Goal: Information Seeking & Learning: Check status

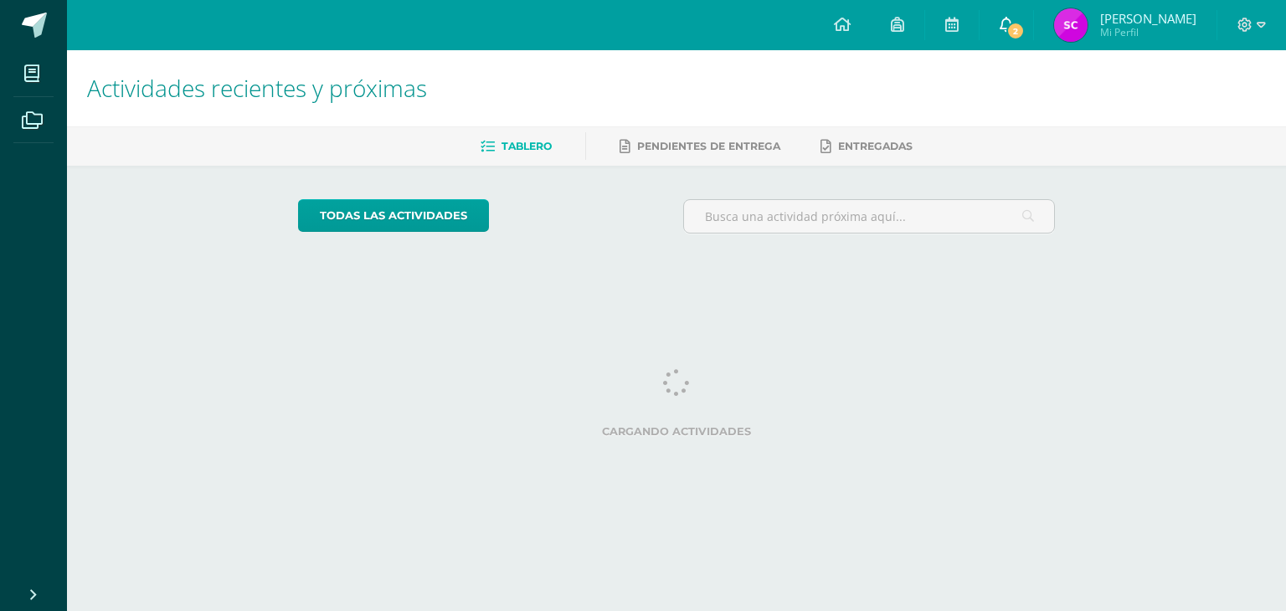
click at [1013, 28] on icon at bounding box center [1005, 24] width 13 height 15
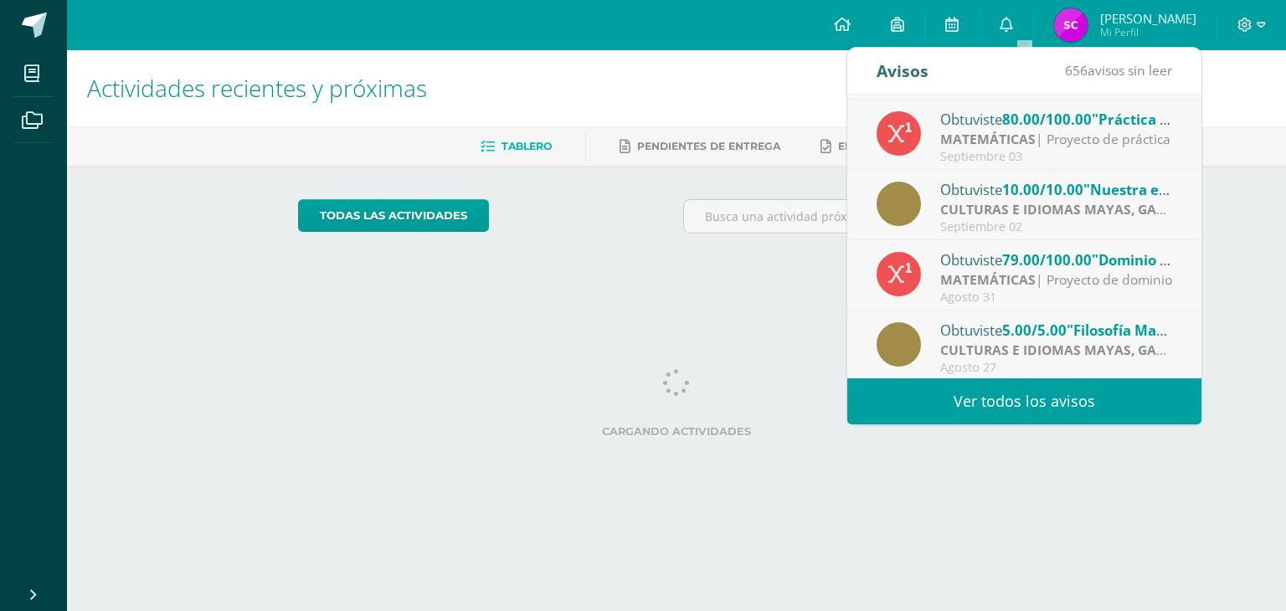
scroll to position [278, 0]
click at [1048, 187] on span "10.00/10.00" at bounding box center [1042, 187] width 81 height 19
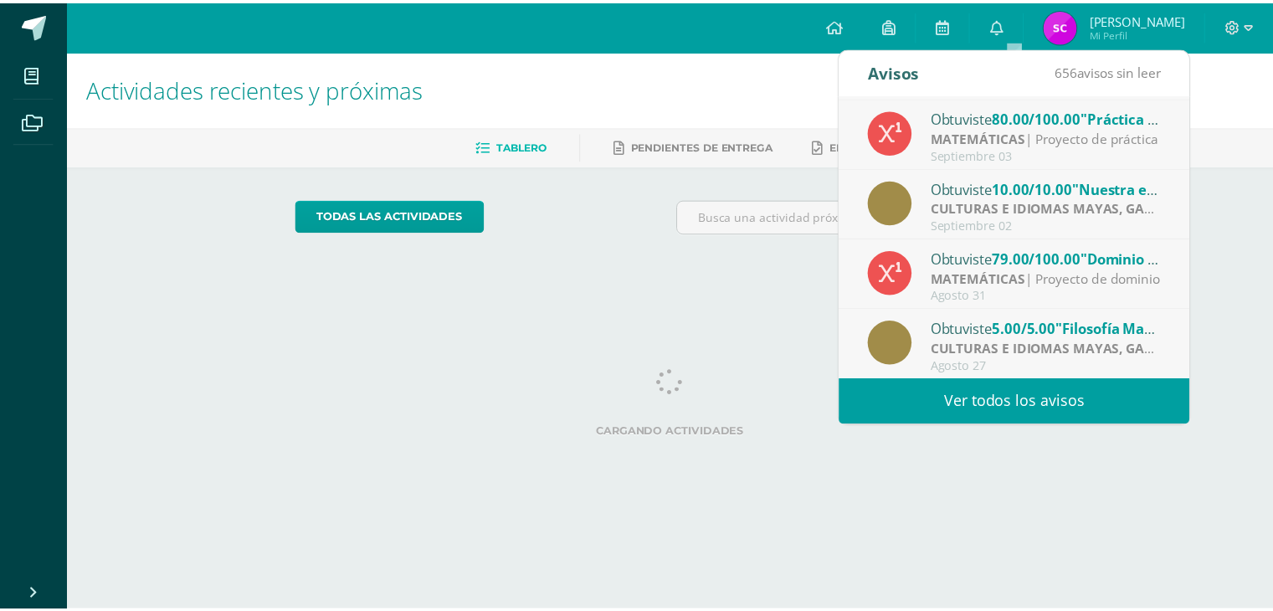
scroll to position [0, 0]
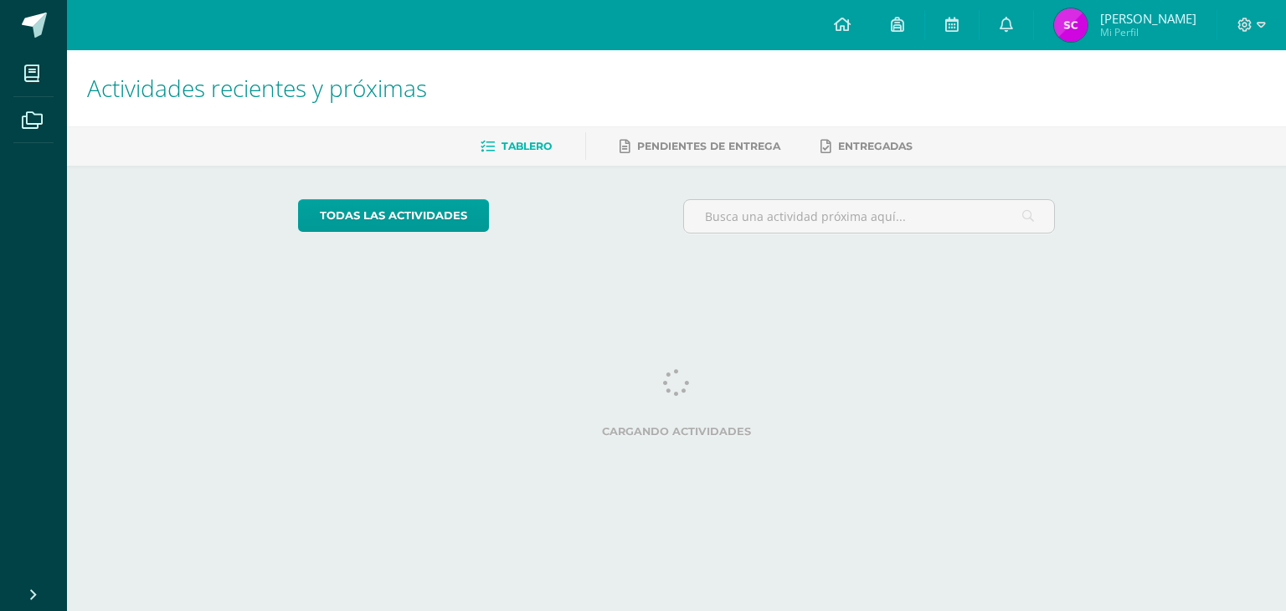
click at [730, 259] on div "todas las Actividades No tienes actividades Échale un vistazo a los demás perío…" at bounding box center [677, 223] width 825 height 115
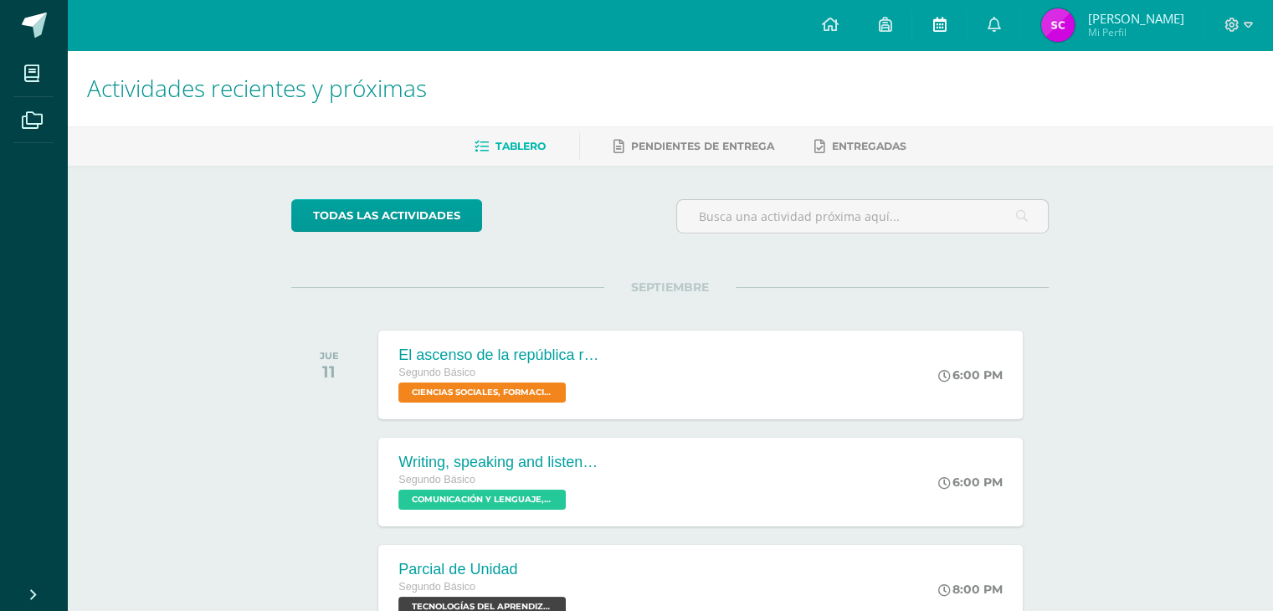
click at [951, 14] on link at bounding box center [939, 25] width 54 height 50
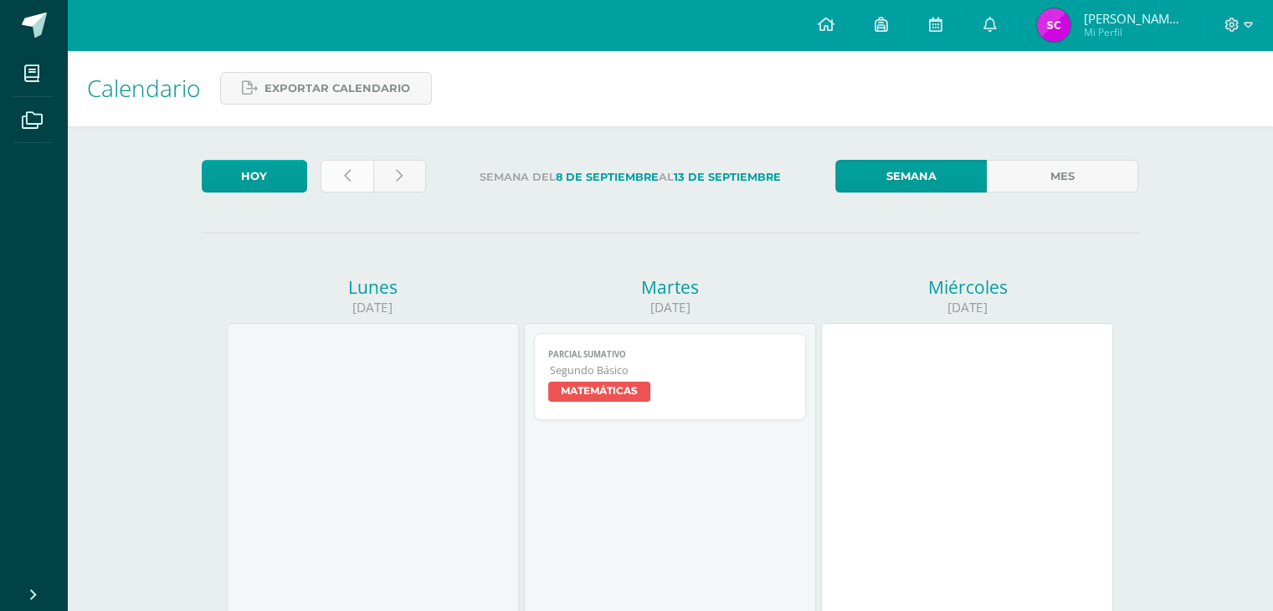
click at [355, 168] on link at bounding box center [347, 176] width 53 height 33
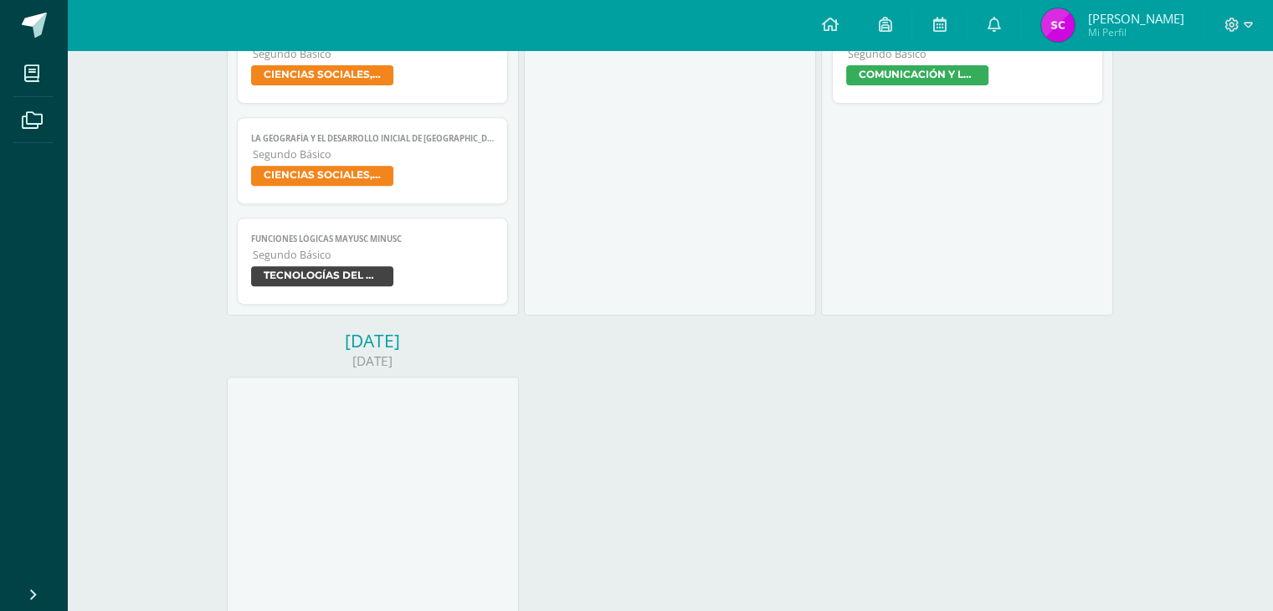
scroll to position [686, 0]
click at [299, 275] on span "TECNOLOGÍAS DEL APRENDIZAJE Y LA COMUNICACIÓN" at bounding box center [322, 277] width 142 height 20
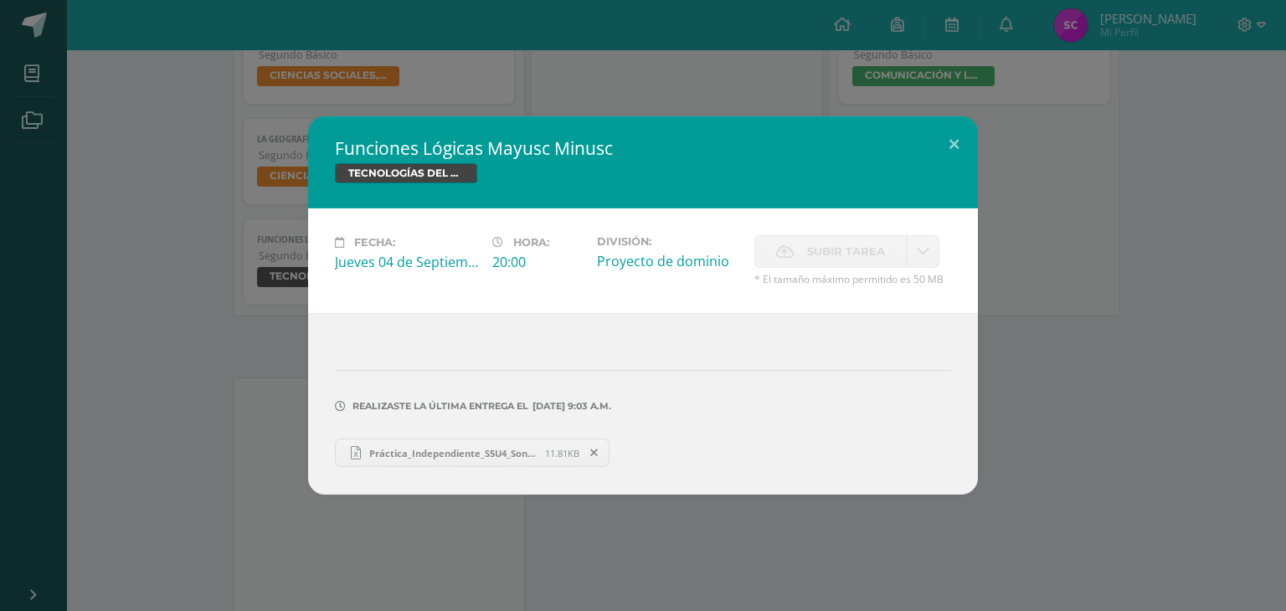
click at [533, 453] on span "Práctica_Independiente_S5U4_Sonia Palax.xlsx" at bounding box center [453, 453] width 184 height 13
click at [958, 142] on button at bounding box center [954, 144] width 48 height 57
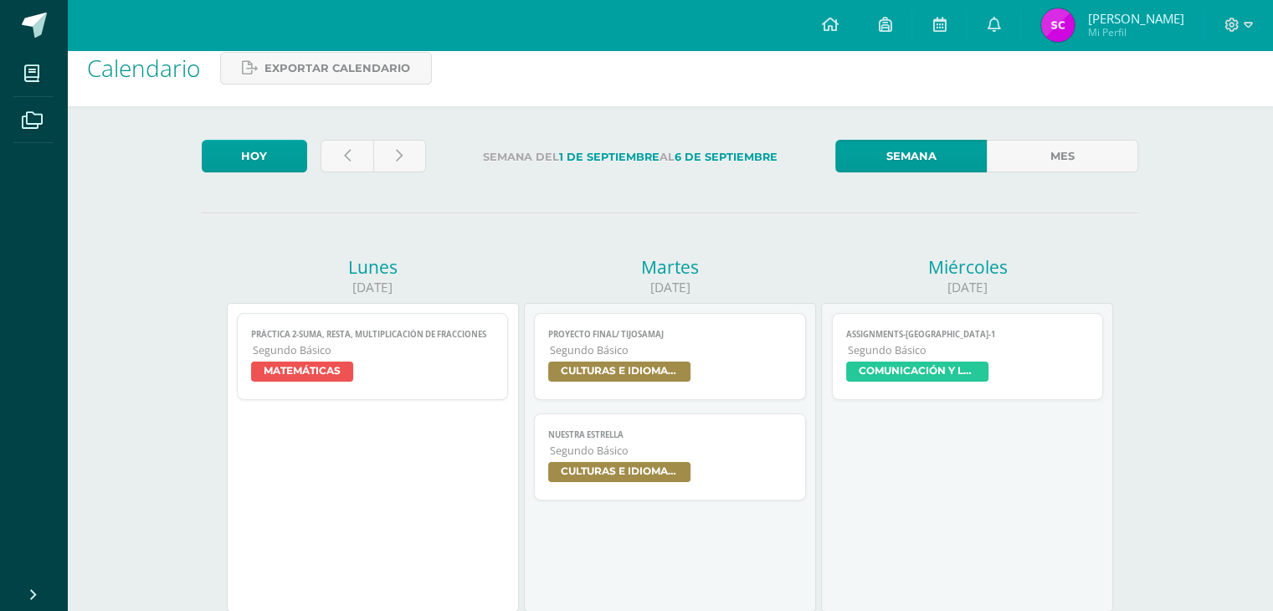
scroll to position [0, 0]
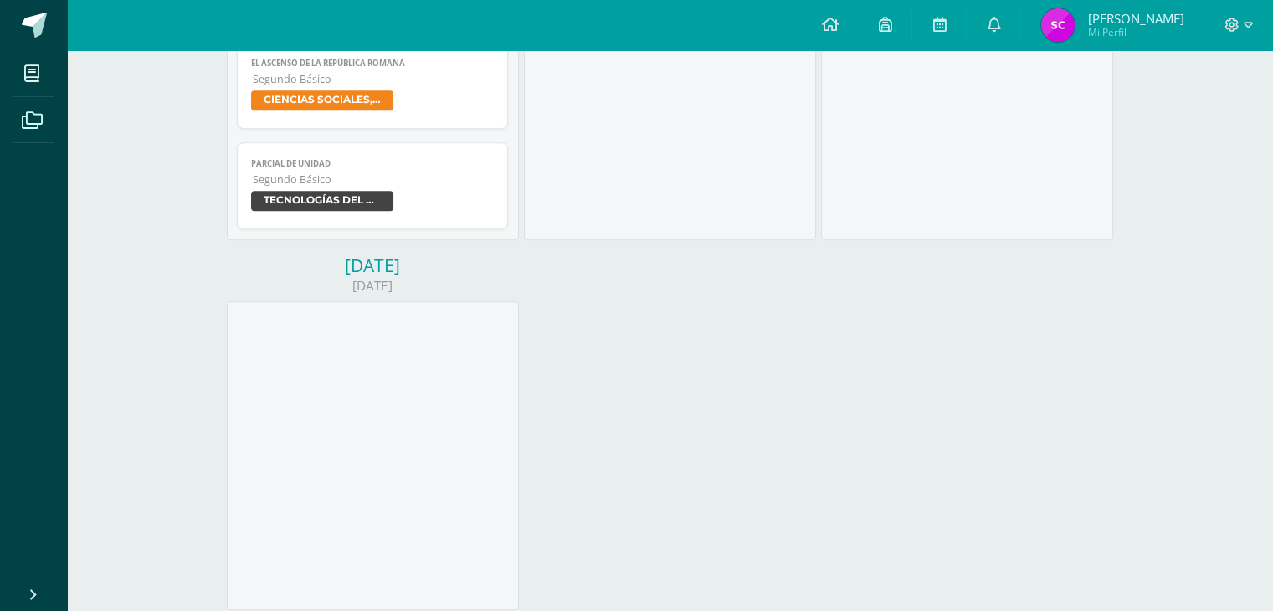
scroll to position [757, 0]
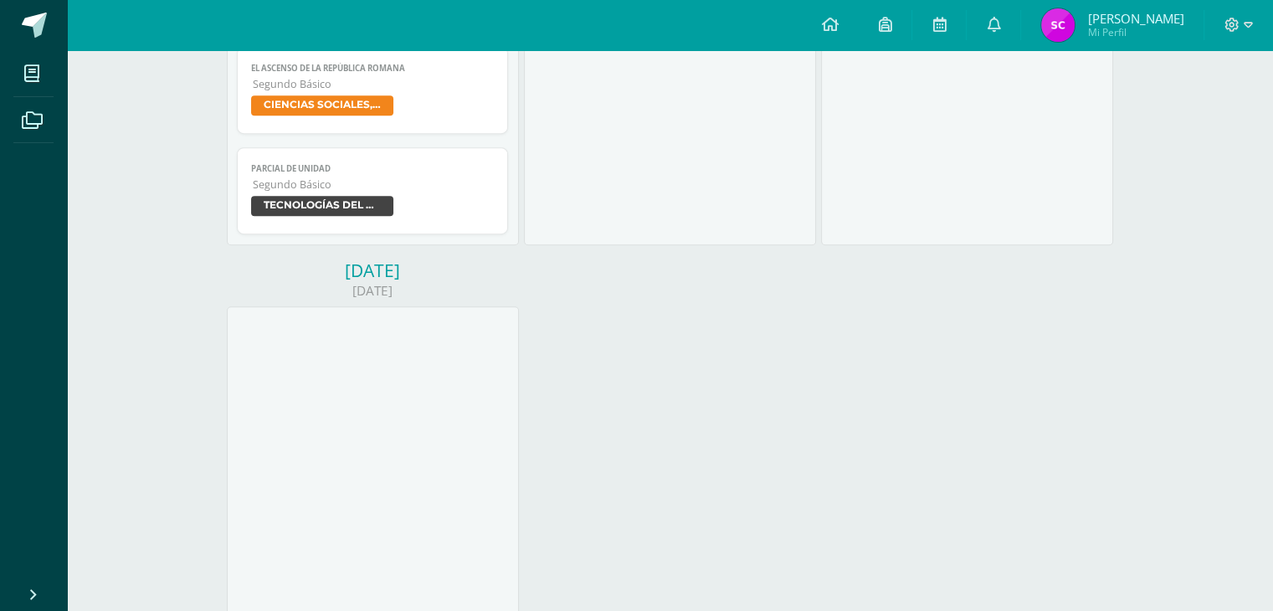
click at [353, 205] on span "TECNOLOGÍAS DEL APRENDIZAJE Y LA COMUNICACIÓN" at bounding box center [322, 206] width 142 height 20
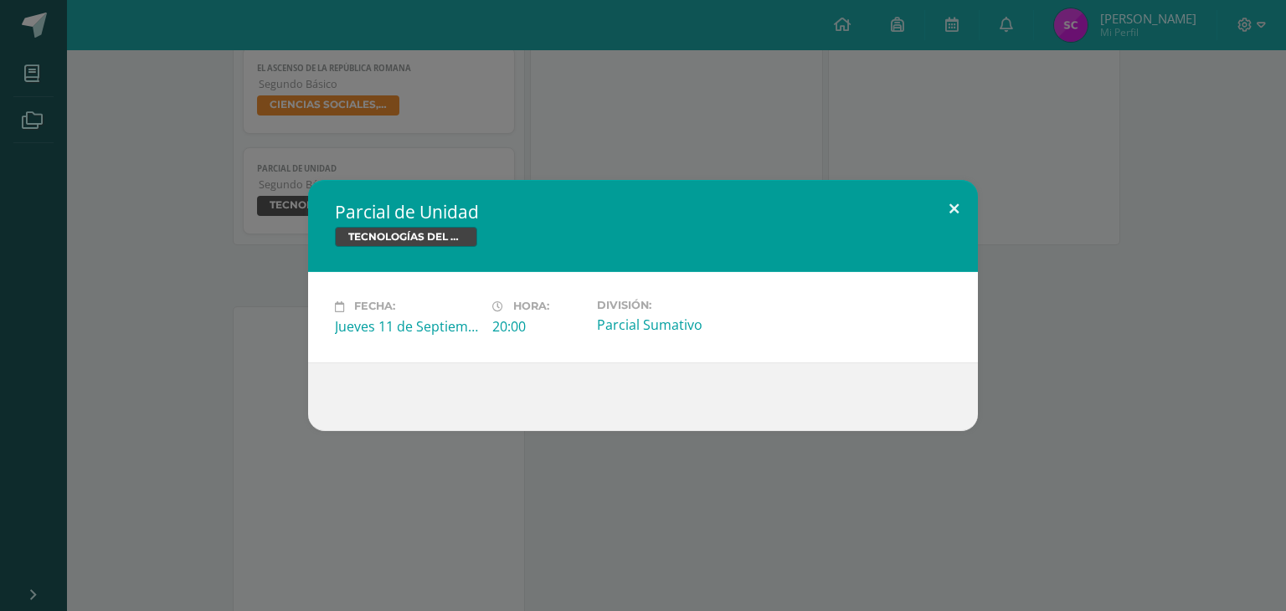
click at [953, 203] on button at bounding box center [954, 208] width 48 height 57
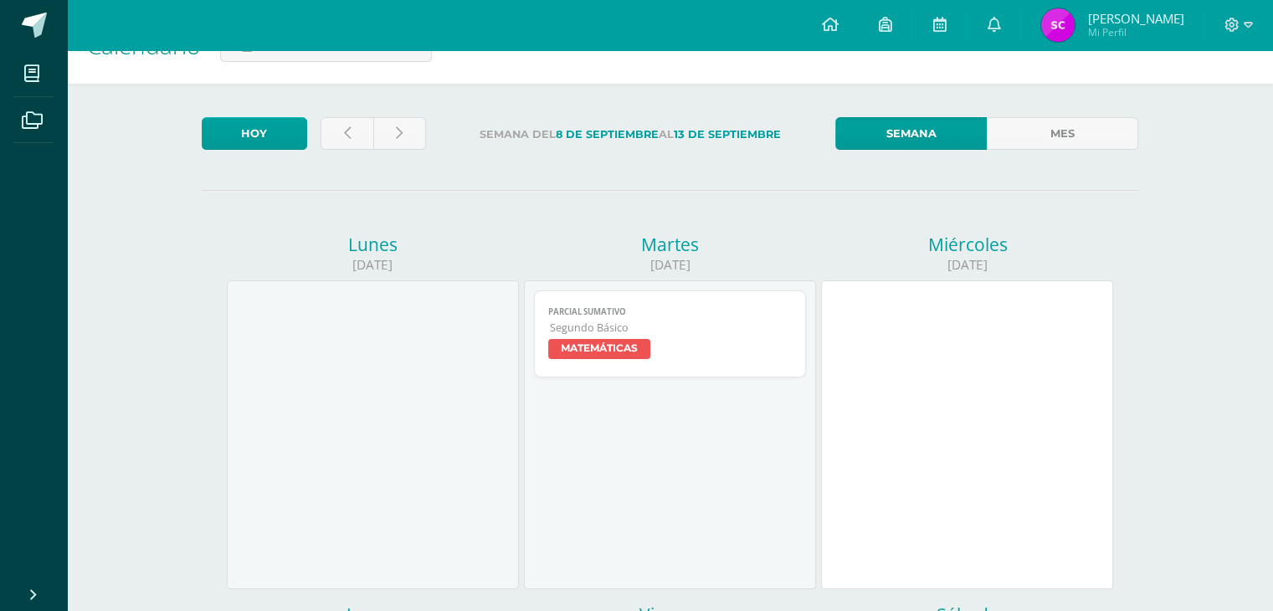
scroll to position [0, 0]
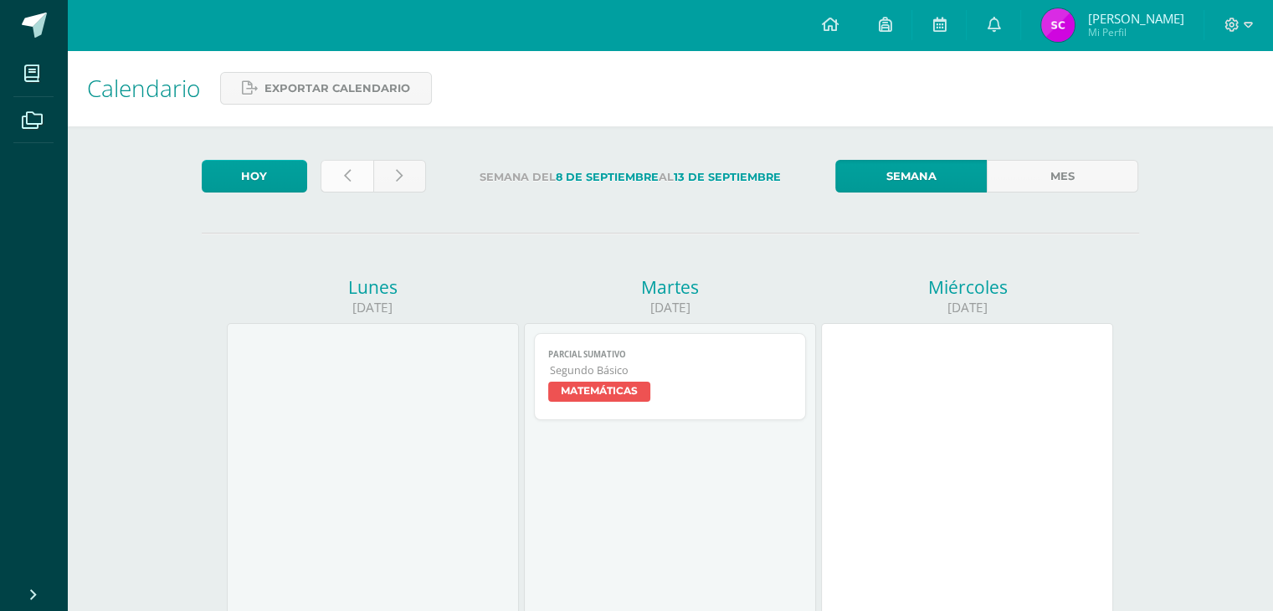
click at [322, 174] on link at bounding box center [347, 176] width 53 height 33
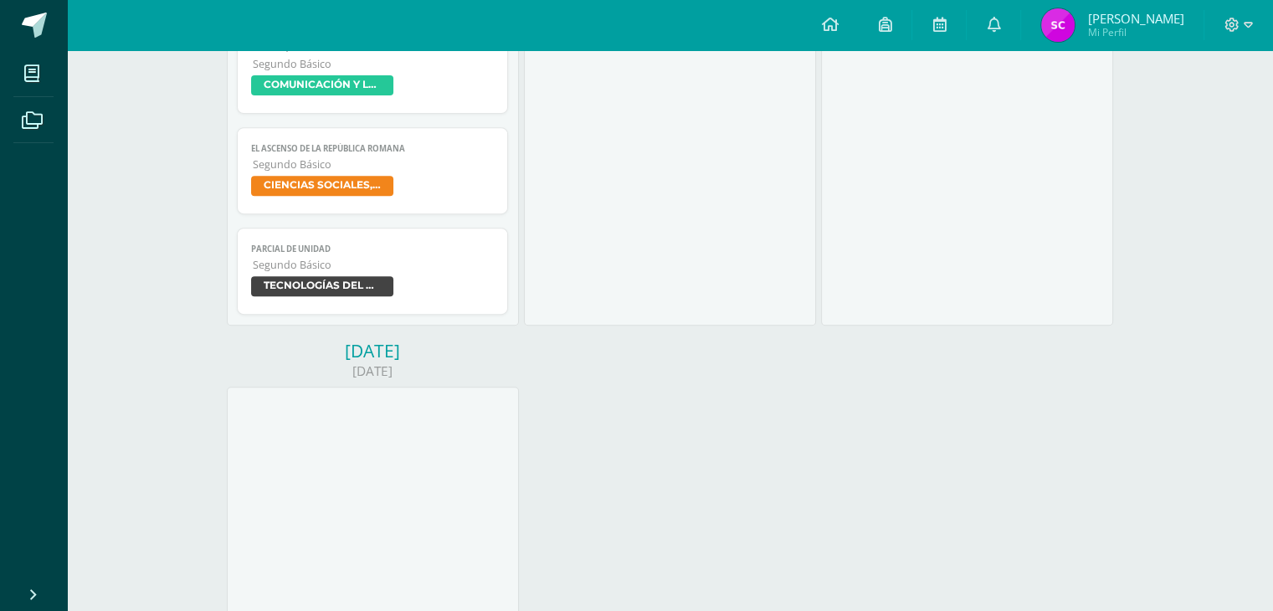
scroll to position [708, 0]
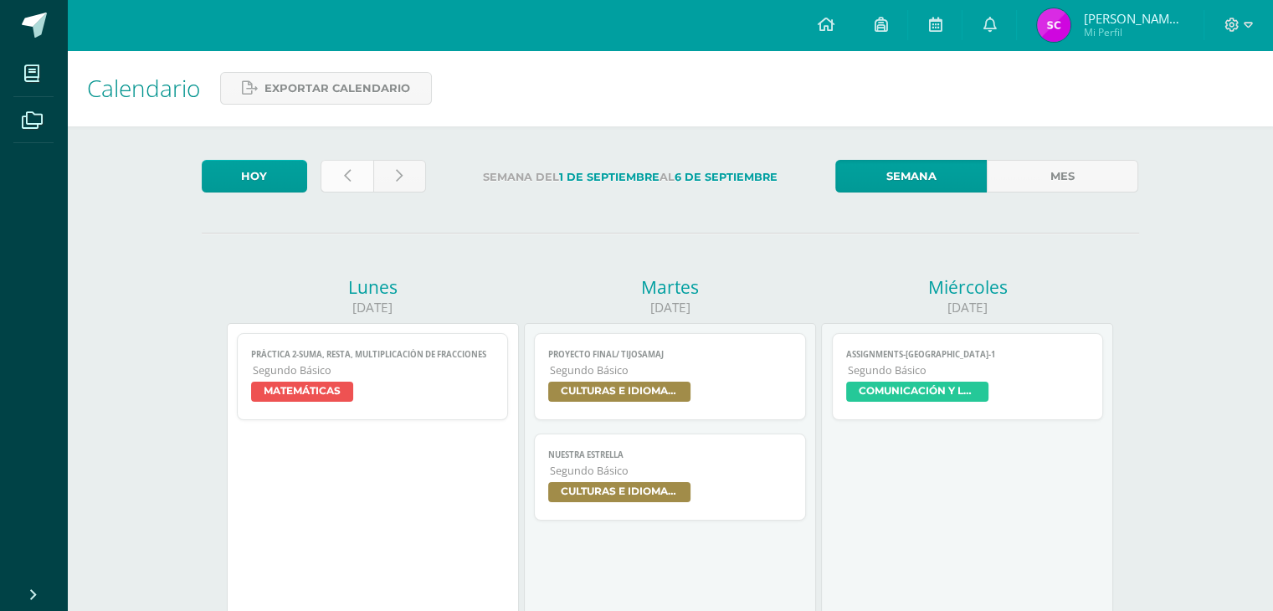
click at [352, 164] on link at bounding box center [347, 176] width 53 height 33
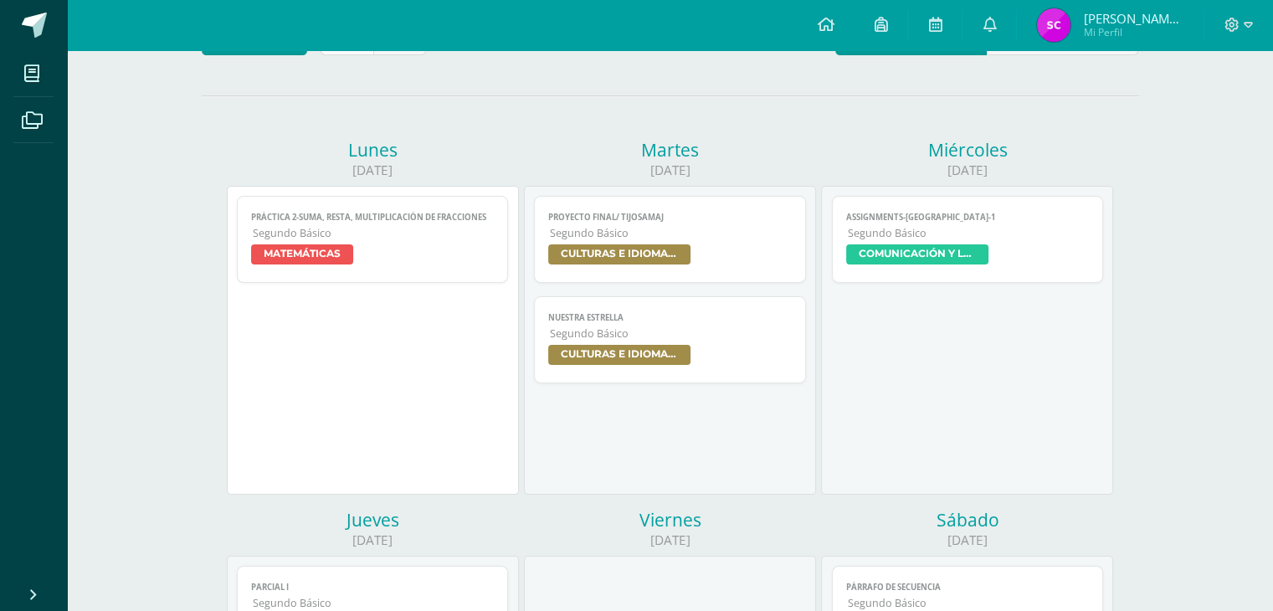
scroll to position [144, 0]
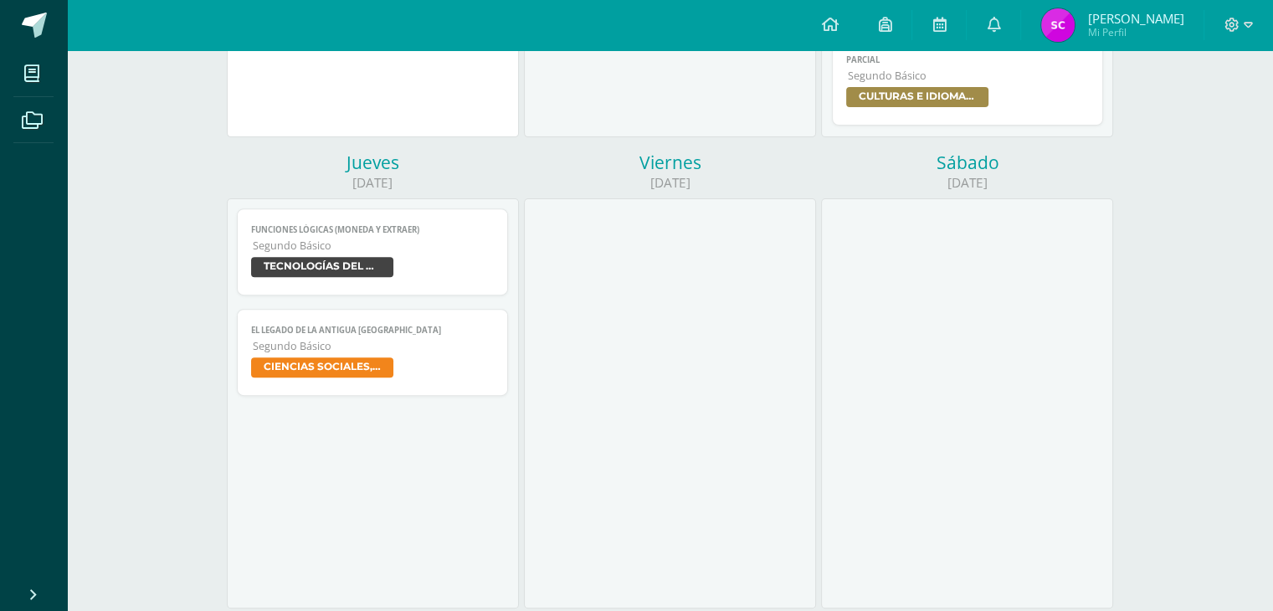
scroll to position [596, 0]
click at [326, 266] on span "TECNOLOGÍAS DEL APRENDIZAJE Y LA COMUNICACIÓN" at bounding box center [322, 267] width 142 height 20
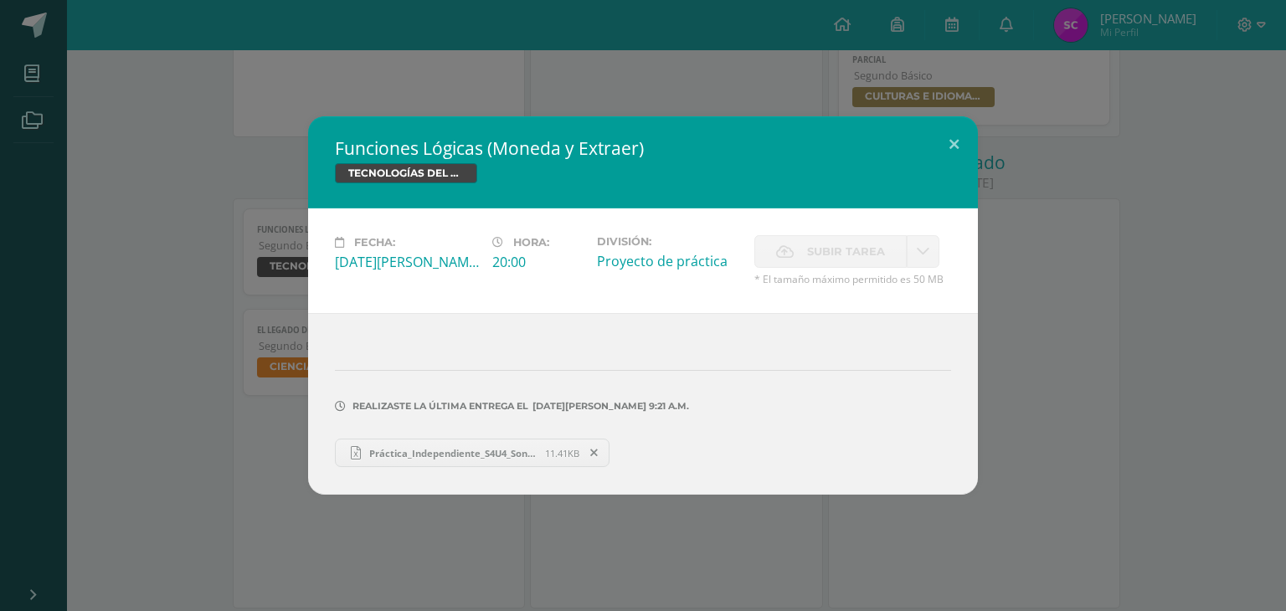
click at [467, 439] on link "Práctica_Independiente_S4U4_Sonia Palax.xlsx 11.41KB" at bounding box center [472, 453] width 275 height 28
click at [955, 141] on button at bounding box center [954, 144] width 48 height 57
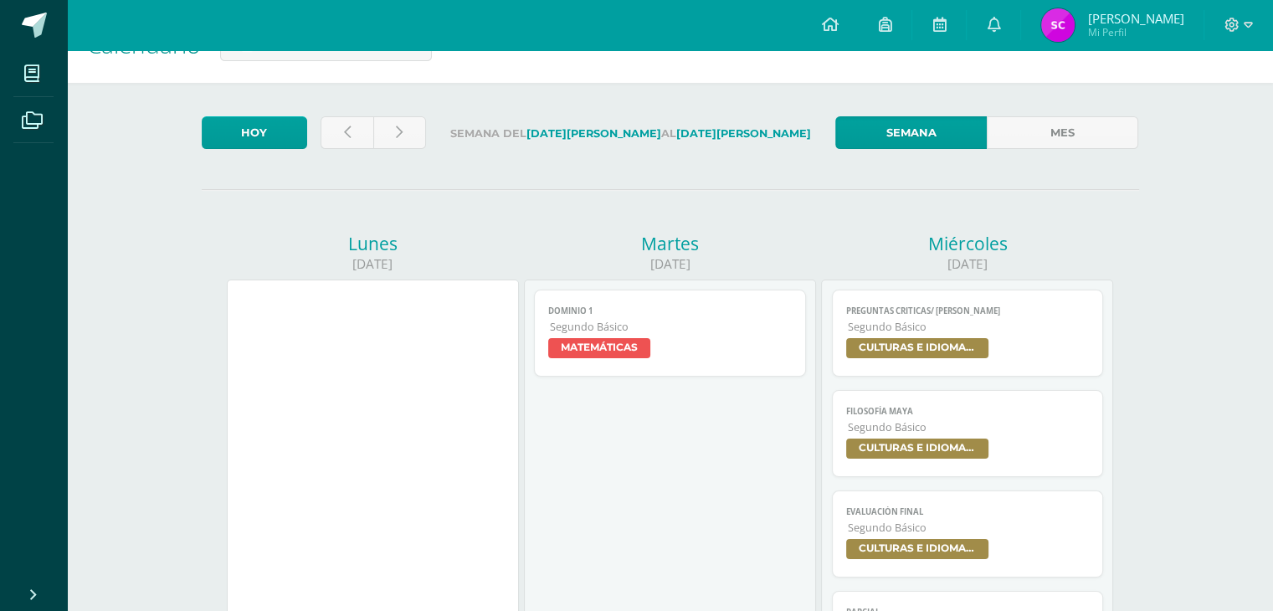
scroll to position [0, 0]
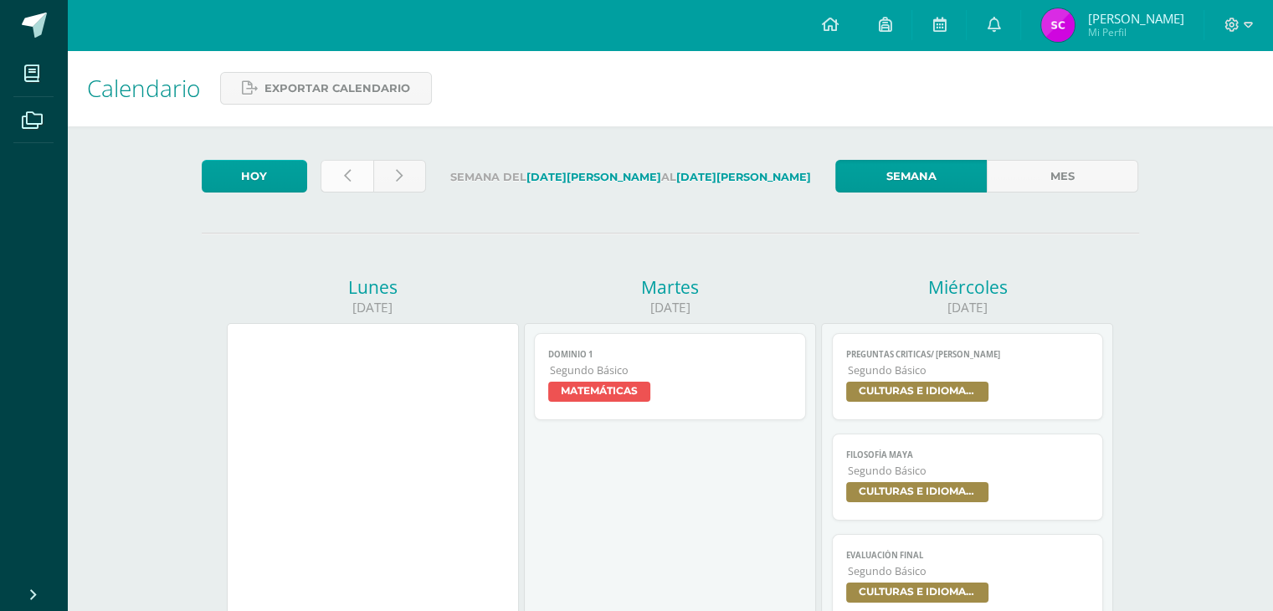
click at [340, 162] on link at bounding box center [347, 176] width 53 height 33
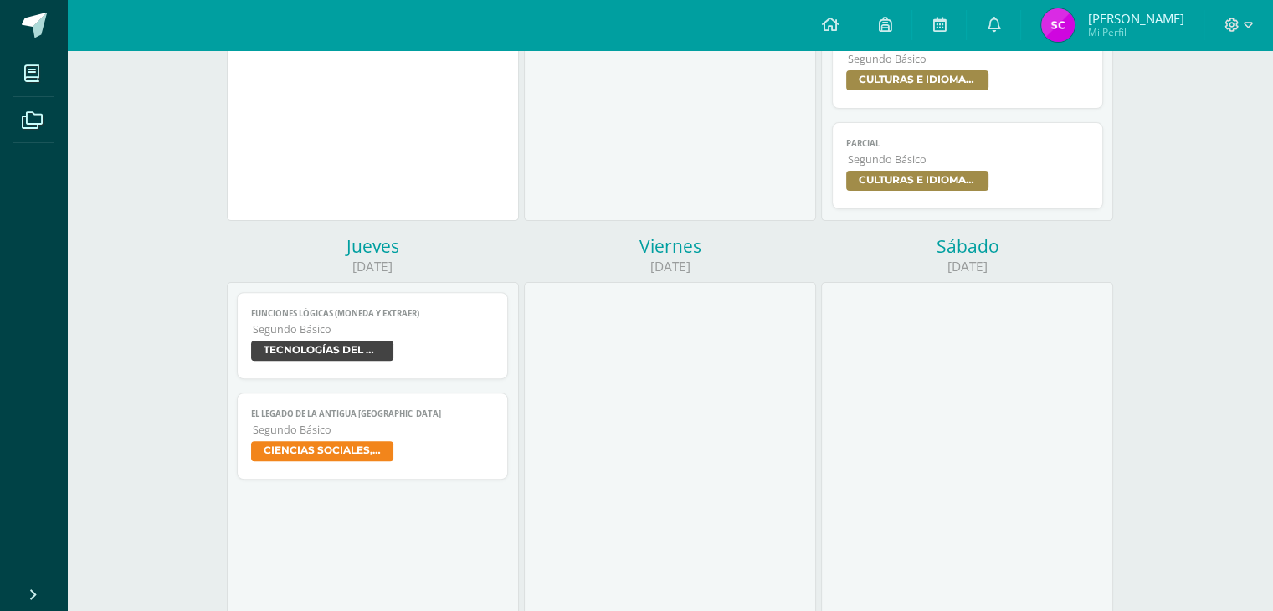
scroll to position [569, 0]
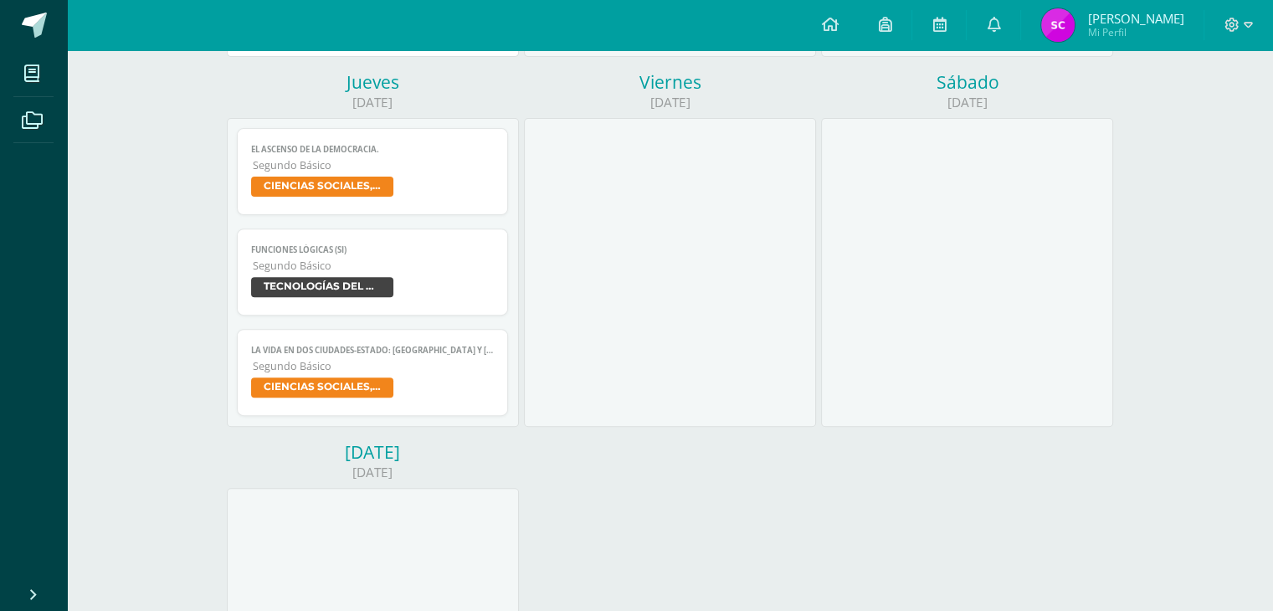
scroll to position [576, 0]
click at [323, 280] on span "TECNOLOGÍAS DEL APRENDIZAJE Y LA COMUNICACIÓN" at bounding box center [322, 286] width 142 height 20
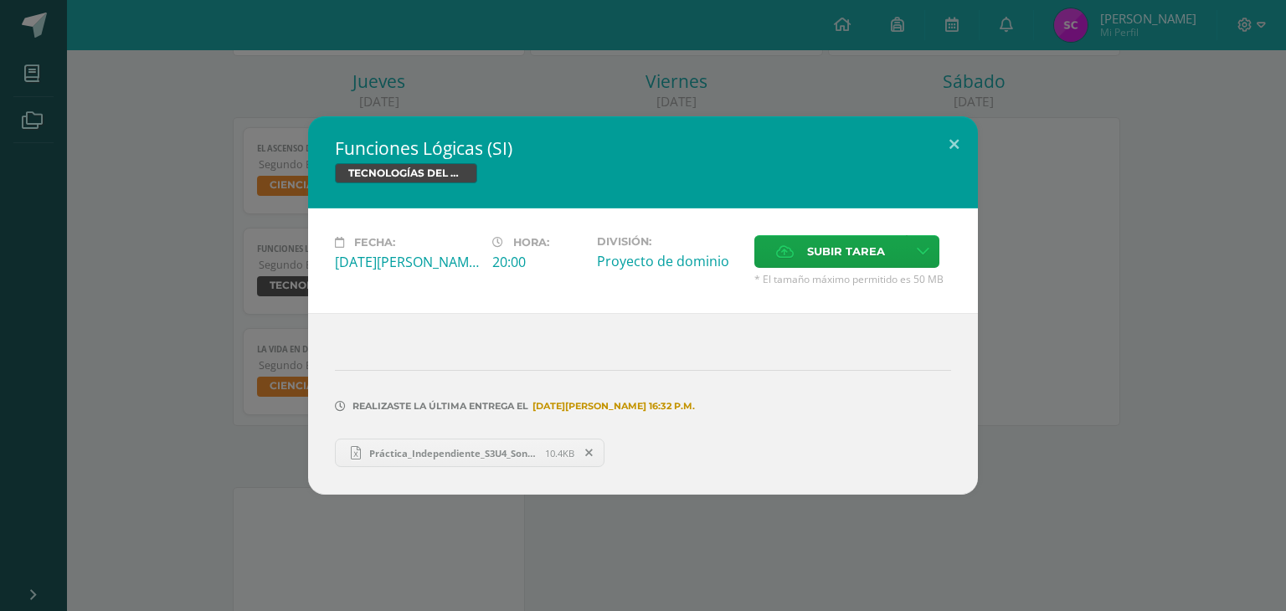
click at [503, 447] on span "Práctica_Independiente_S3U4_Sonia [PERSON_NAME].xlsx" at bounding box center [453, 453] width 184 height 13
click at [957, 141] on button at bounding box center [954, 144] width 48 height 57
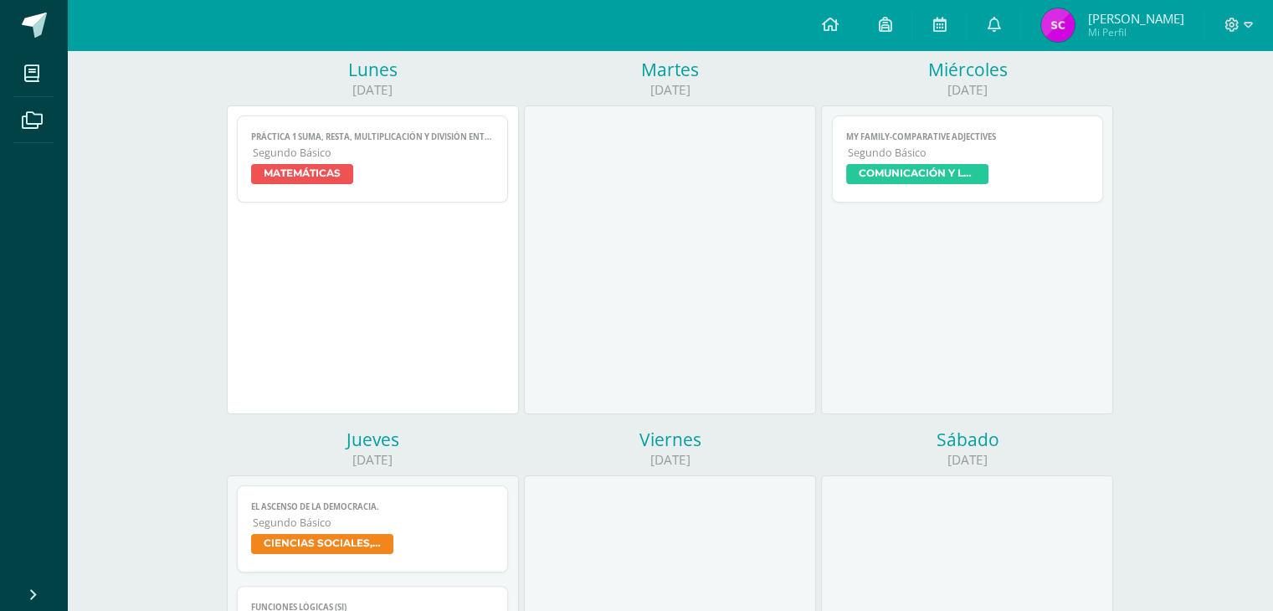
scroll to position [0, 0]
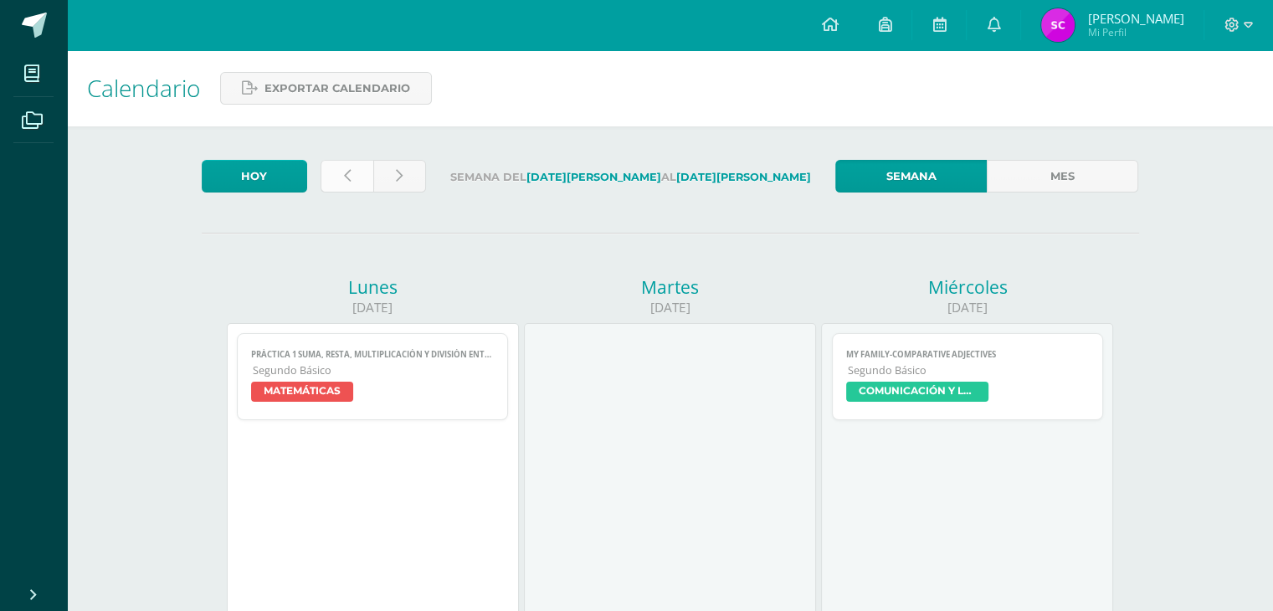
click at [352, 172] on link at bounding box center [347, 176] width 53 height 33
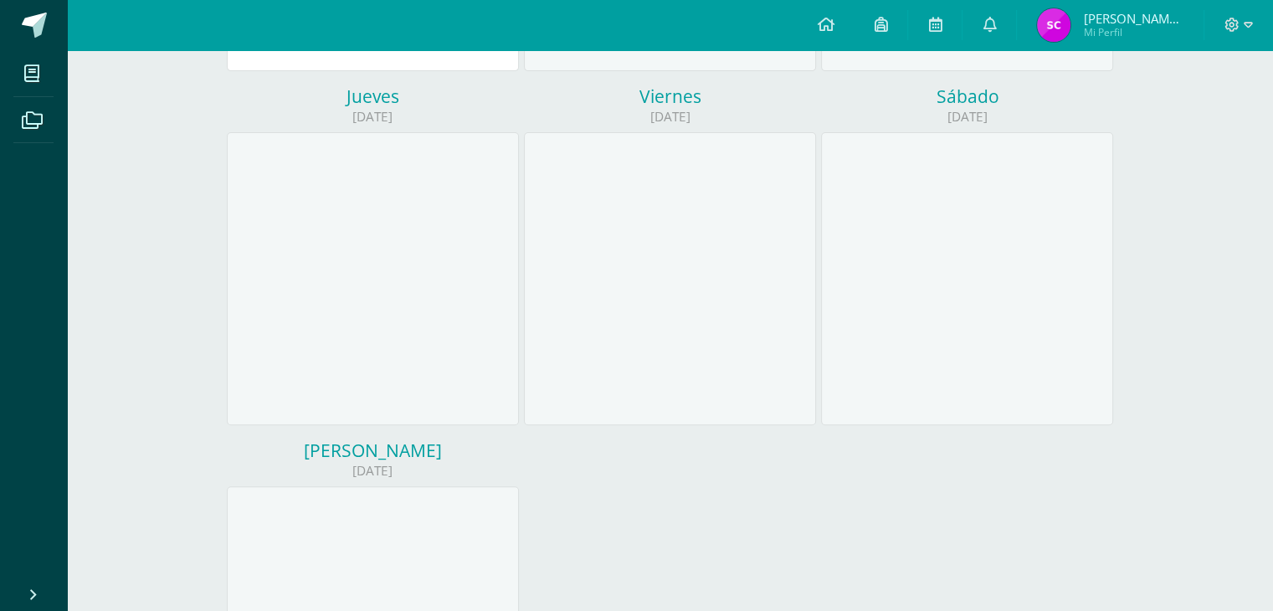
scroll to position [565, 0]
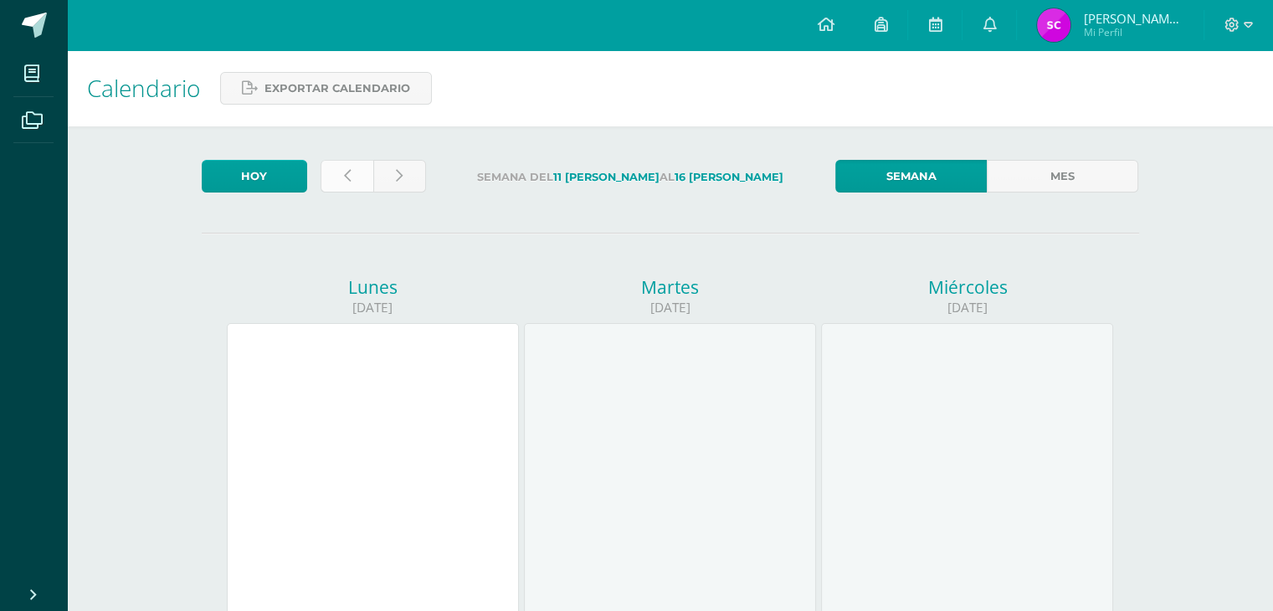
click at [348, 169] on icon at bounding box center [347, 176] width 7 height 14
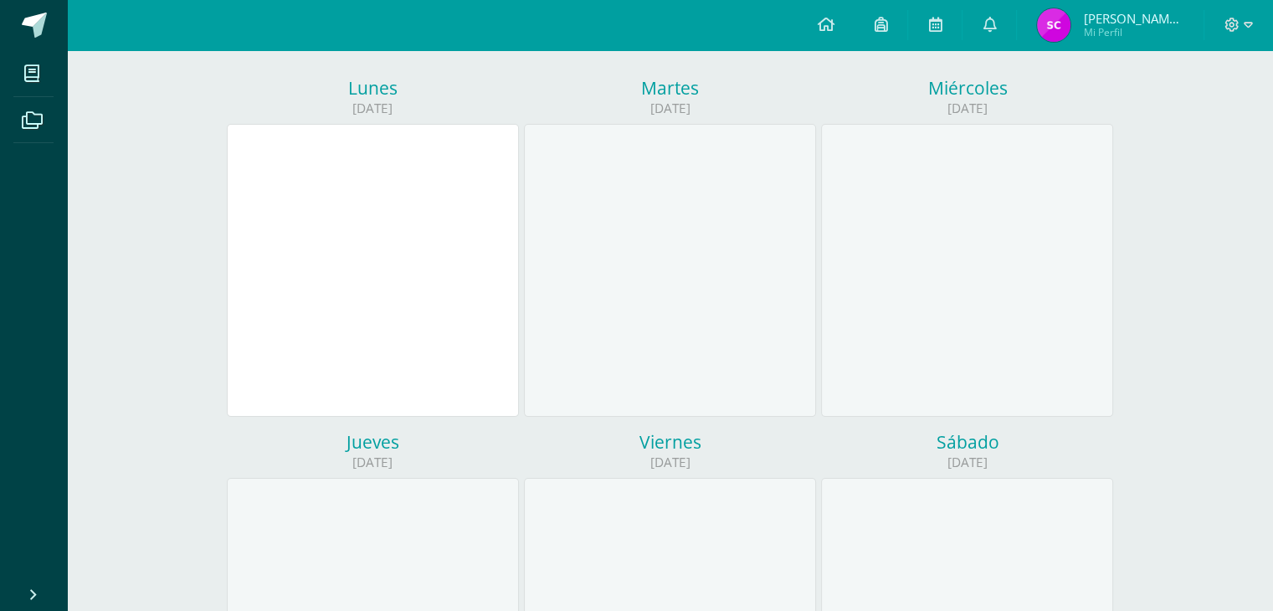
scroll to position [200, 0]
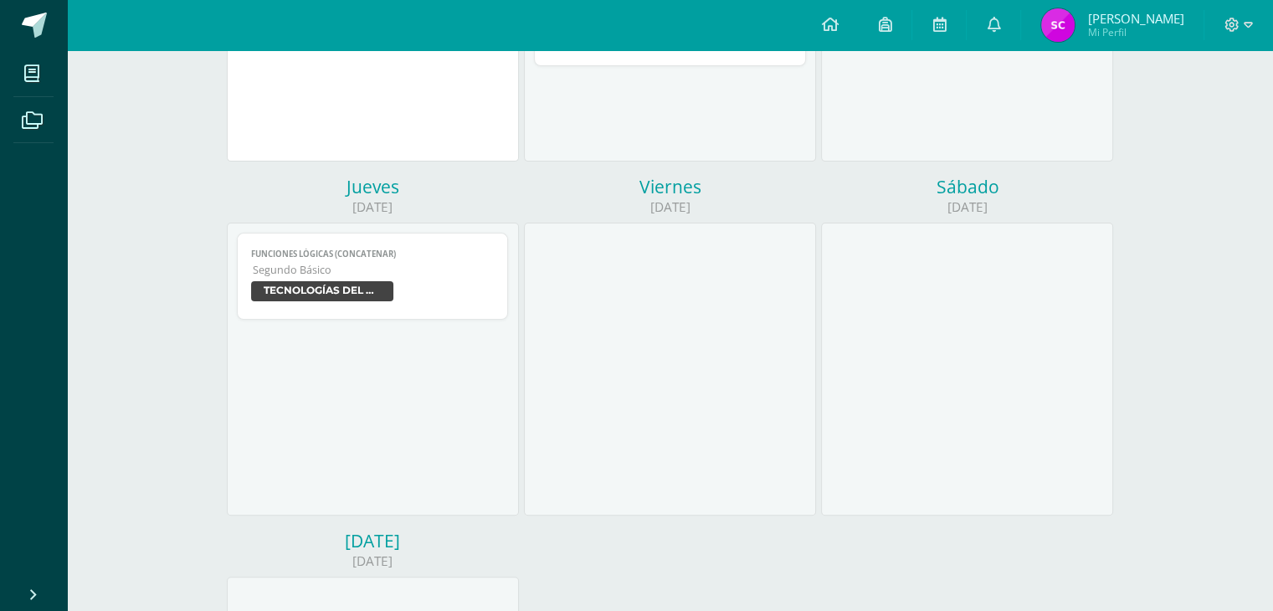
scroll to position [459, 0]
click at [348, 288] on span "TECNOLOGÍAS DEL APRENDIZAJE Y LA COMUNICACIÓN" at bounding box center [322, 287] width 142 height 20
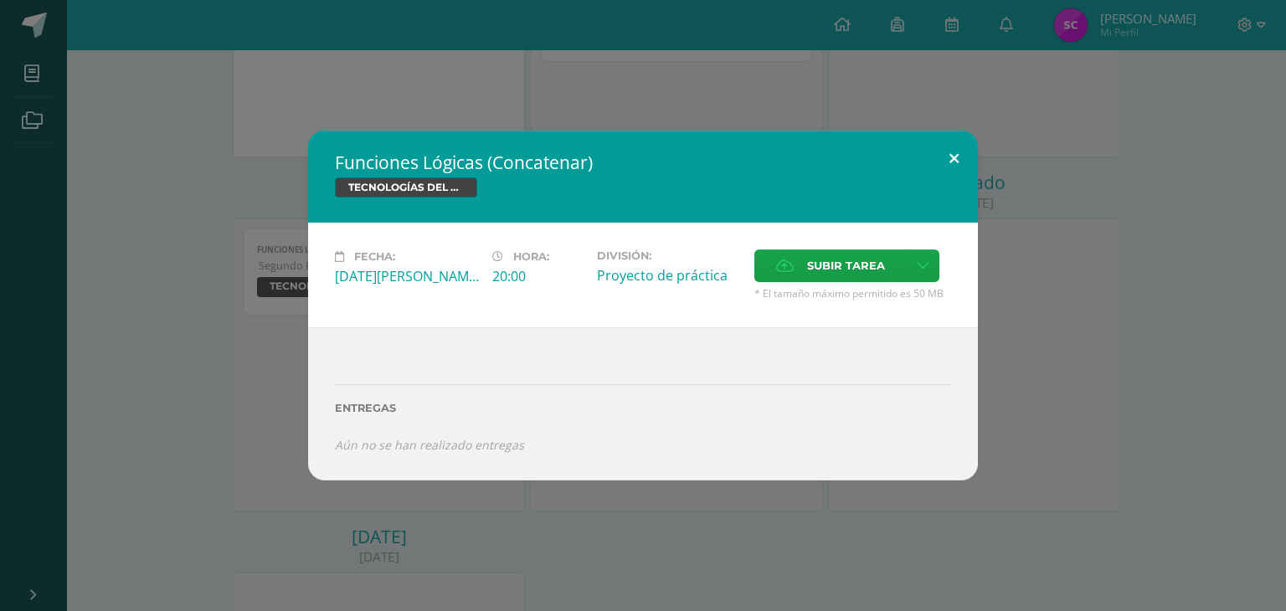
click at [954, 158] on button at bounding box center [954, 159] width 48 height 57
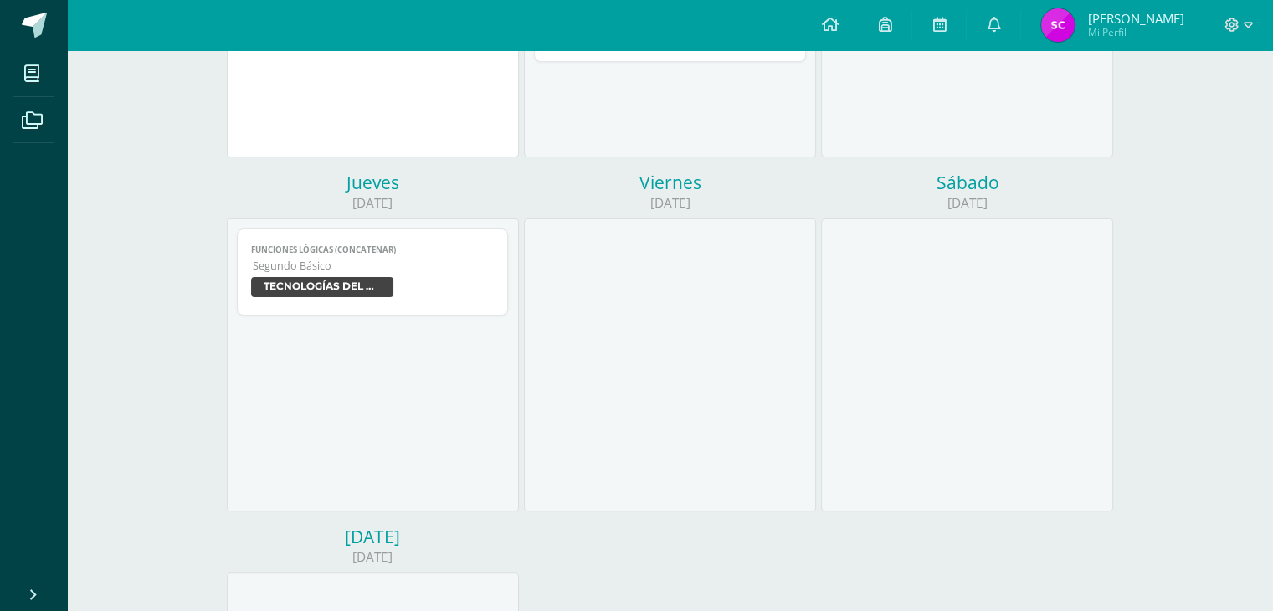
scroll to position [0, 0]
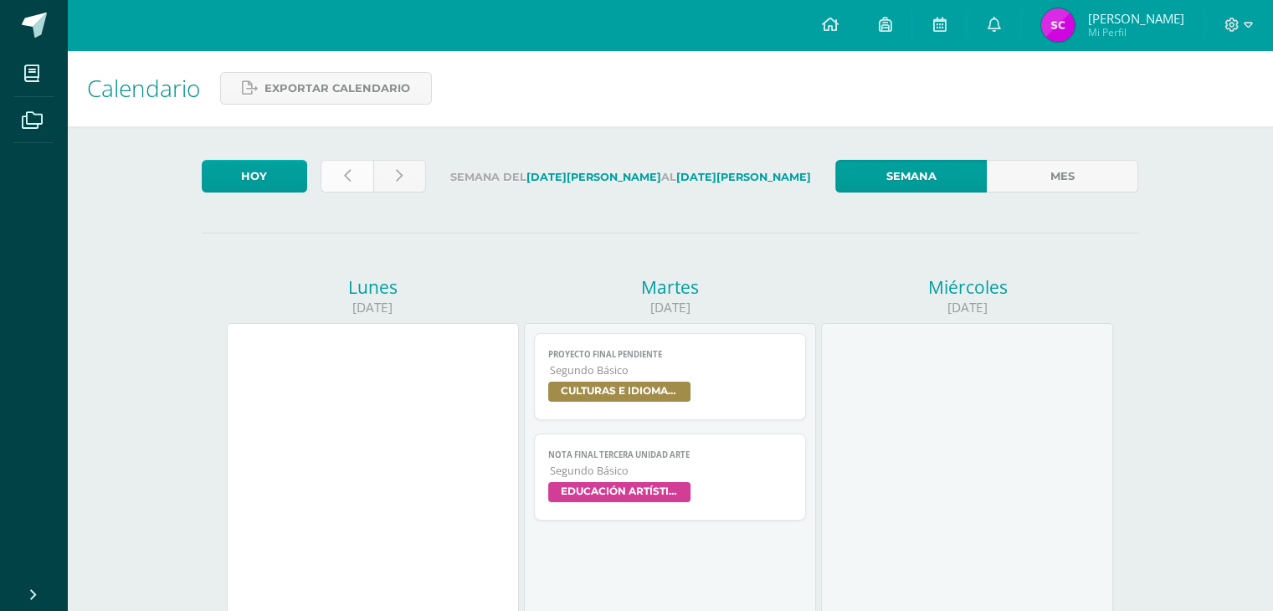
click at [344, 171] on icon at bounding box center [347, 176] width 7 height 14
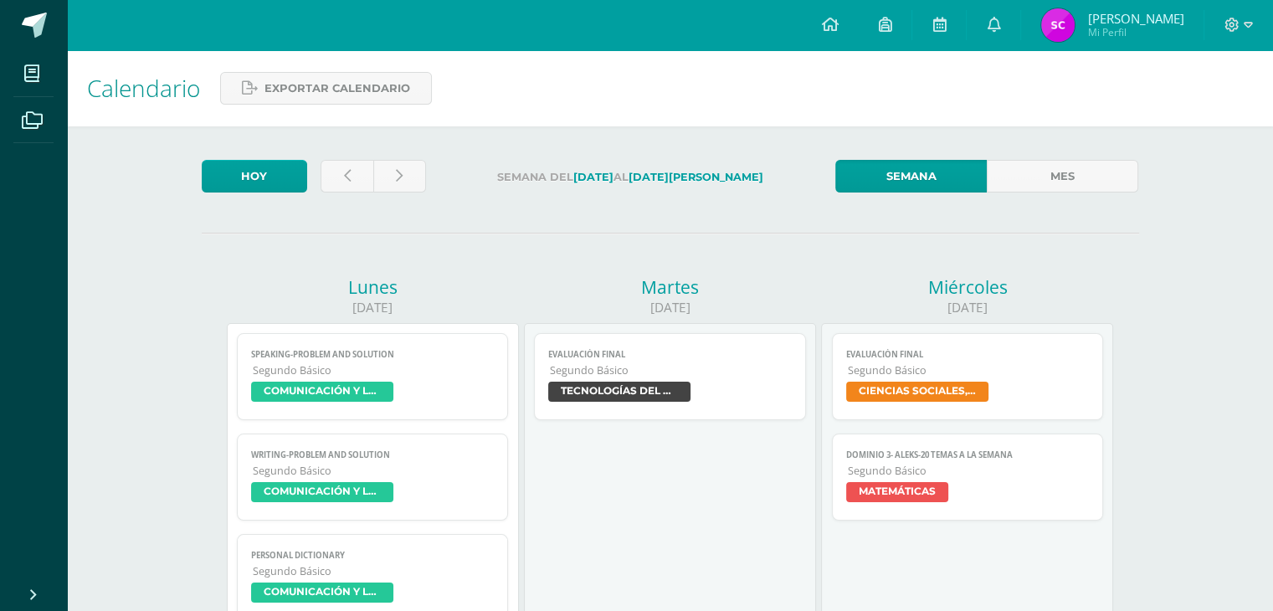
scroll to position [124, 0]
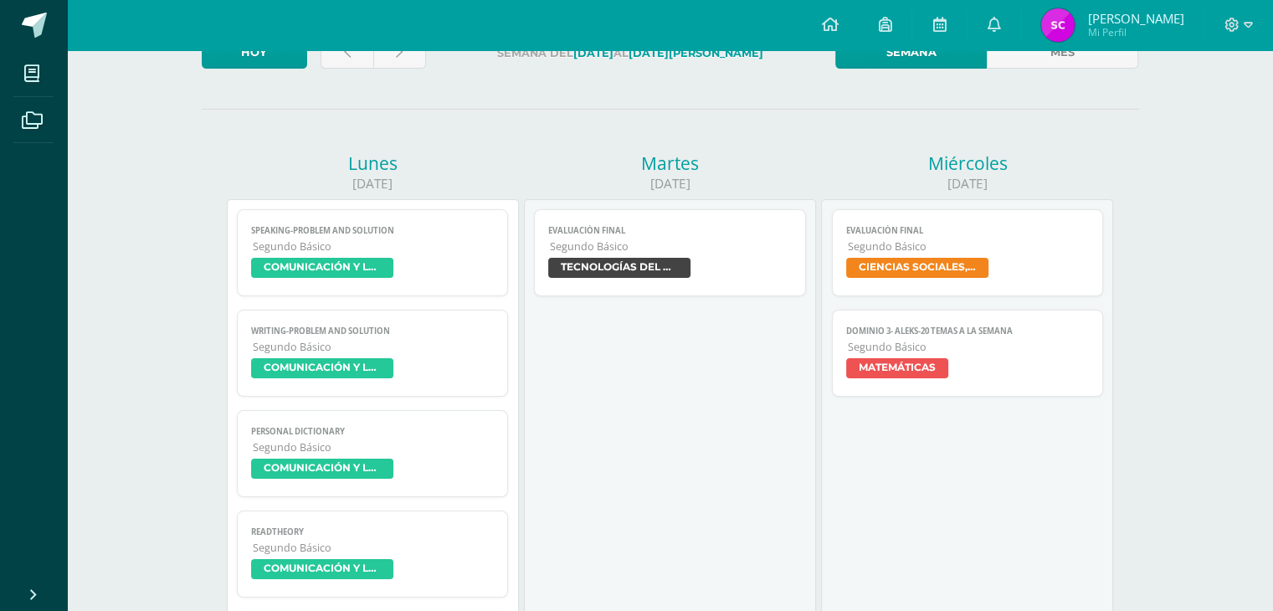
click at [589, 262] on span "TECNOLOGÍAS DEL APRENDIZAJE Y LA COMUNICACIÓN" at bounding box center [619, 268] width 142 height 20
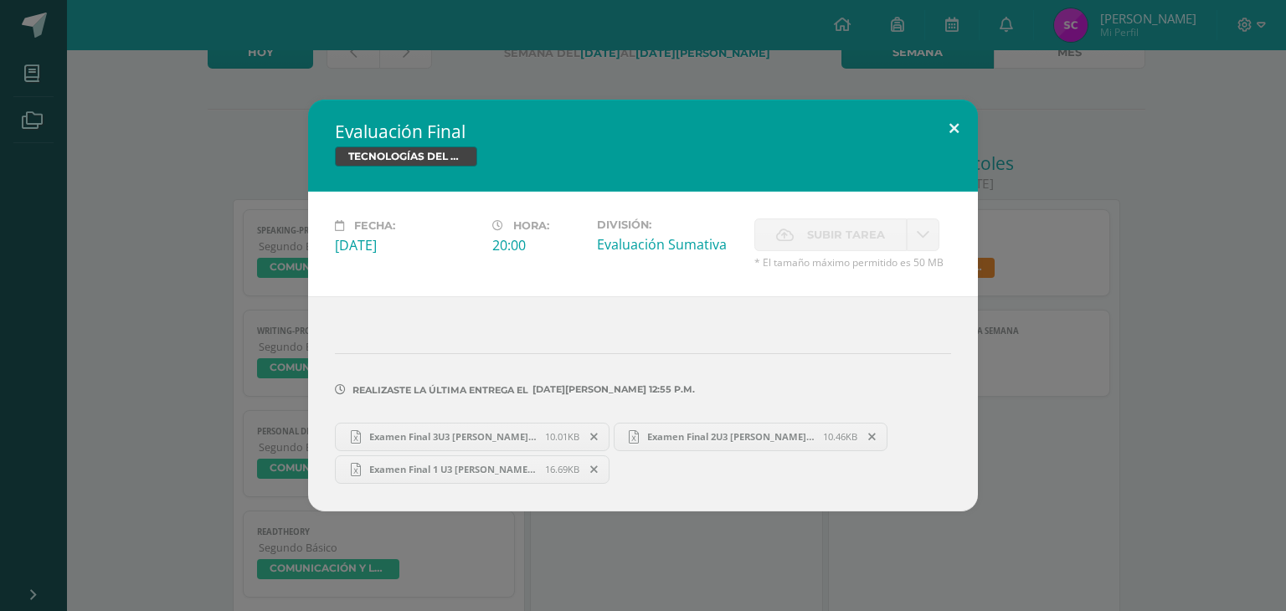
click at [955, 132] on button at bounding box center [954, 128] width 48 height 57
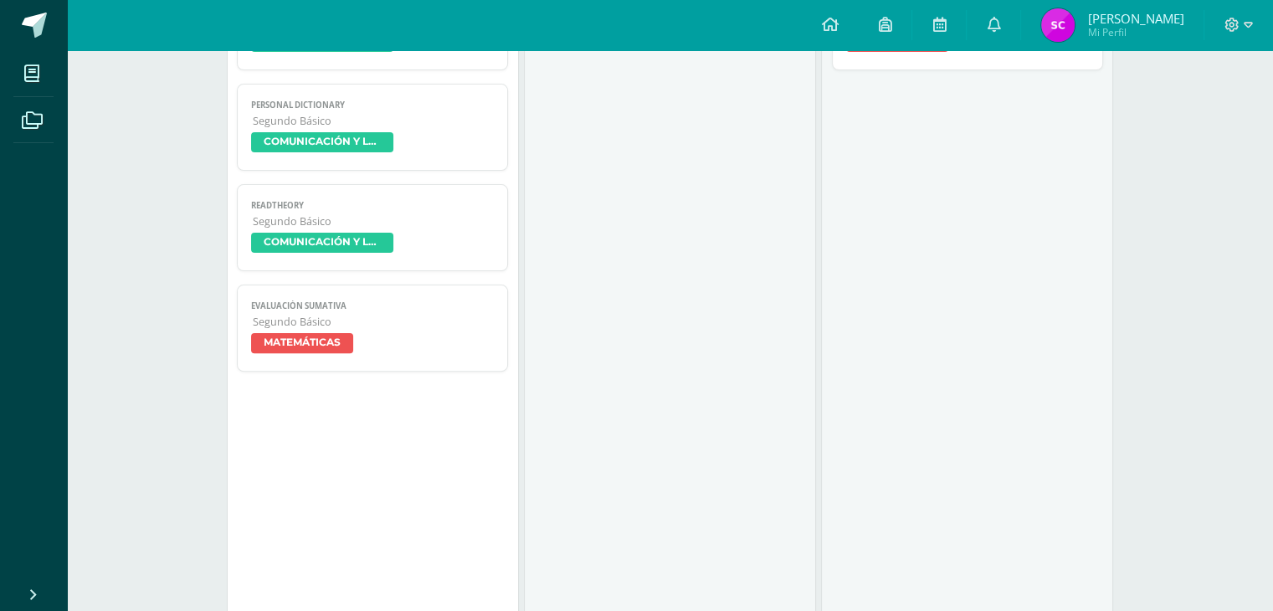
scroll to position [0, 0]
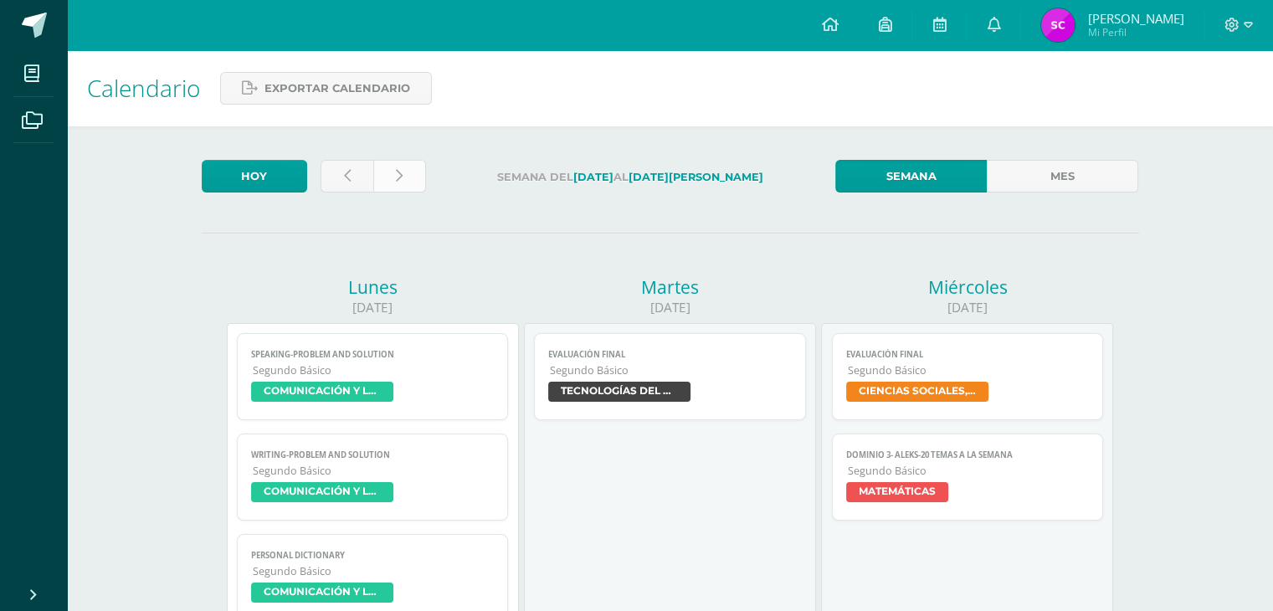
click at [393, 177] on link at bounding box center [399, 176] width 53 height 33
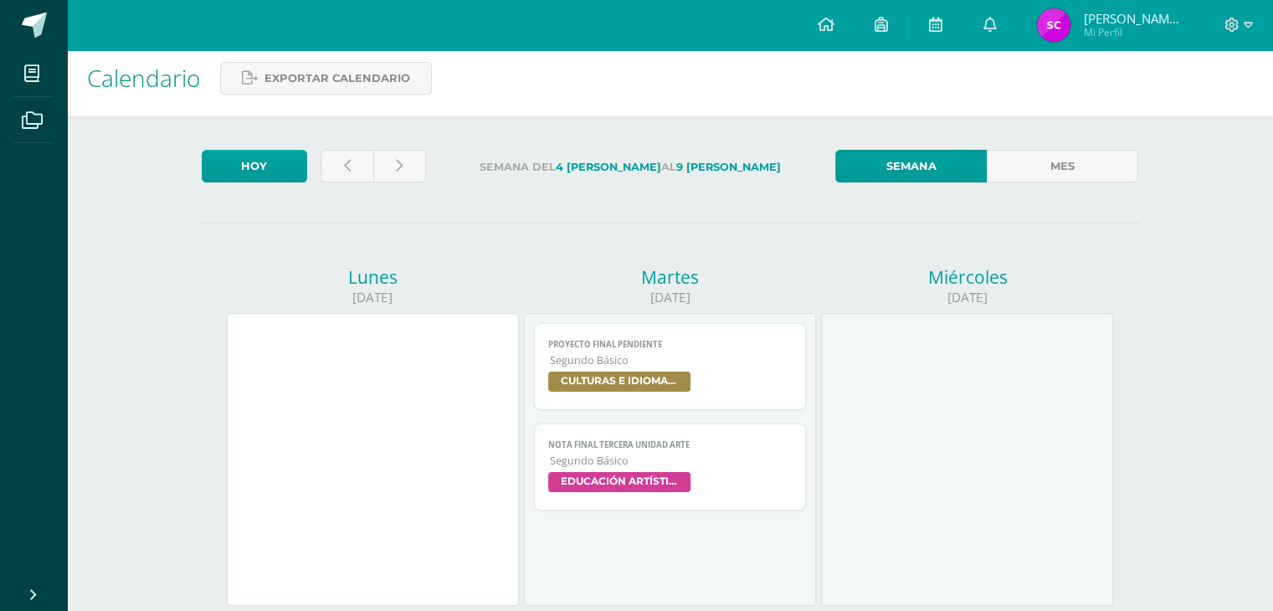
scroll to position [6, 0]
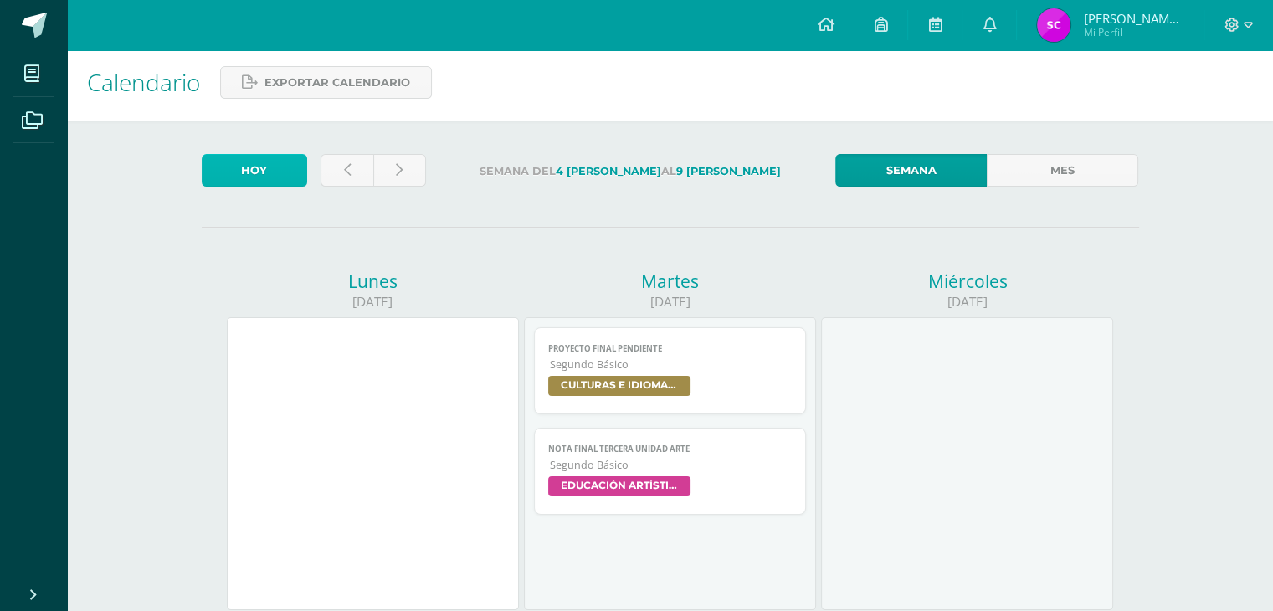
click at [278, 163] on link "Hoy" at bounding box center [254, 170] width 105 height 33
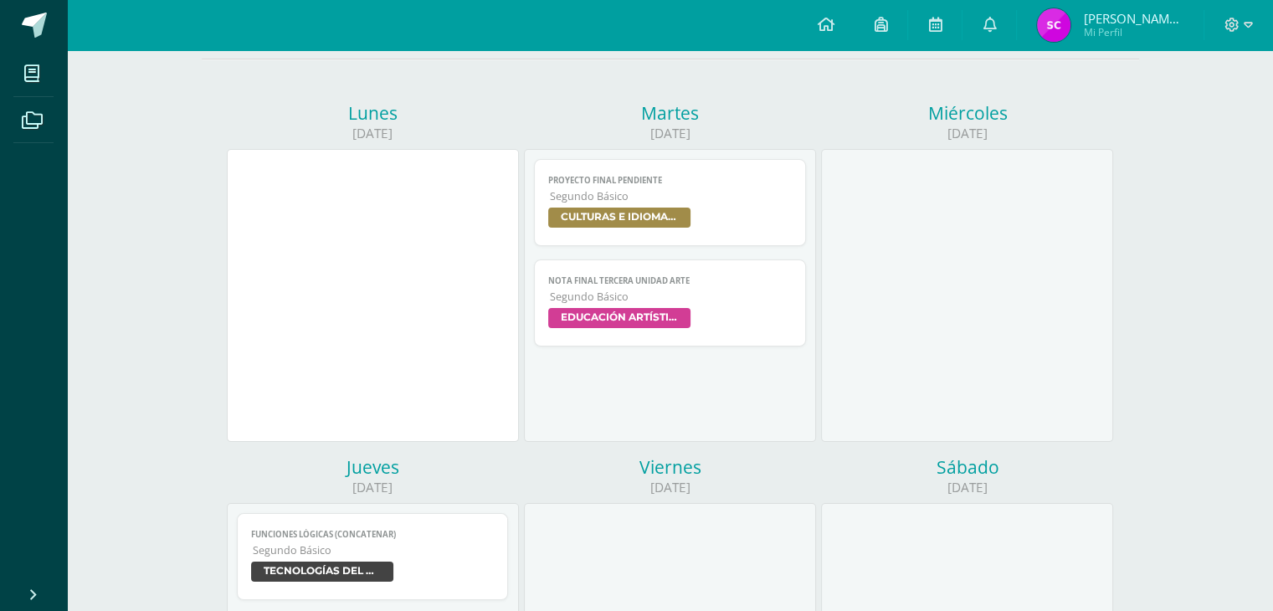
scroll to position [298, 0]
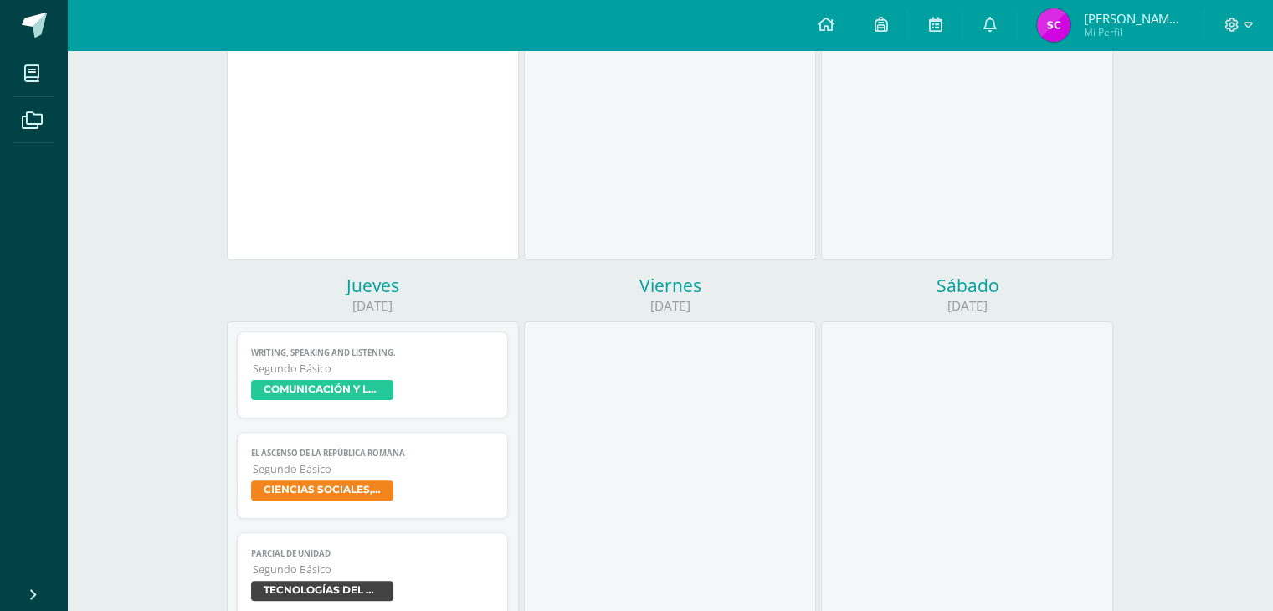
scroll to position [367, 0]
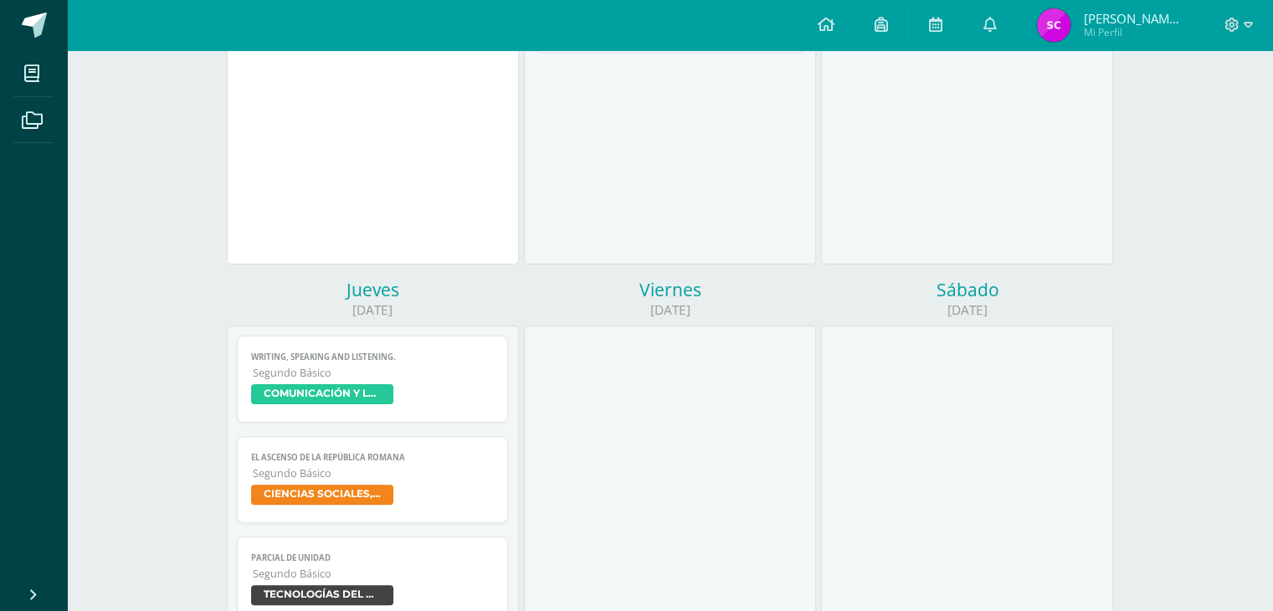
click at [1096, 19] on span "[PERSON_NAME] [PERSON_NAME] Mi Perfil" at bounding box center [1110, 24] width 153 height 33
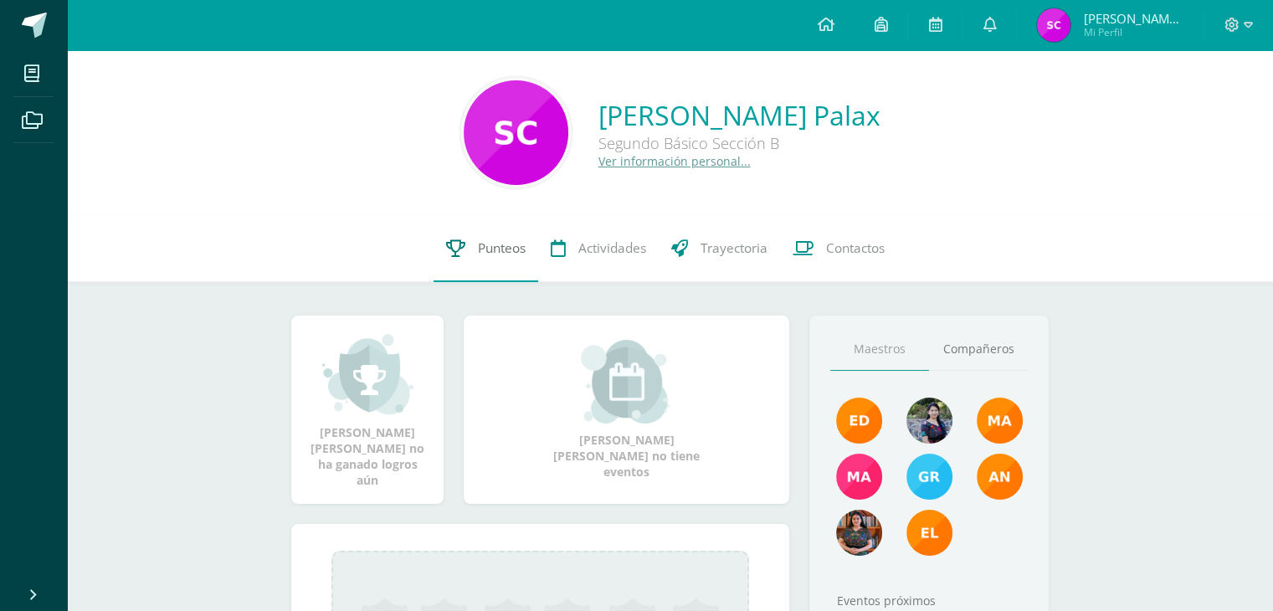
click at [462, 255] on icon at bounding box center [455, 248] width 19 height 18
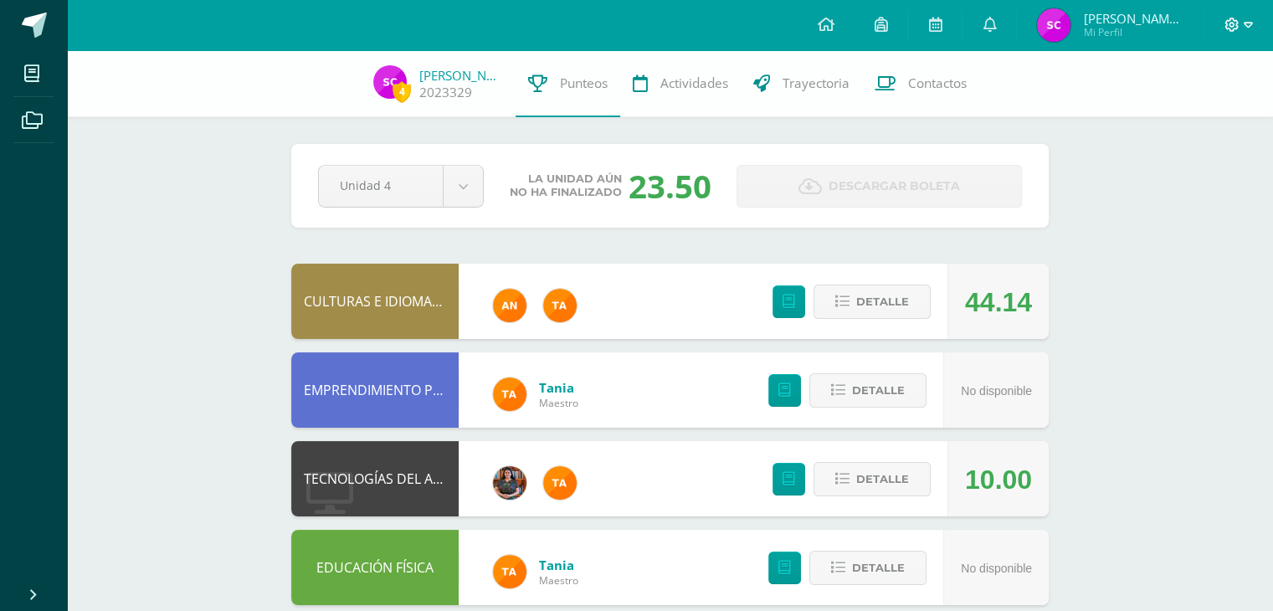
click at [1230, 23] on icon at bounding box center [1232, 25] width 14 height 14
click at [1157, 117] on link "Cerrar sesión" at bounding box center [1185, 113] width 132 height 24
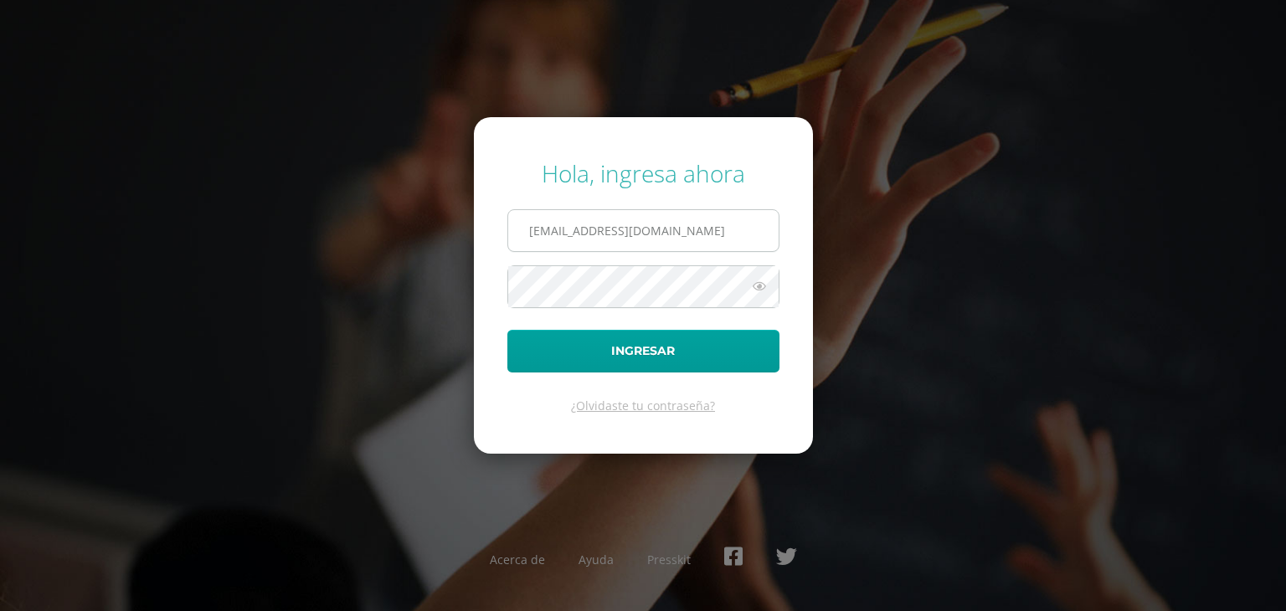
click at [640, 242] on input "[EMAIL_ADDRESS][DOMAIN_NAME]" at bounding box center [643, 230] width 270 height 41
type input "[EMAIL_ADDRESS][DOMAIN_NAME]"
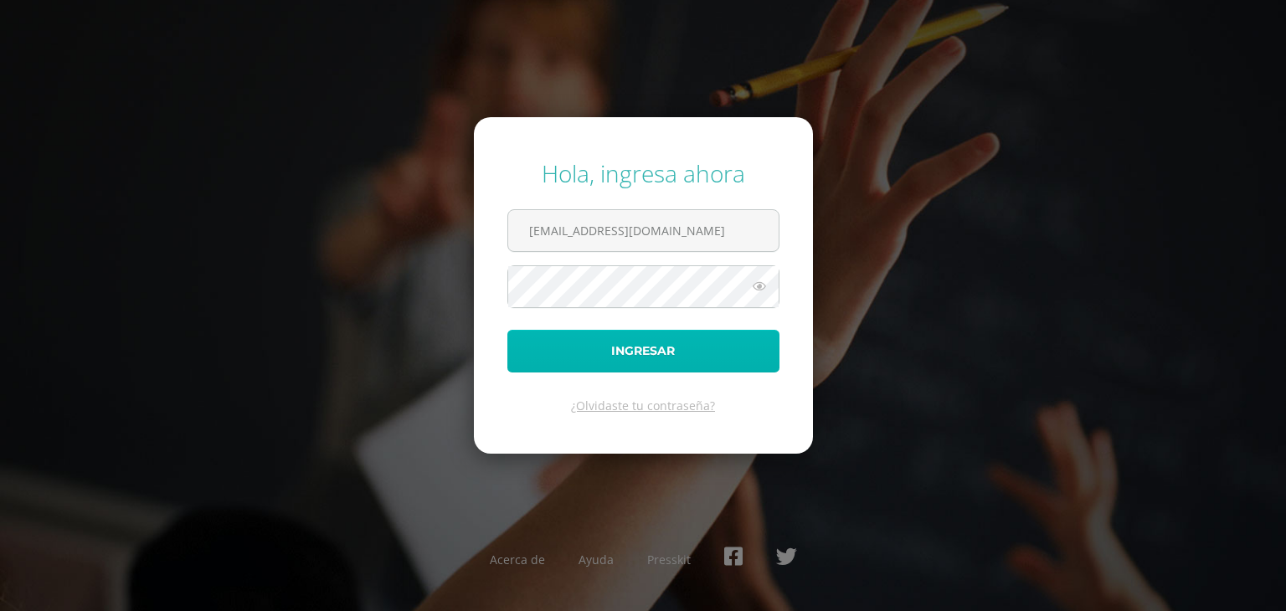
click at [665, 343] on button "Ingresar" at bounding box center [643, 351] width 272 height 43
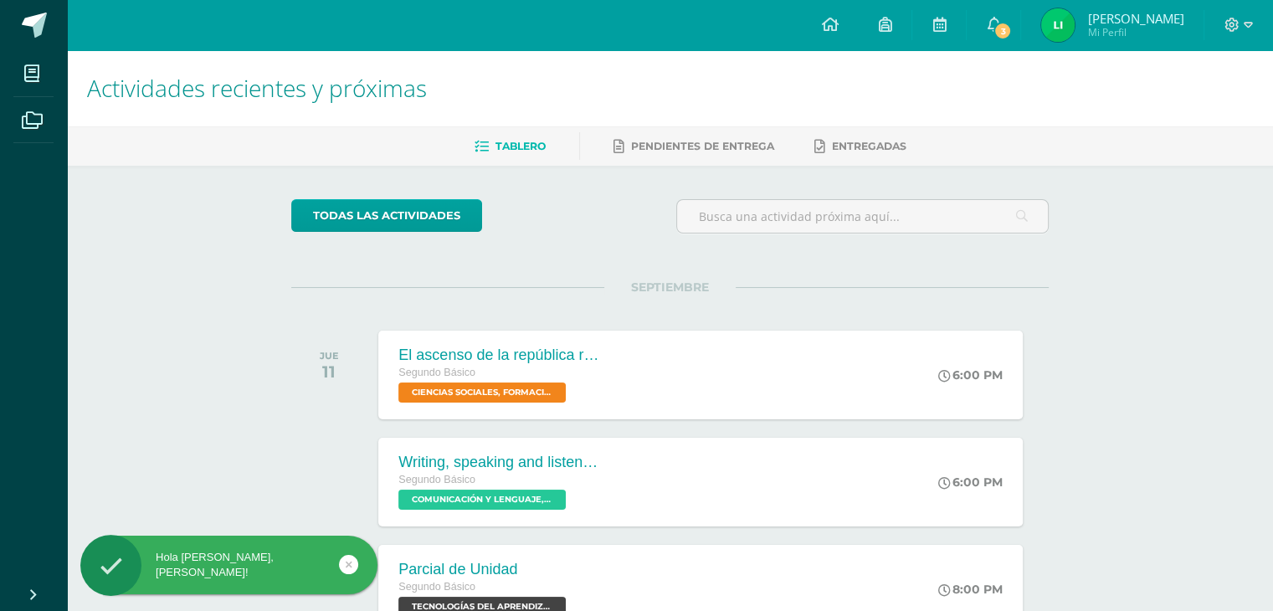
click at [1073, 24] on img at bounding box center [1057, 24] width 33 height 33
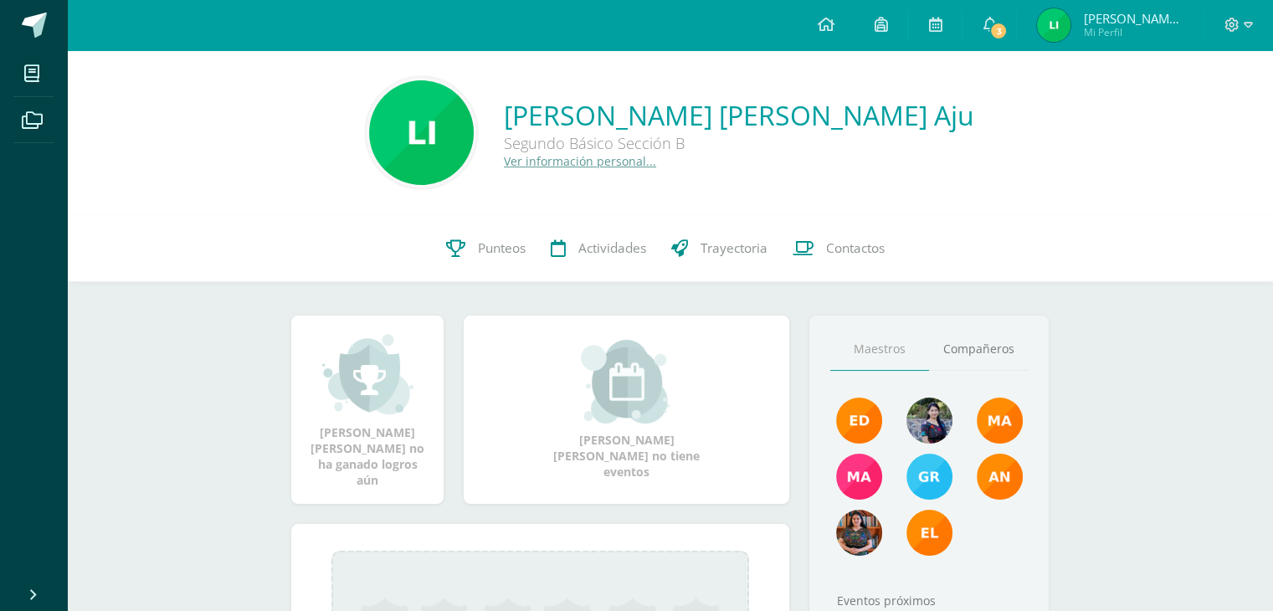
click at [896, 28] on link at bounding box center [881, 25] width 54 height 50
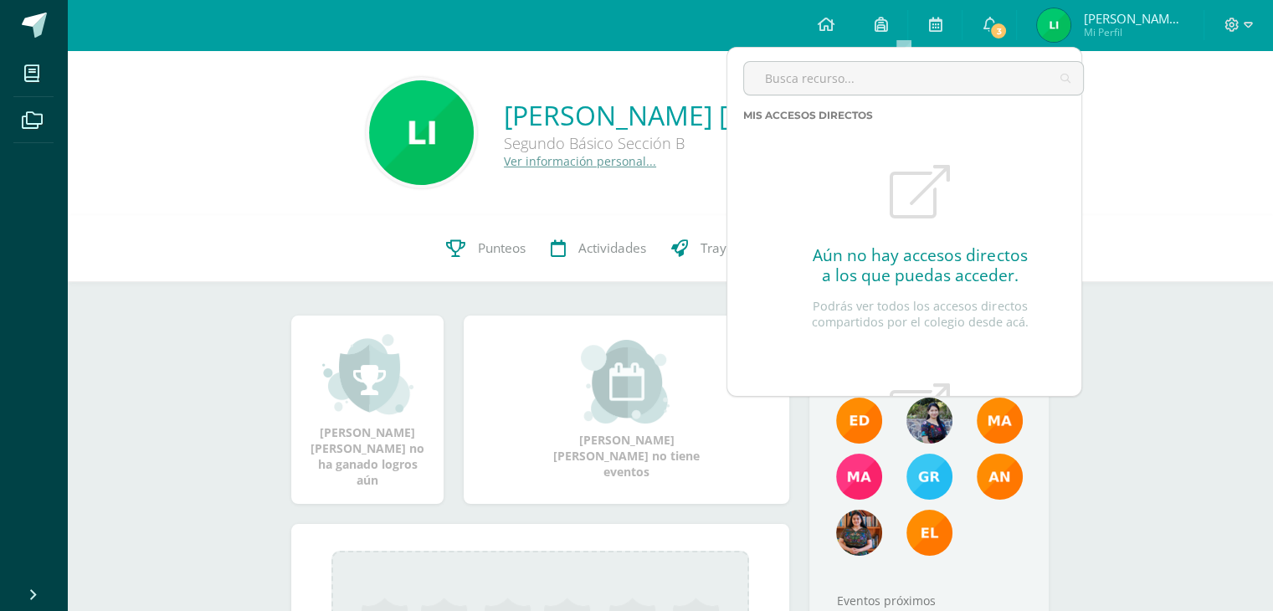
click at [896, 28] on link at bounding box center [881, 25] width 54 height 50
click at [907, 18] on link at bounding box center [881, 25] width 54 height 50
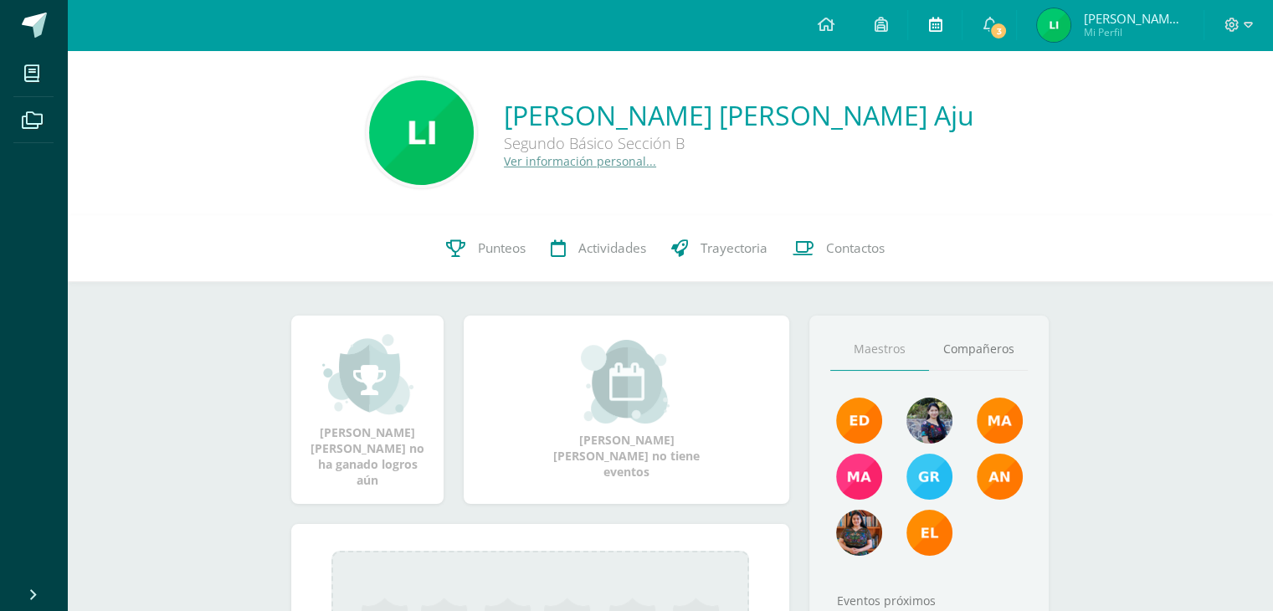
click at [942, 22] on icon at bounding box center [934, 24] width 13 height 15
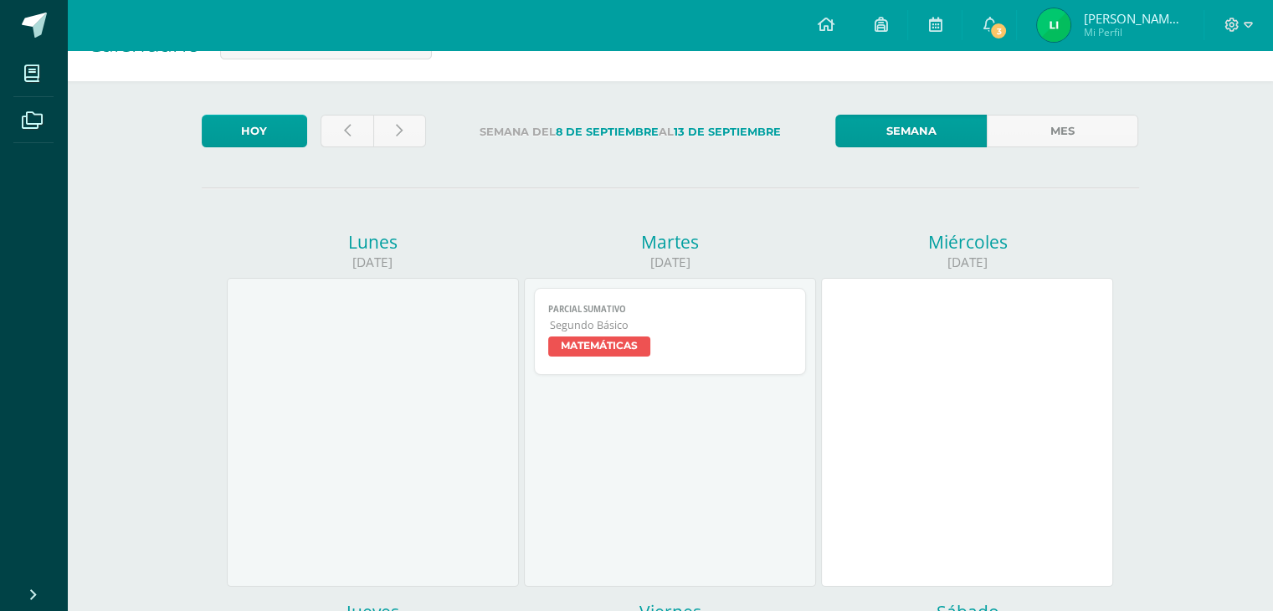
scroll to position [50, 0]
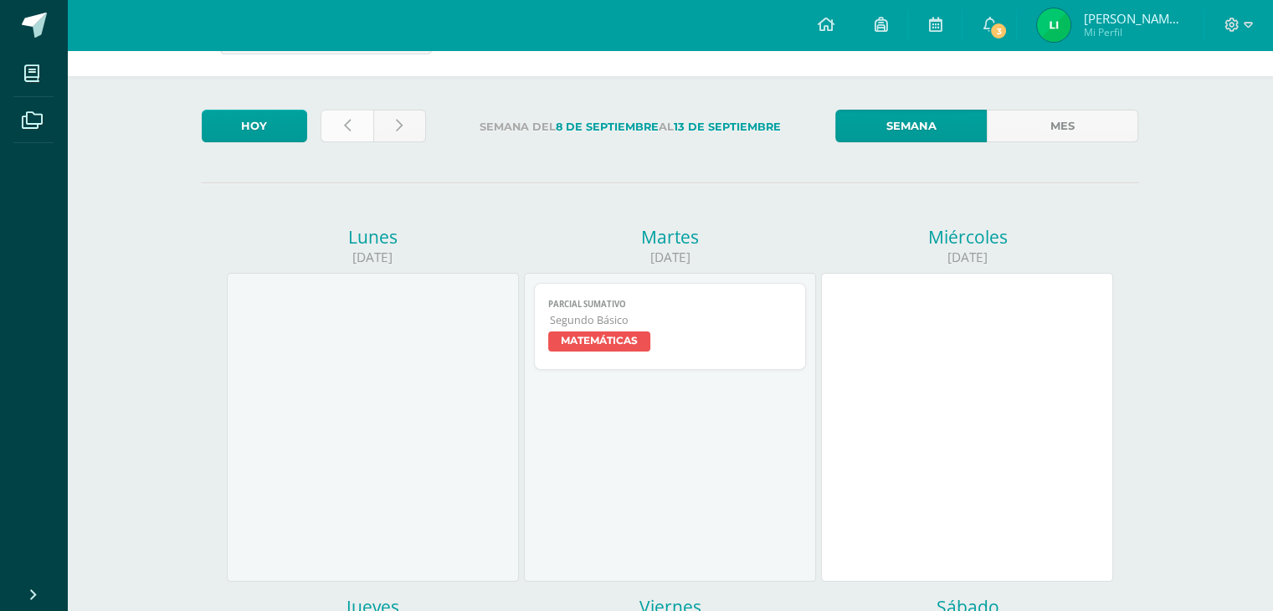
click at [347, 124] on icon at bounding box center [347, 126] width 7 height 14
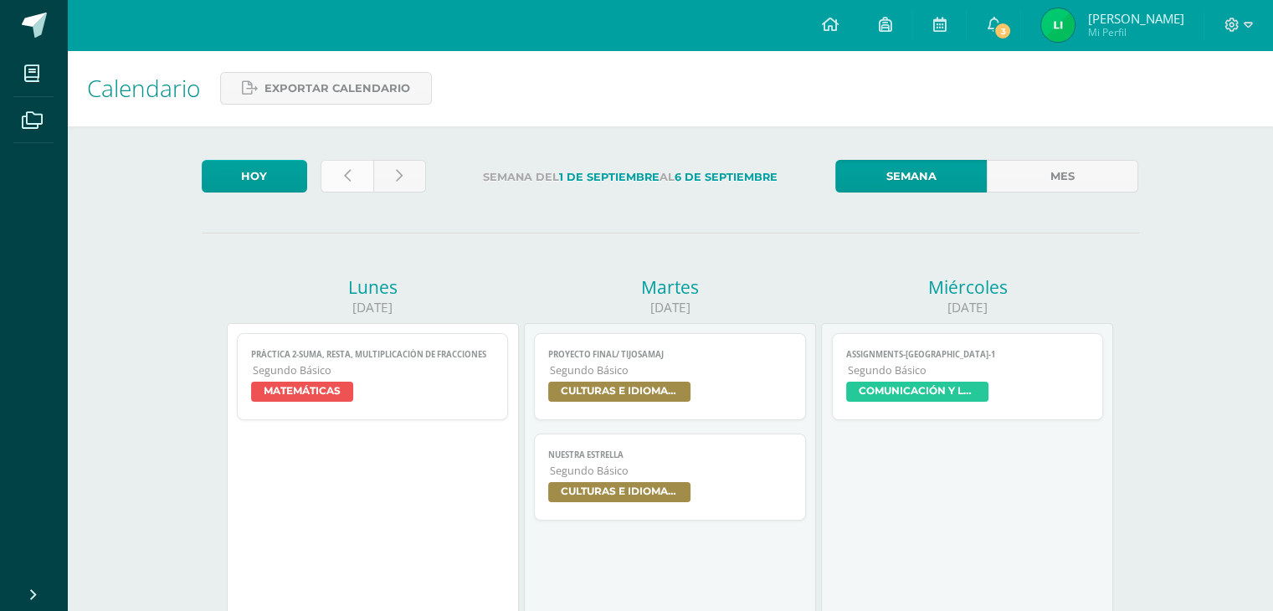
click at [347, 178] on icon at bounding box center [347, 176] width 7 height 14
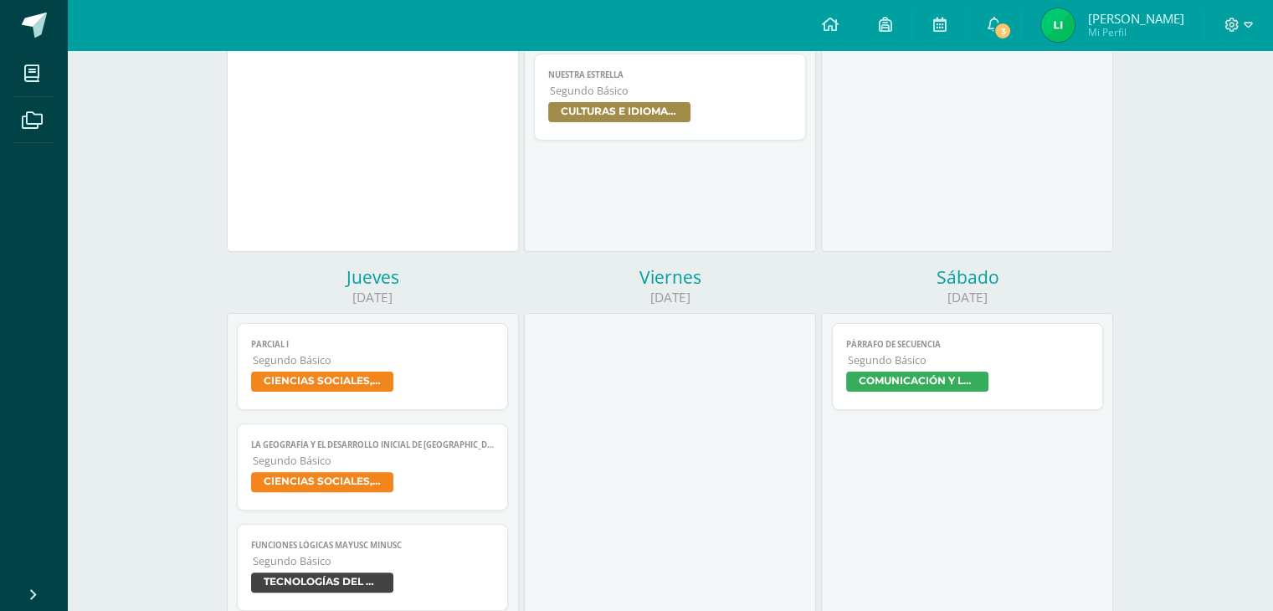
scroll to position [465, 0]
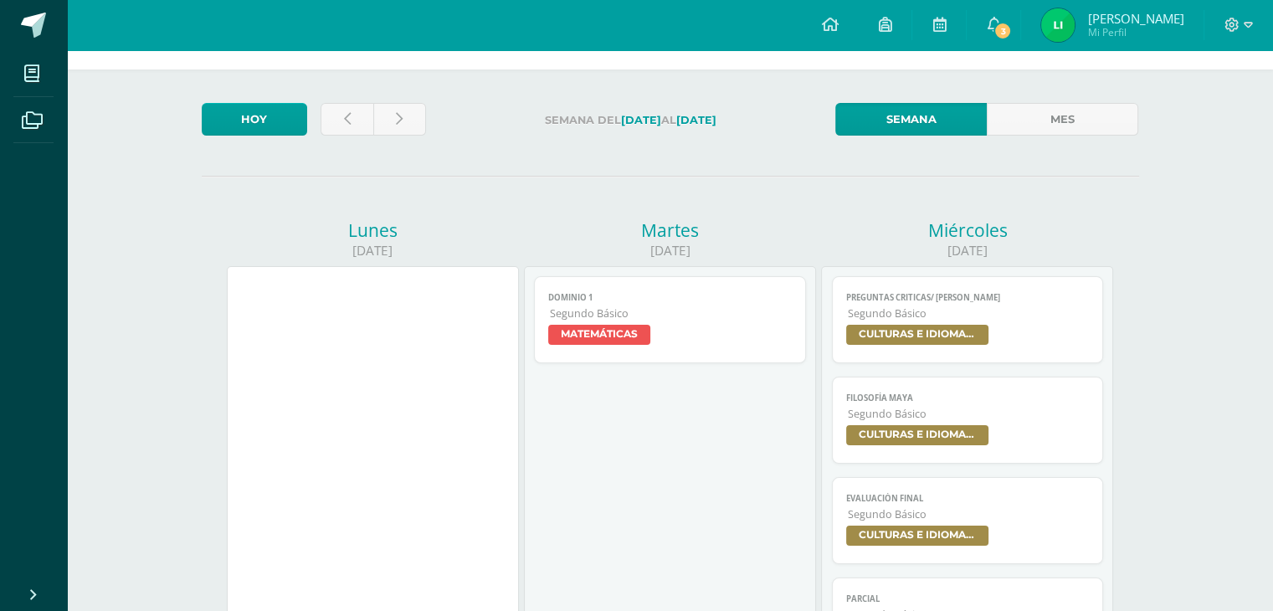
scroll to position [59, 0]
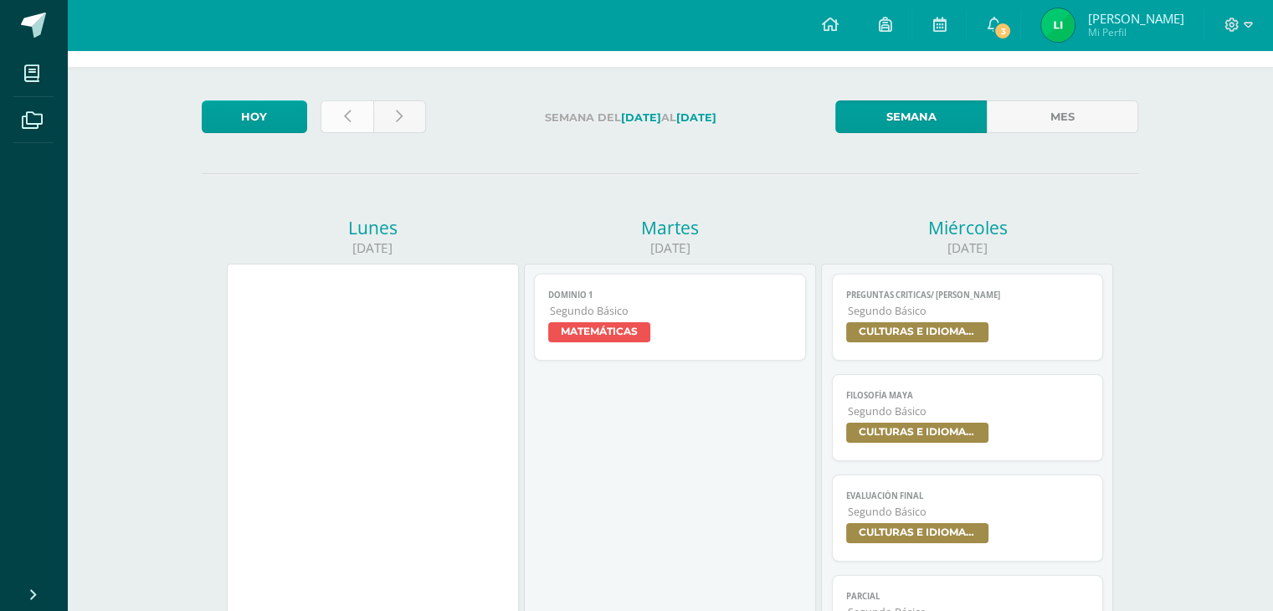
click at [353, 126] on link at bounding box center [347, 116] width 53 height 33
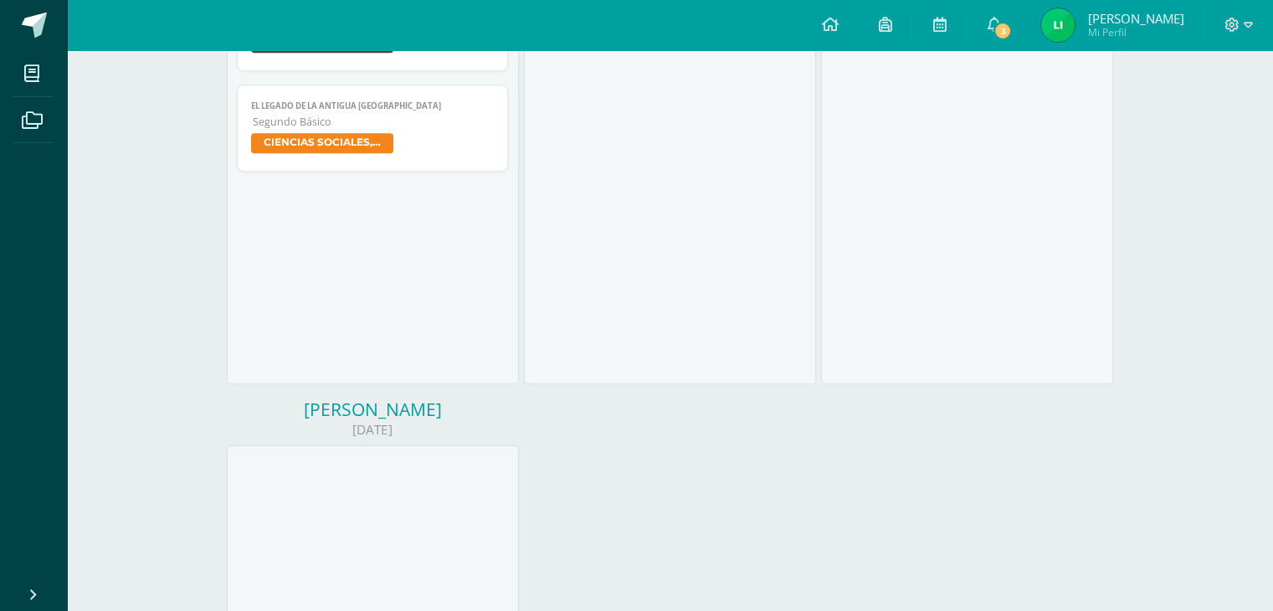
scroll to position [859, 0]
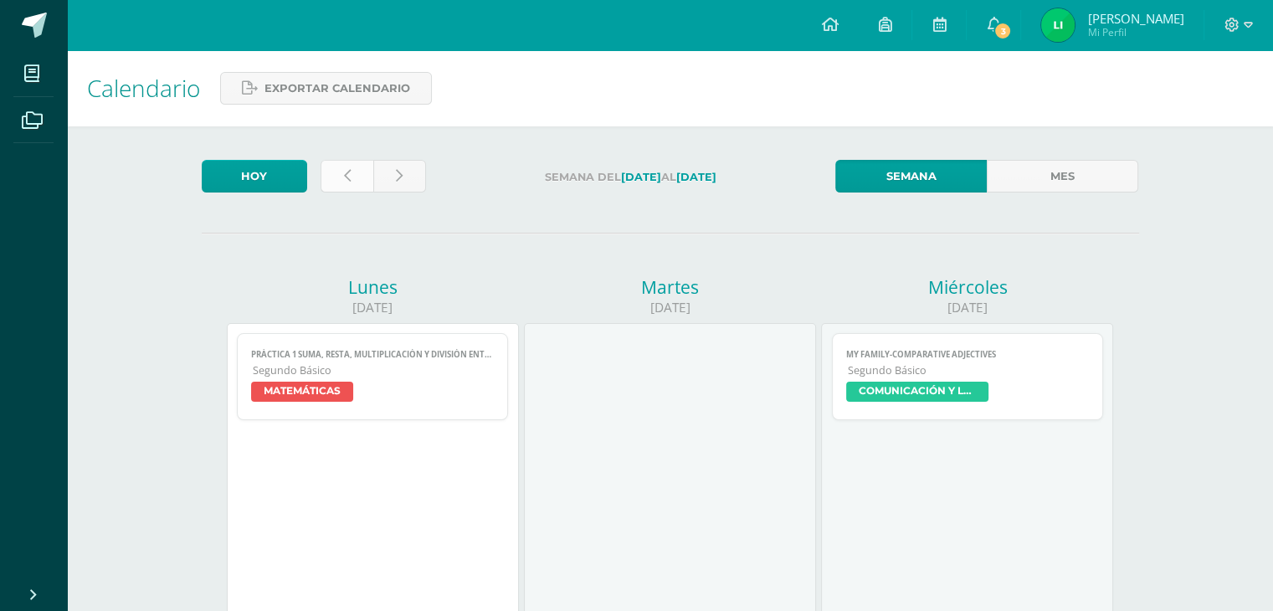
click at [347, 186] on link at bounding box center [347, 176] width 53 height 33
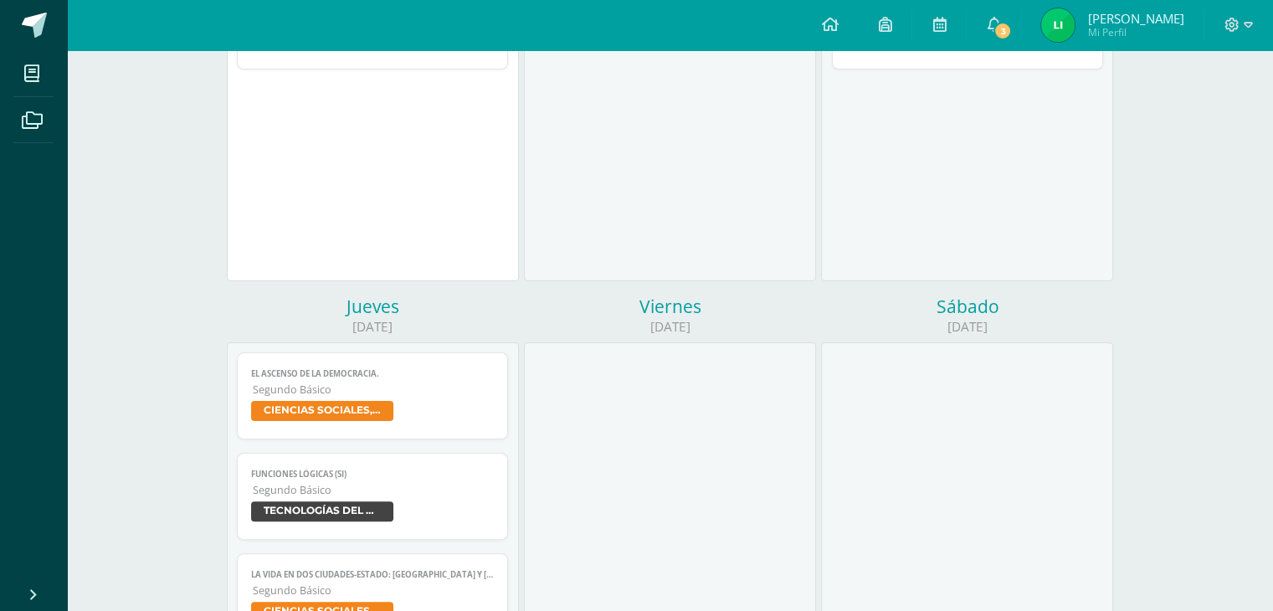
scroll to position [352, 0]
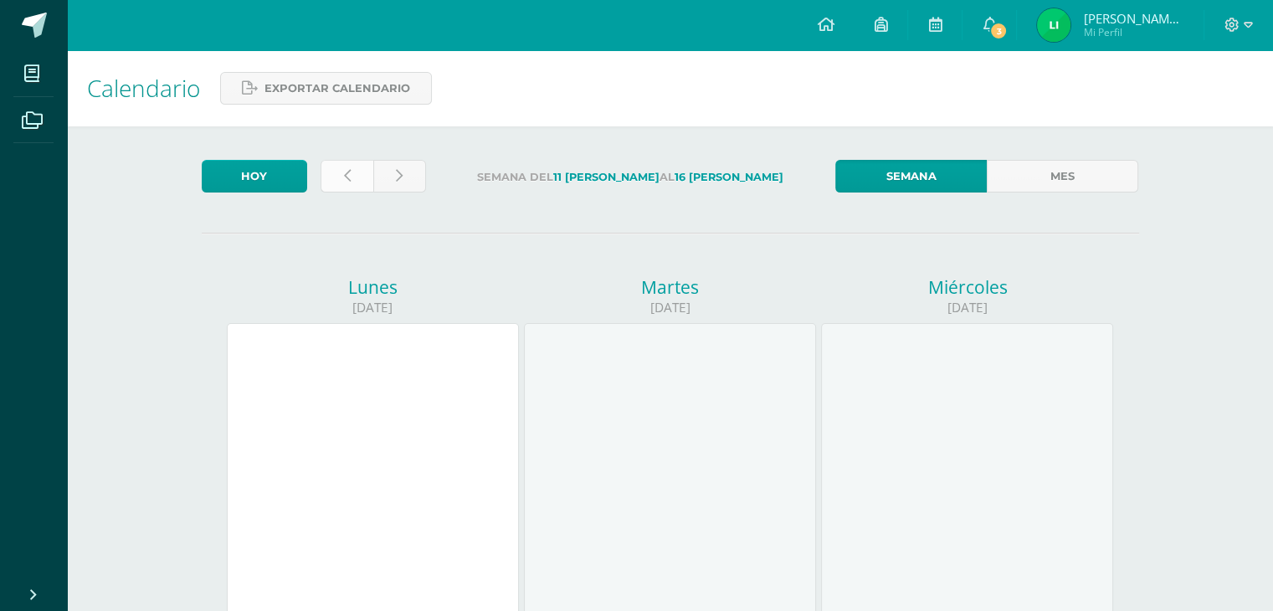
drag, startPoint x: 0, startPoint y: 0, endPoint x: 347, endPoint y: 186, distance: 394.0
click at [347, 186] on link at bounding box center [347, 176] width 53 height 33
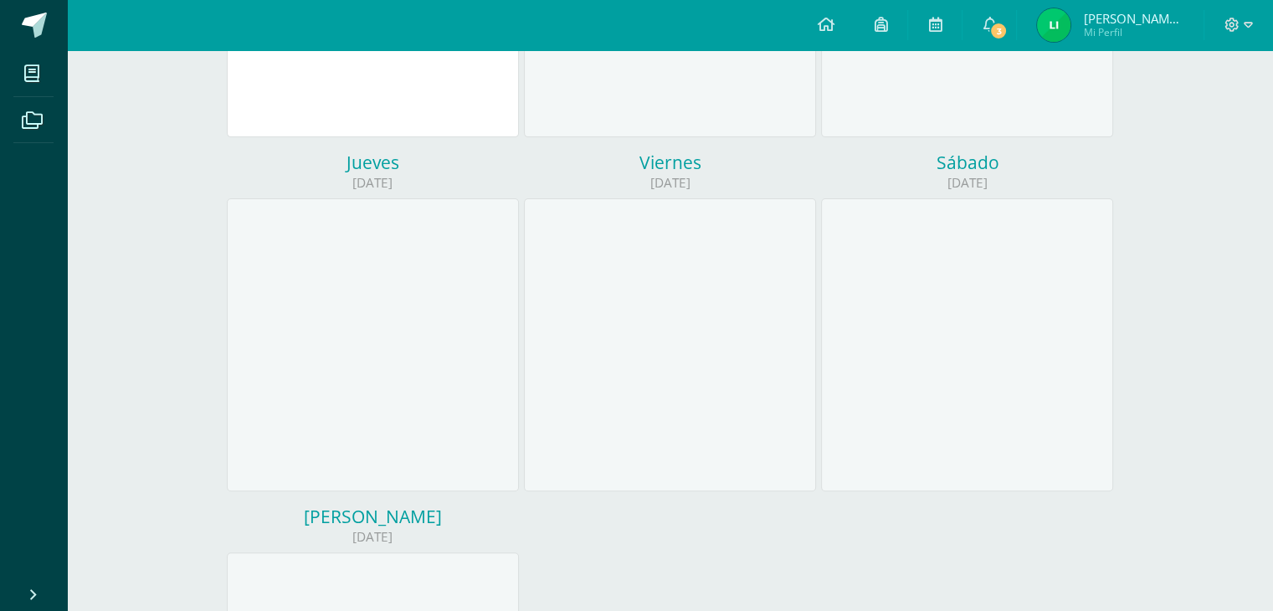
scroll to position [481, 0]
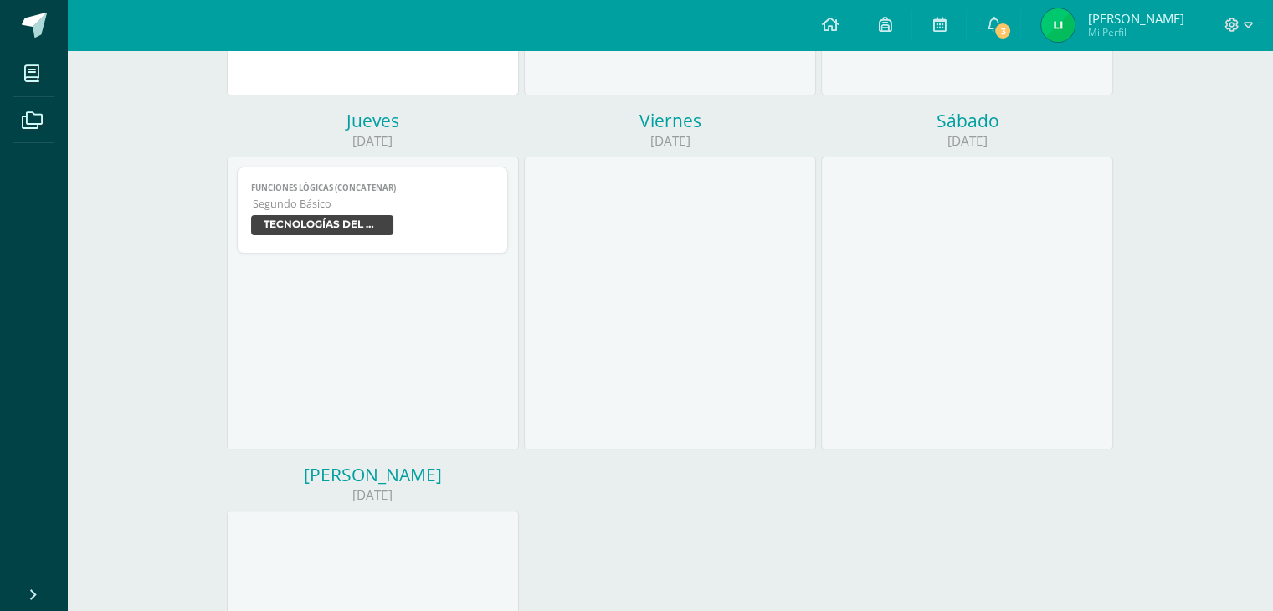
scroll to position [531, 0]
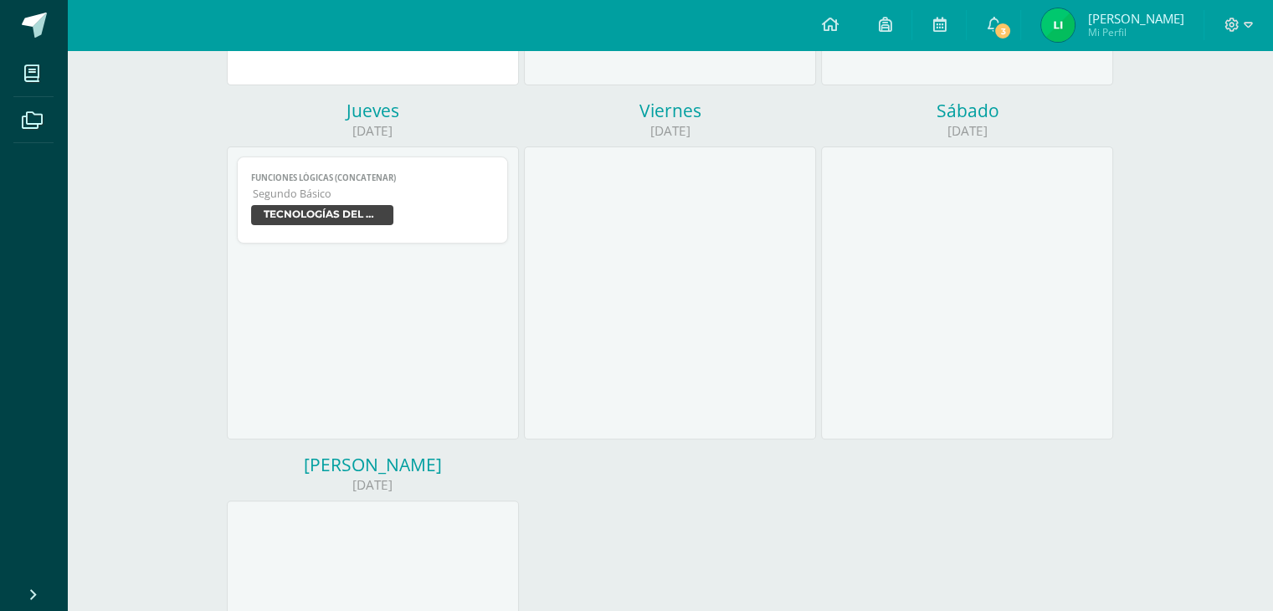
click at [342, 200] on span "Segundo Básico" at bounding box center [374, 194] width 242 height 14
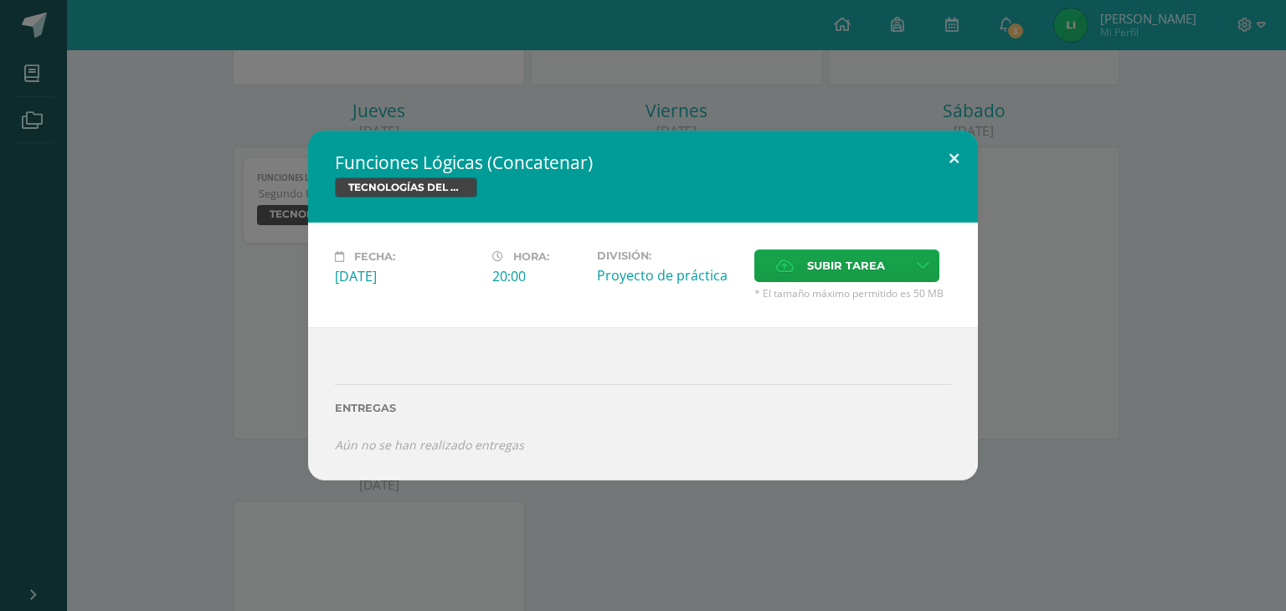
click at [958, 157] on button at bounding box center [954, 159] width 48 height 57
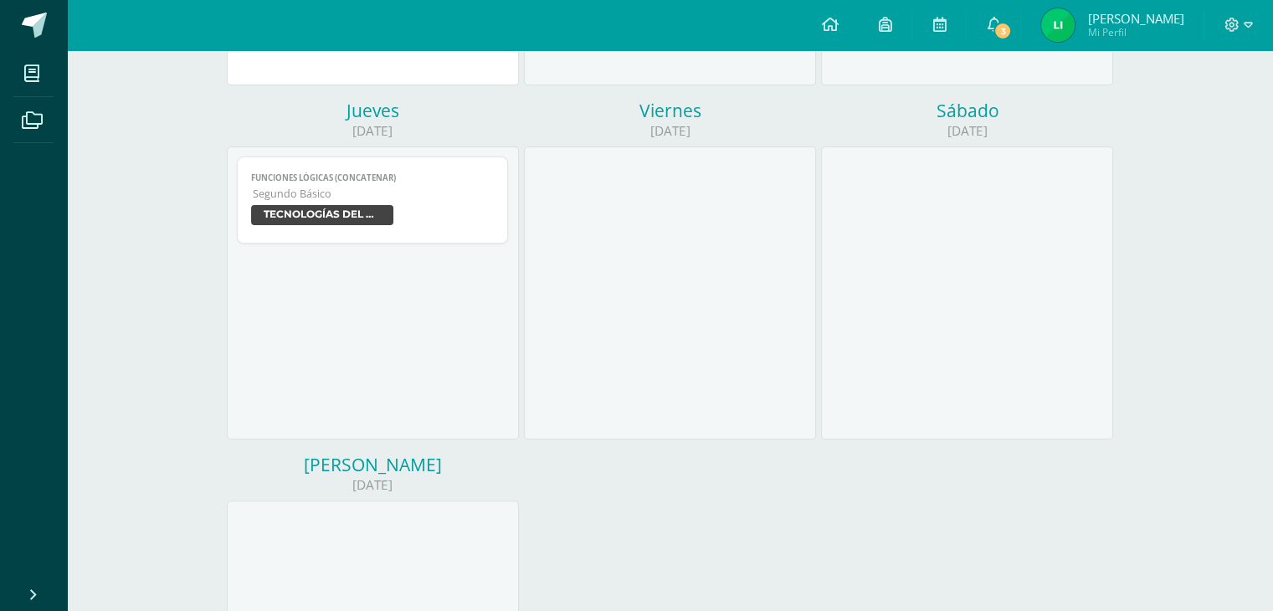
scroll to position [0, 0]
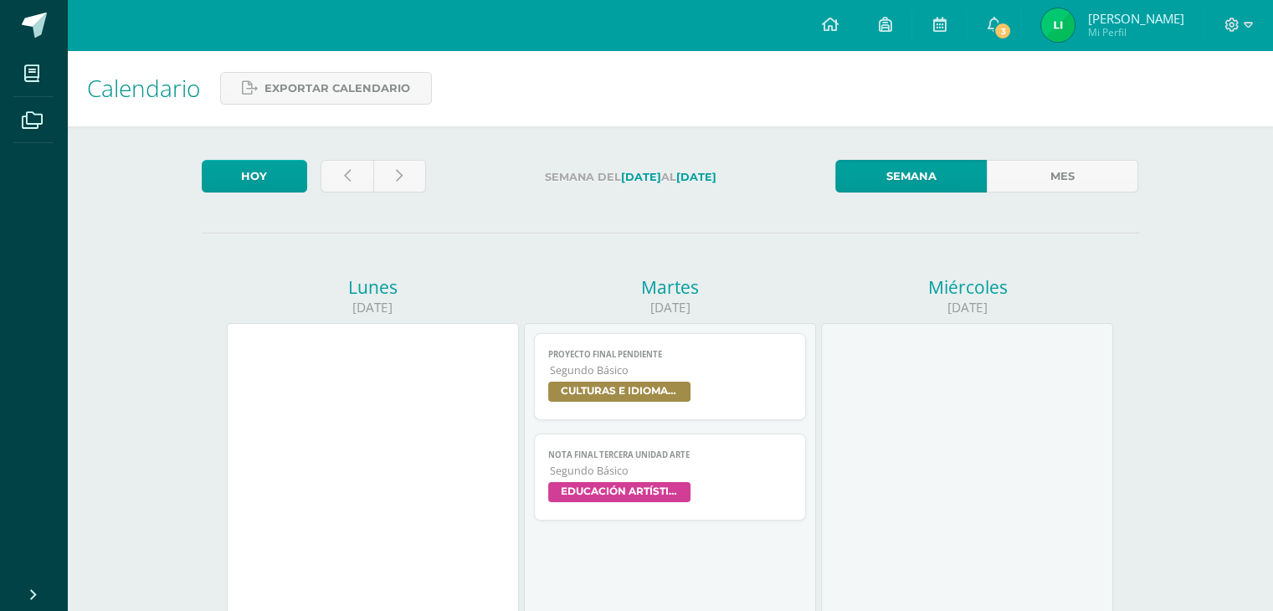
click at [1072, 13] on img at bounding box center [1057, 24] width 33 height 33
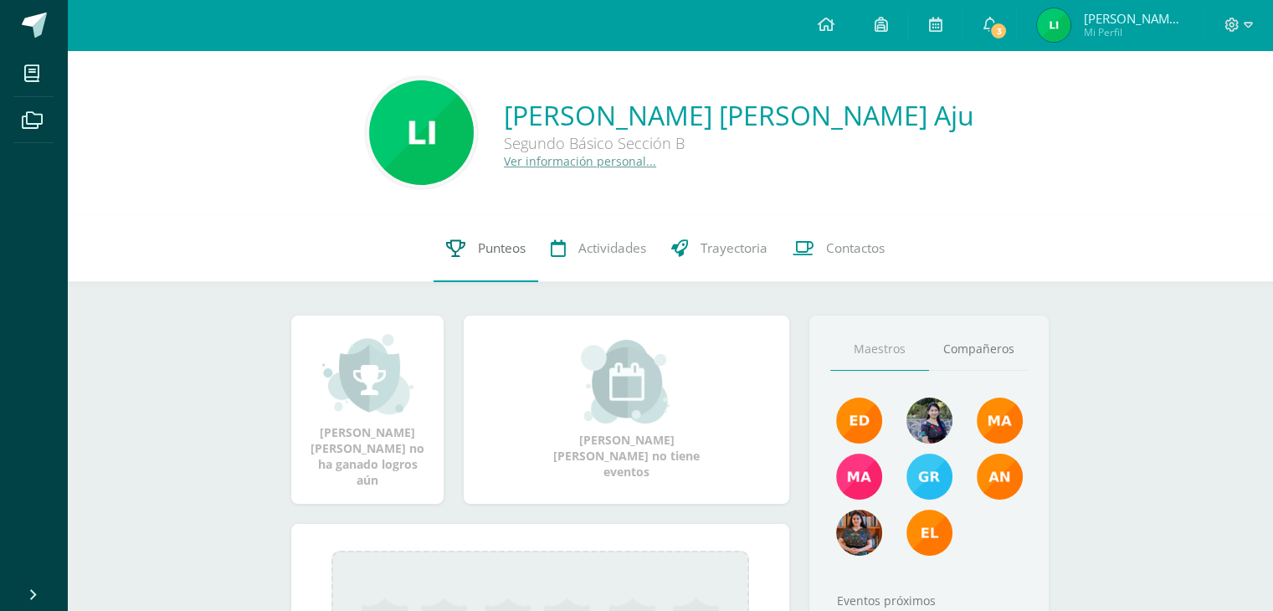
click at [516, 244] on span "Punteos" at bounding box center [502, 248] width 48 height 18
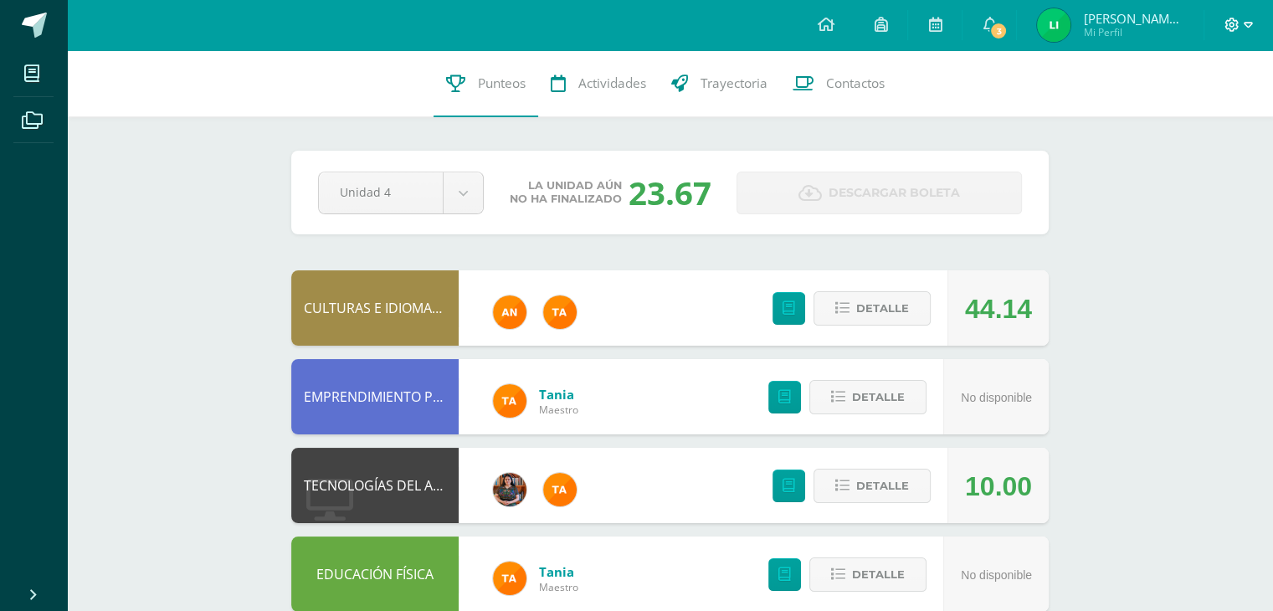
click at [1234, 27] on icon at bounding box center [1232, 25] width 15 height 15
click at [1157, 108] on link "Cerrar sesión" at bounding box center [1185, 113] width 132 height 24
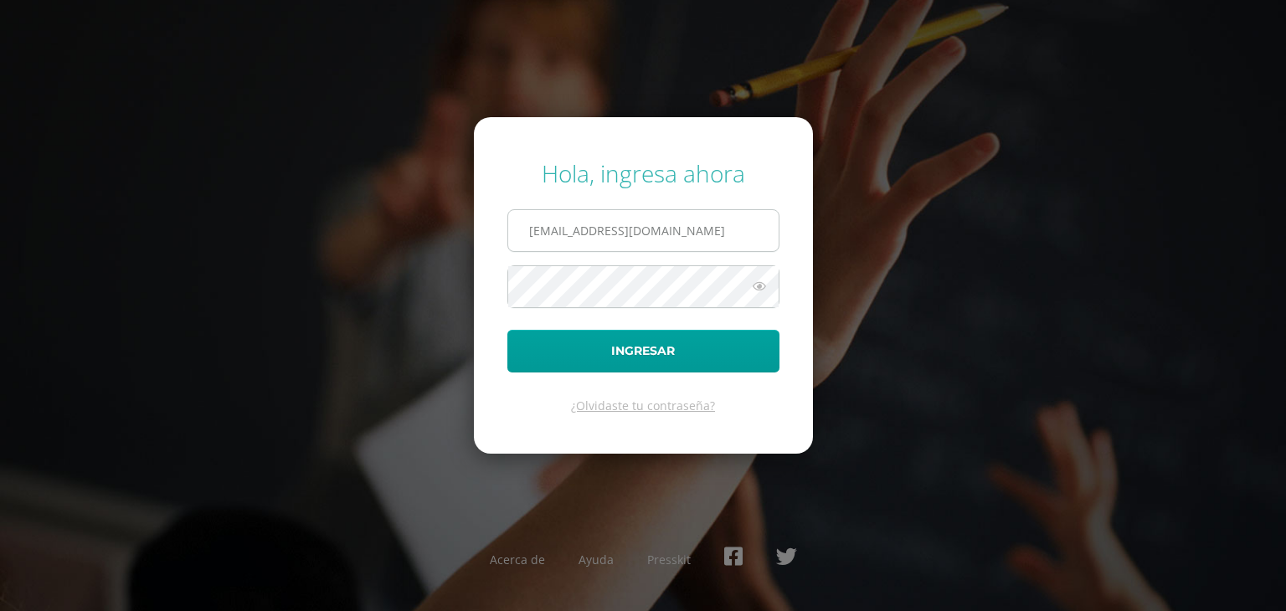
click at [717, 221] on input "lauraiboy2023@maiagt.org" at bounding box center [643, 230] width 270 height 41
type input "soniacosigua2023@maiagt.org"
click at [688, 379] on form "Hola, ingresa ahora soniacosigua2023@maiagt.org Ingresar ¿Olvidaste tu contrase…" at bounding box center [643, 285] width 339 height 337
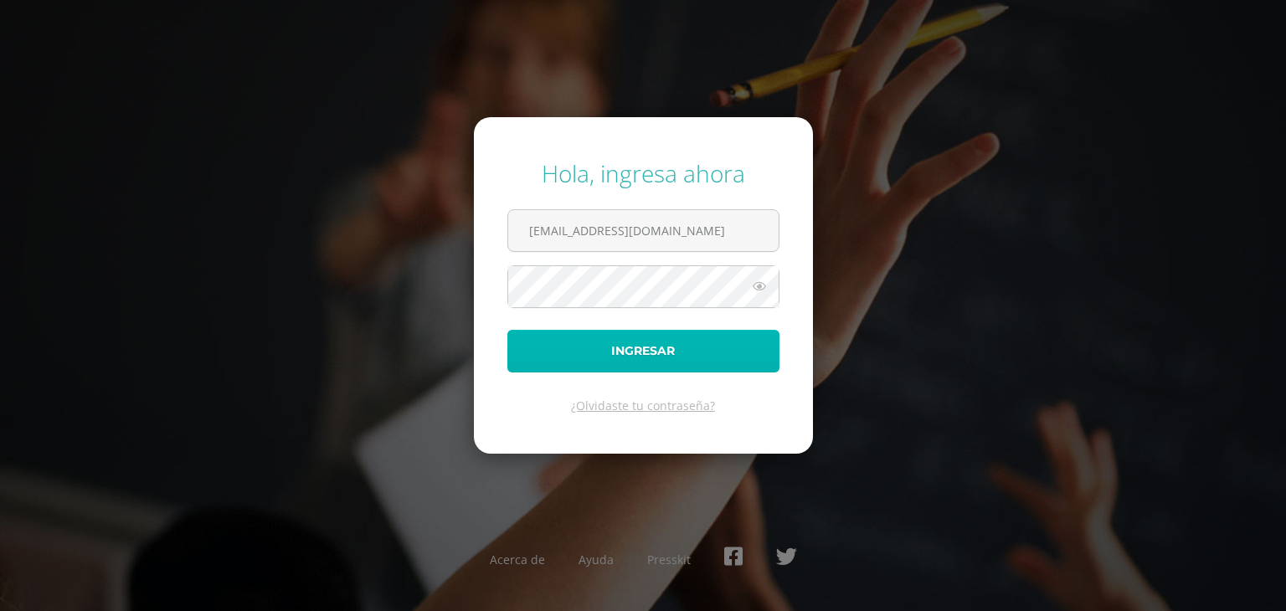
click at [691, 359] on button "Ingresar" at bounding box center [643, 351] width 272 height 43
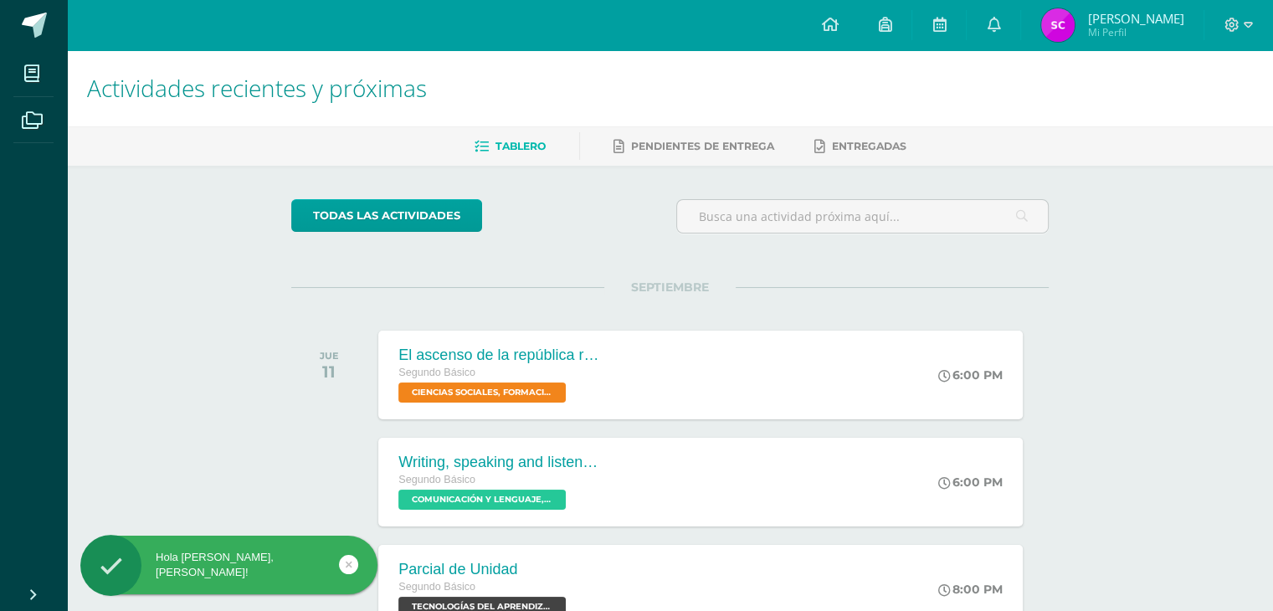
click at [1075, 20] on img at bounding box center [1057, 24] width 33 height 33
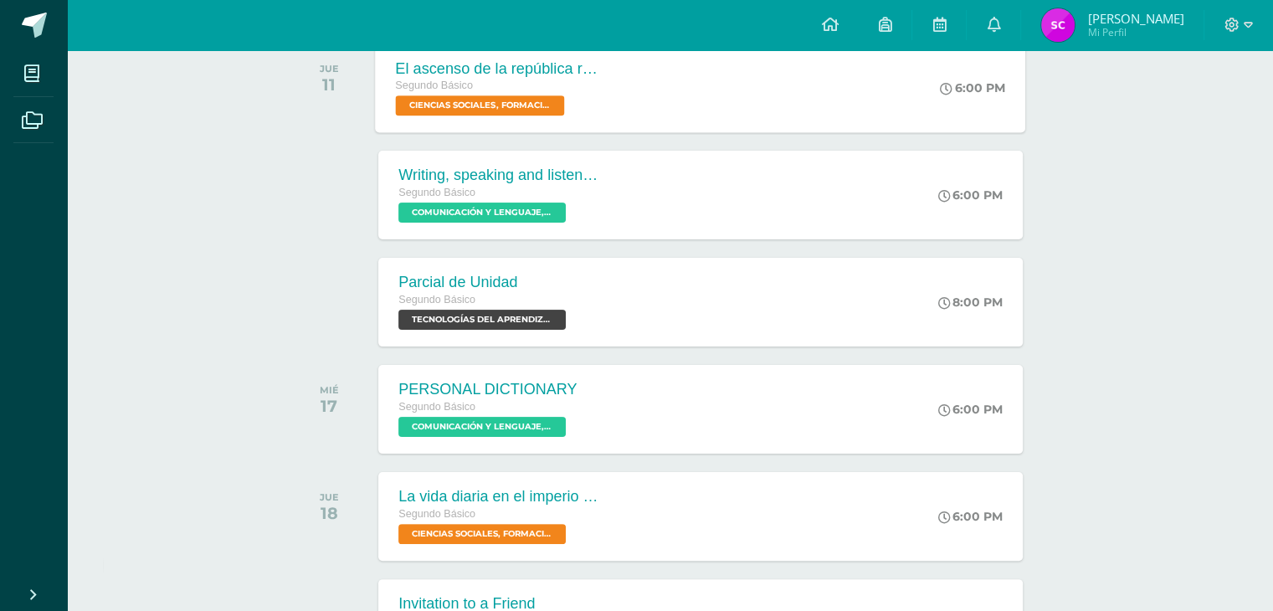
scroll to position [290, 0]
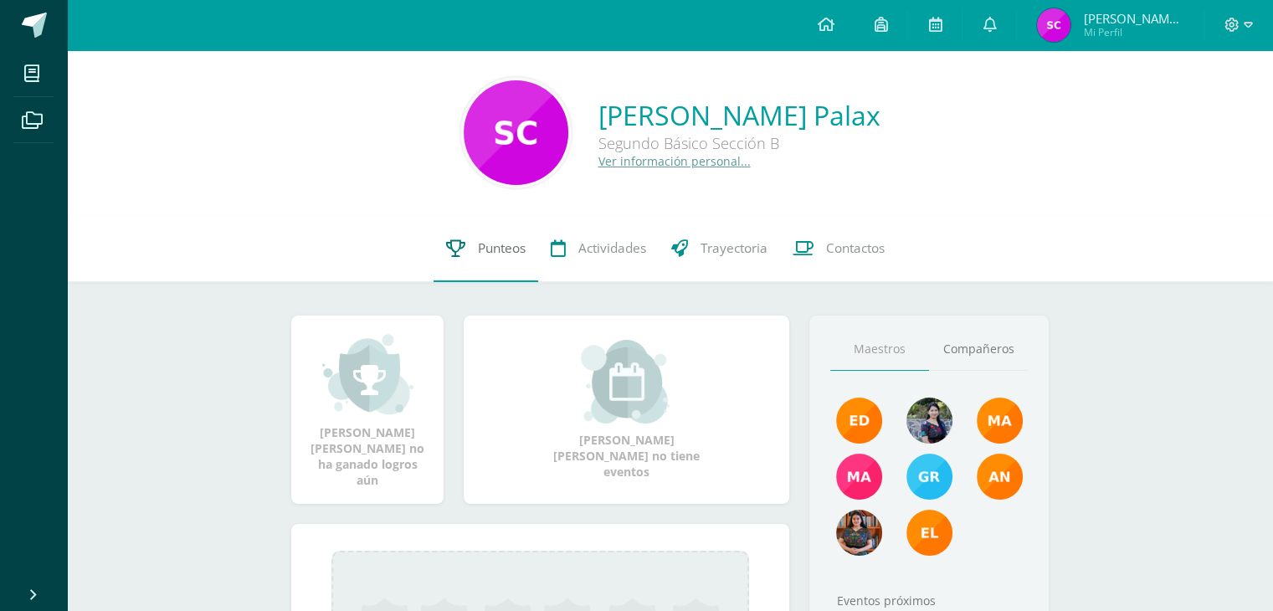
click at [490, 256] on span "Punteos" at bounding box center [502, 248] width 48 height 18
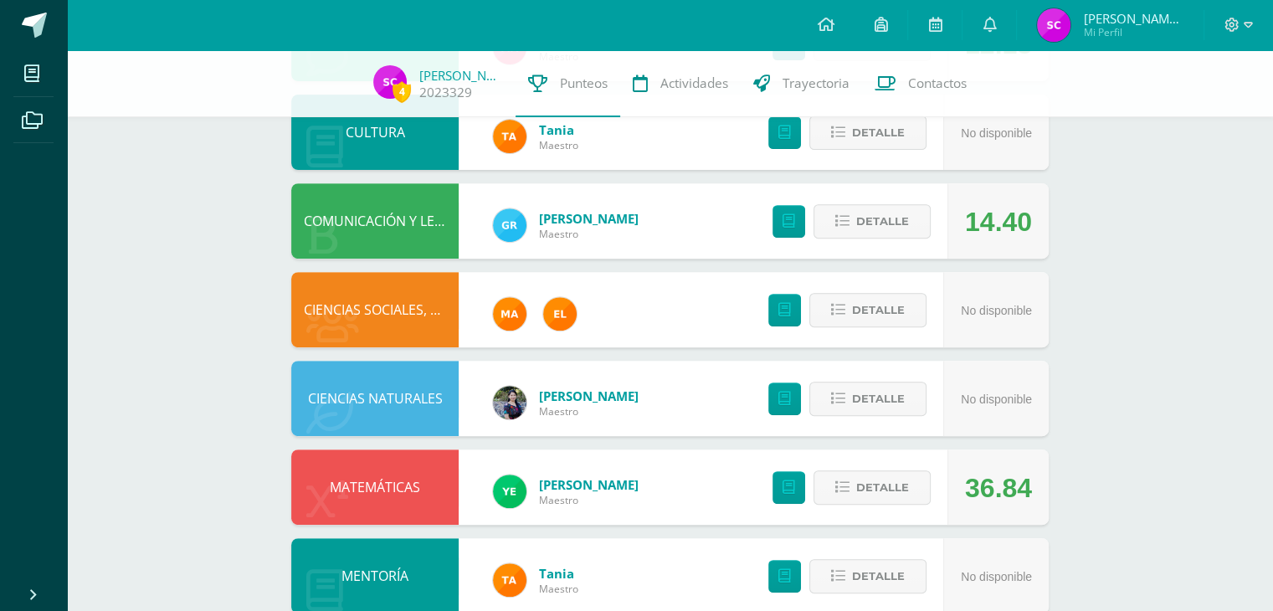
scroll to position [646, 0]
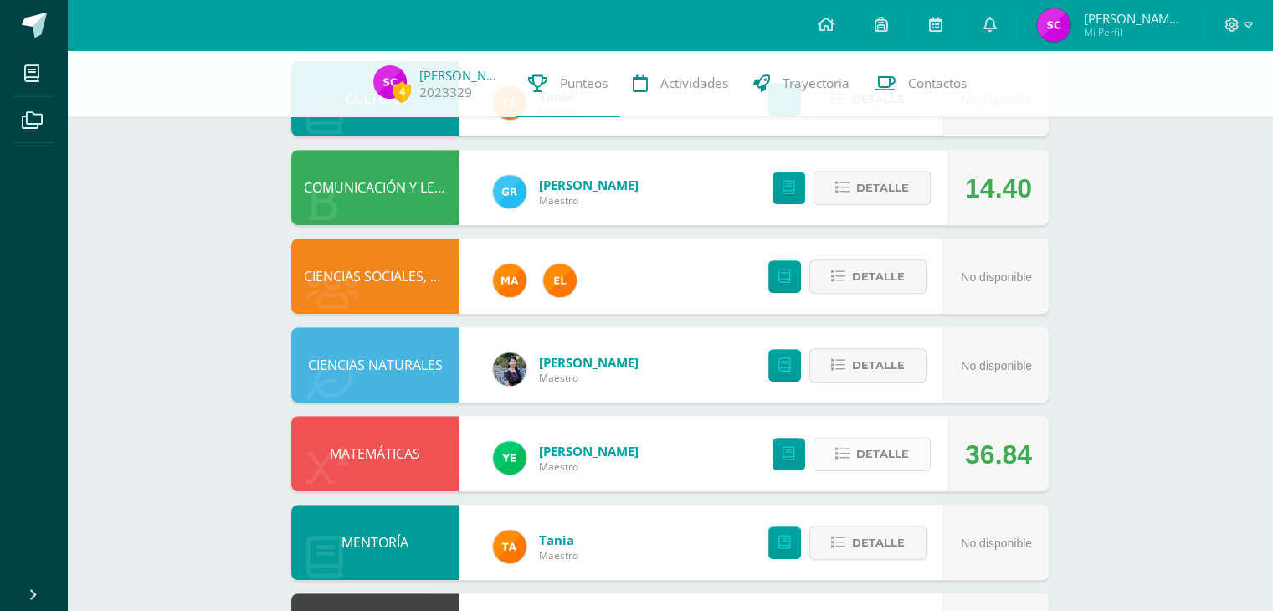
click at [837, 439] on button "Detalle" at bounding box center [872, 454] width 117 height 34
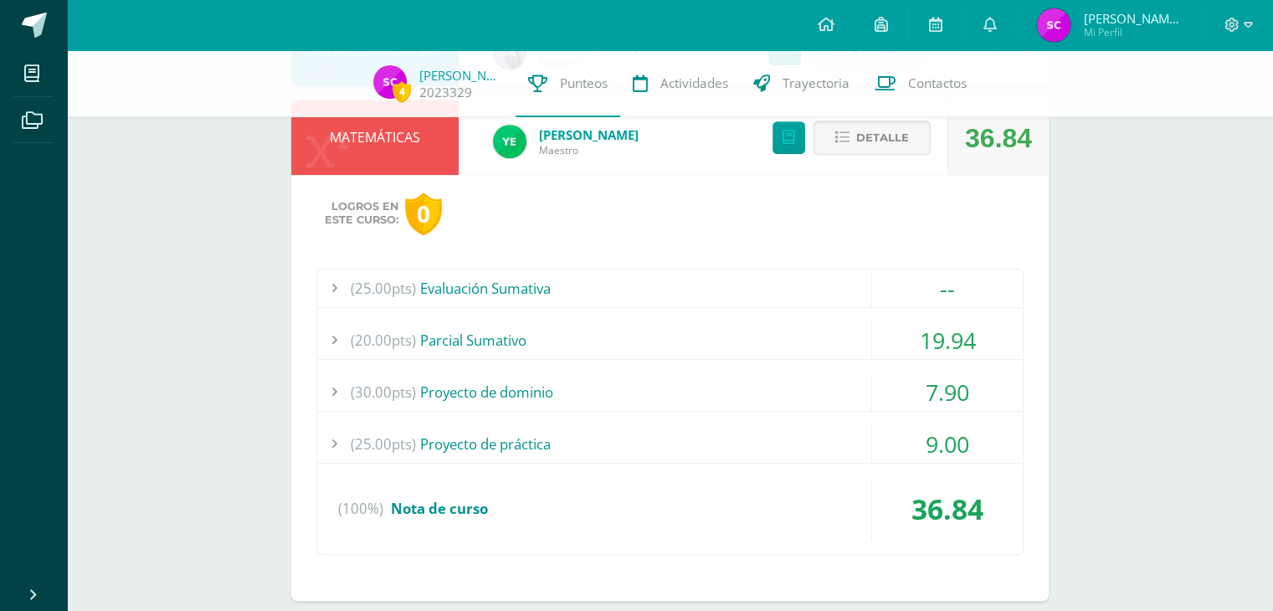
scroll to position [963, 0]
click at [914, 346] on div "19.94" at bounding box center [947, 340] width 151 height 38
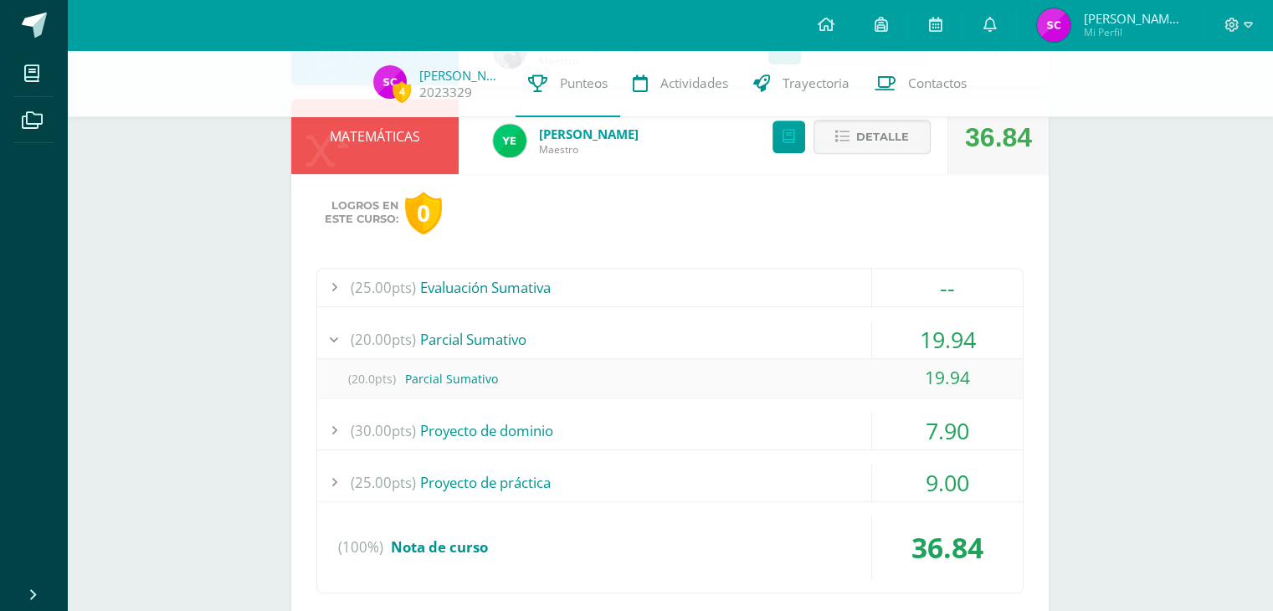
click at [912, 434] on div "7.90" at bounding box center [947, 431] width 151 height 38
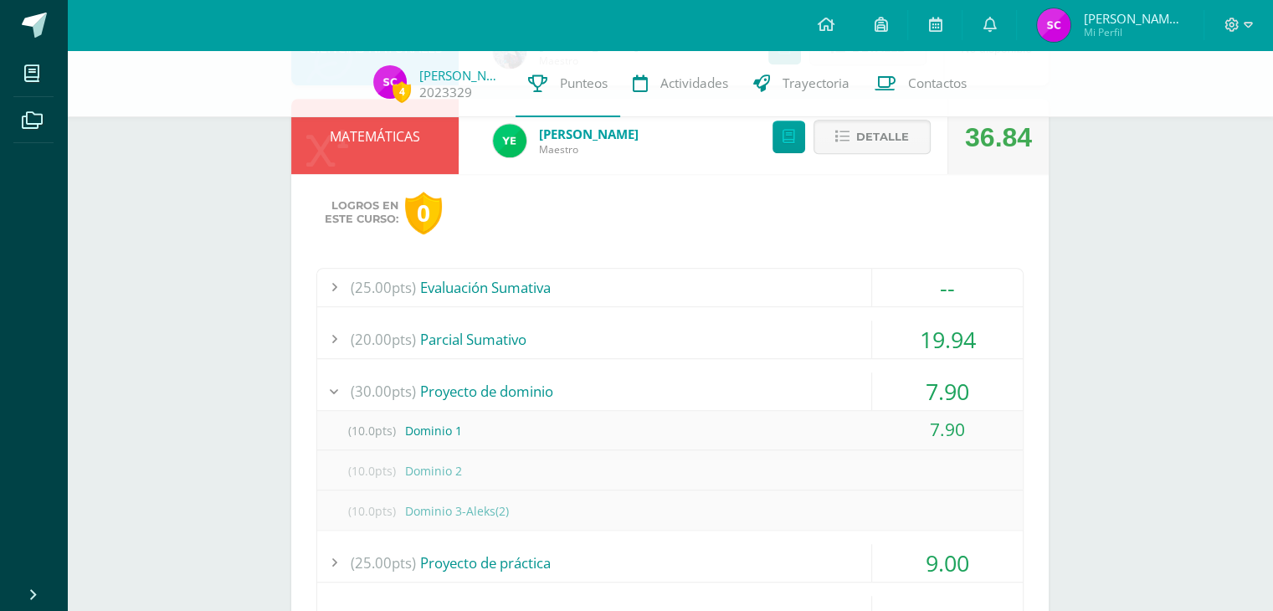
click at [907, 376] on div "7.90" at bounding box center [947, 392] width 151 height 38
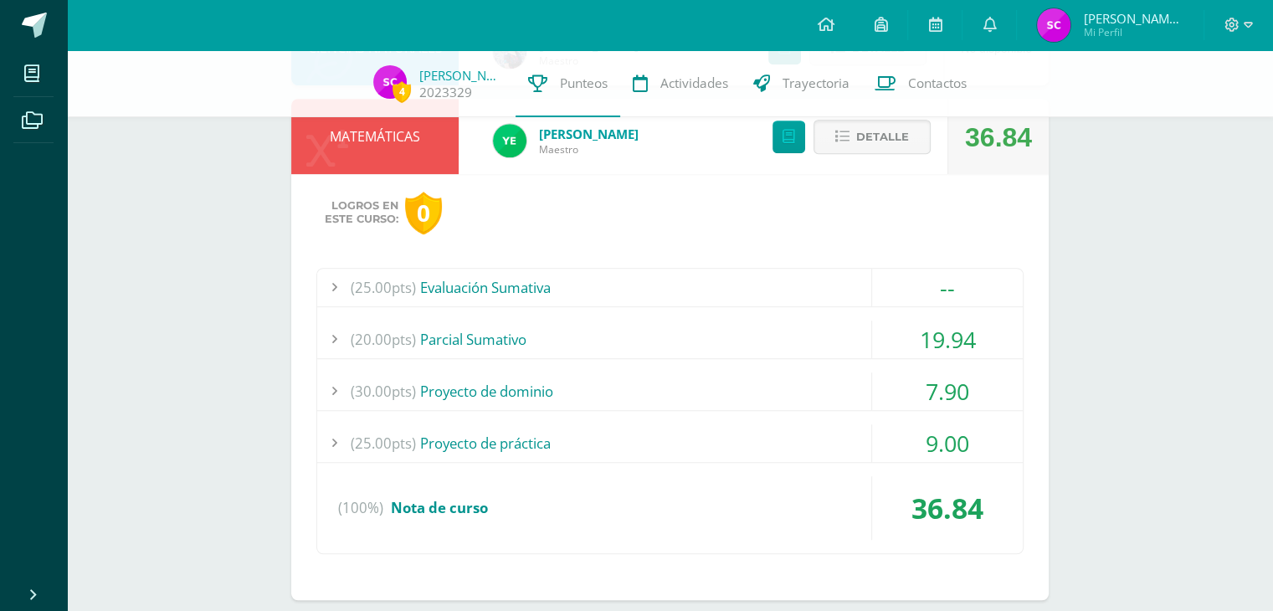
click at [897, 410] on div "(25.00pts) Evaluación Sumativa -- (25.0pts) Evaluación Sumativa" at bounding box center [669, 411] width 707 height 286
click at [893, 430] on div "9.00" at bounding box center [947, 443] width 151 height 38
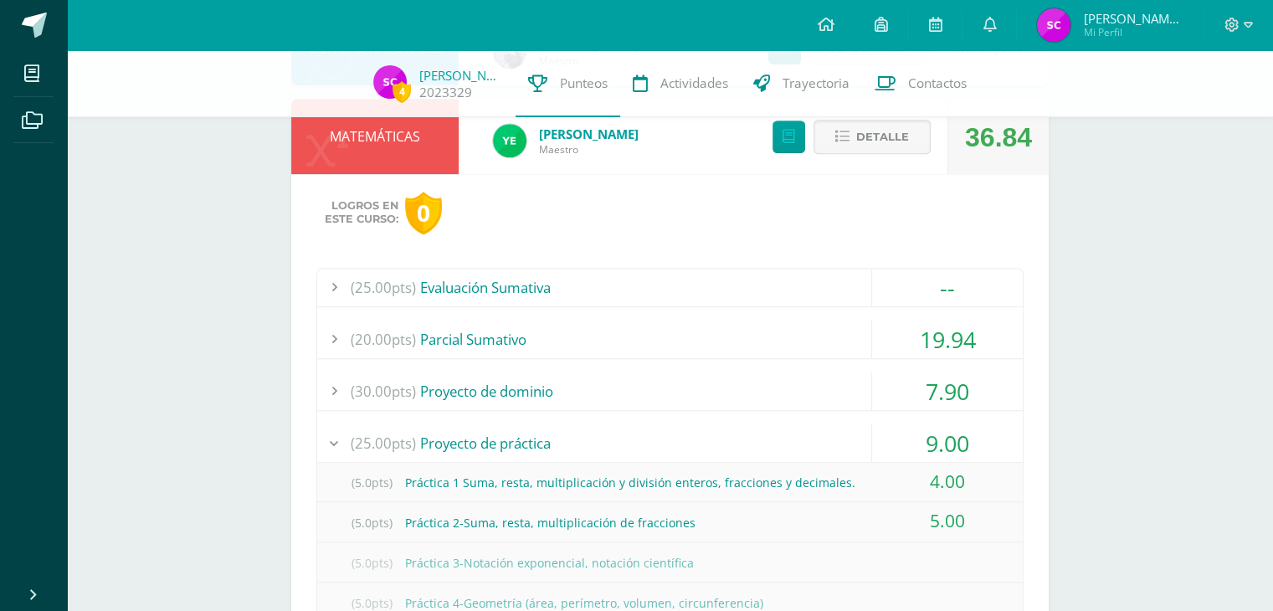
click at [893, 430] on div "9.00" at bounding box center [947, 443] width 151 height 38
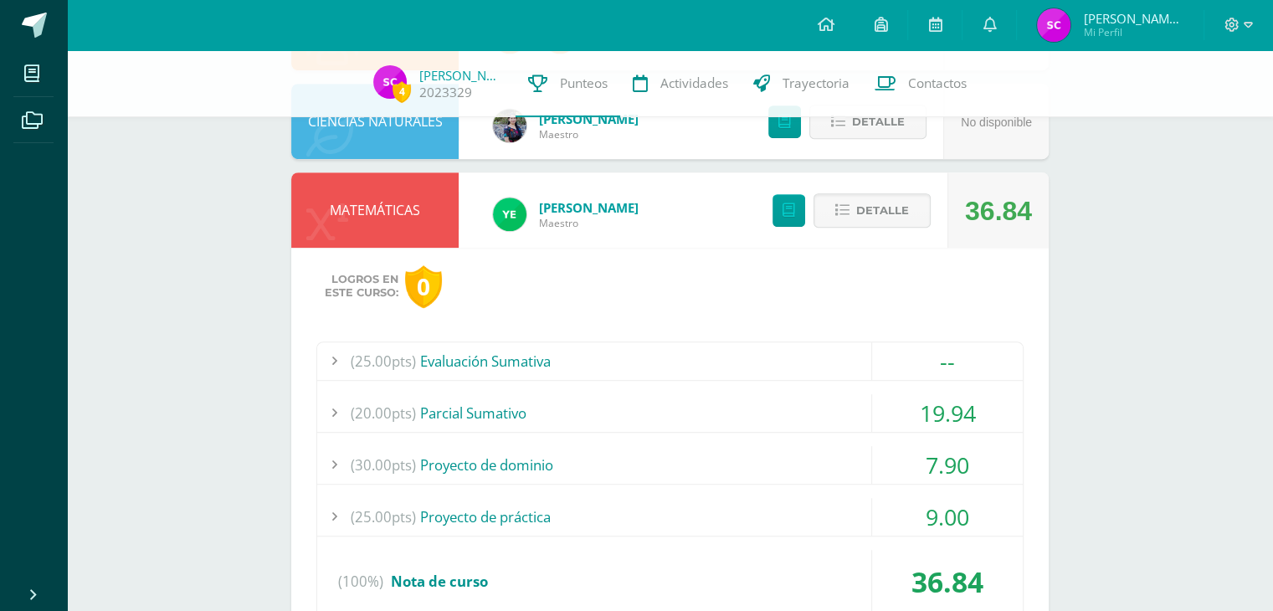
scroll to position [889, 0]
click at [908, 213] on span "Detalle" at bounding box center [882, 211] width 53 height 31
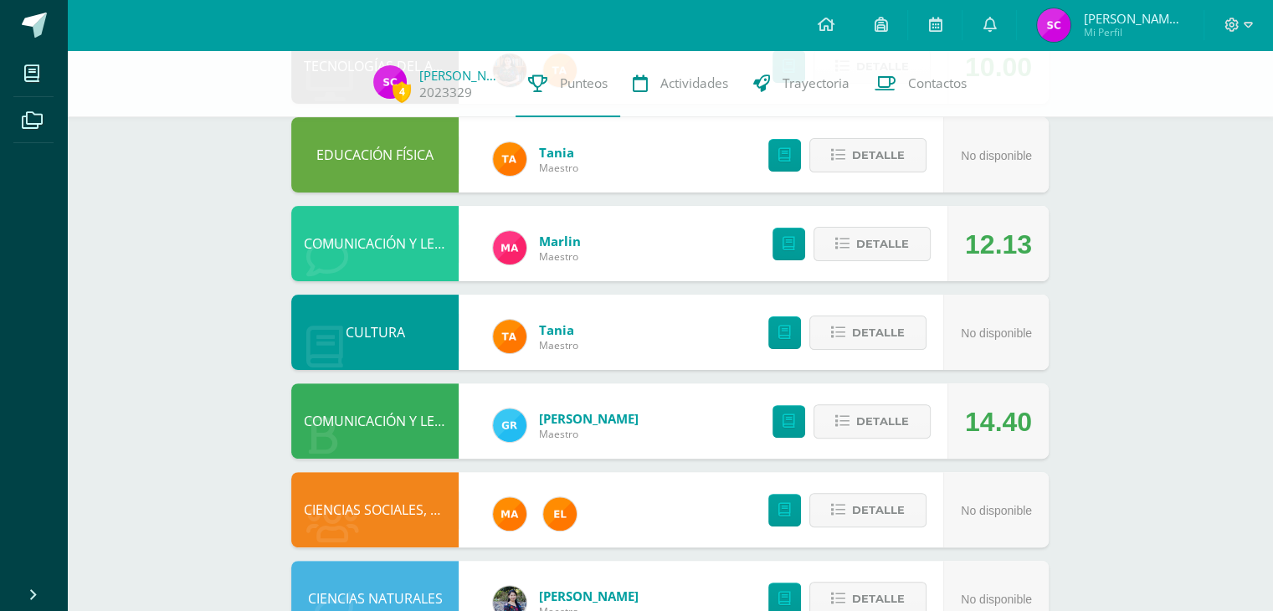
scroll to position [415, 0]
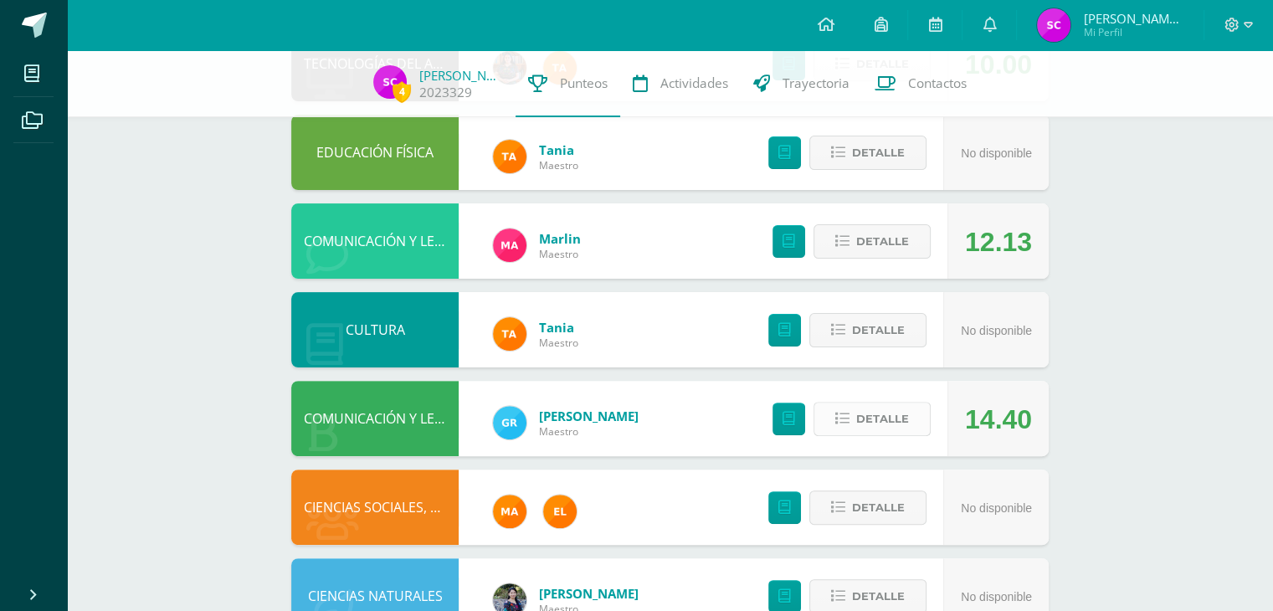
click at [891, 408] on span "Detalle" at bounding box center [882, 418] width 53 height 31
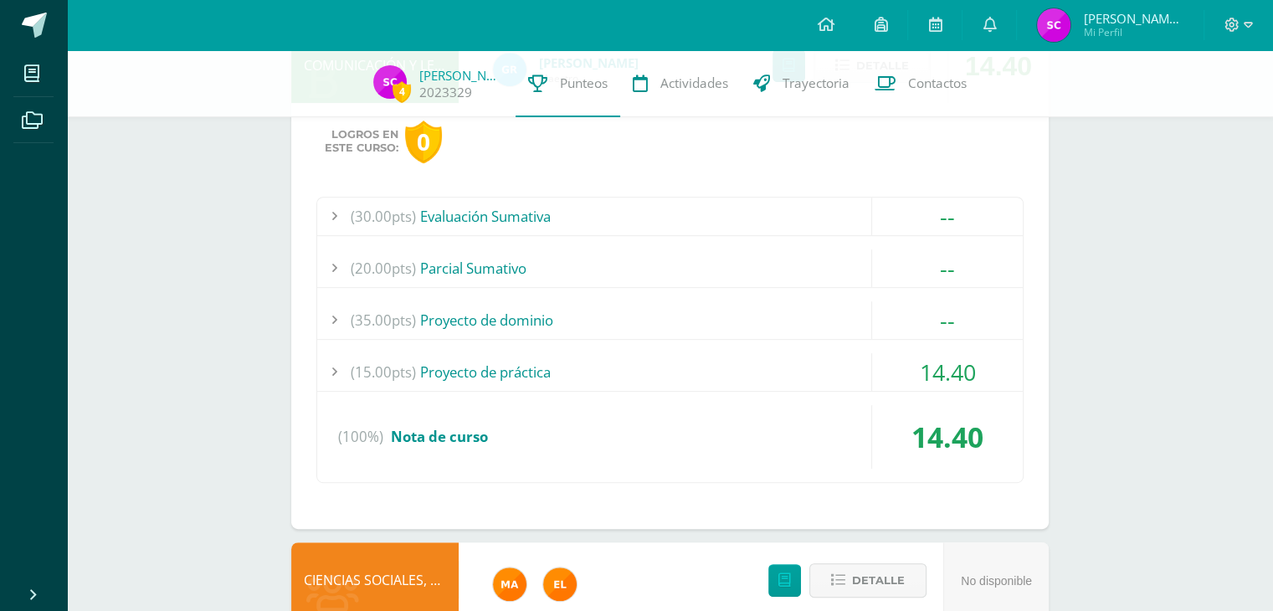
scroll to position [770, 0]
click at [898, 373] on div "14.40" at bounding box center [947, 371] width 151 height 38
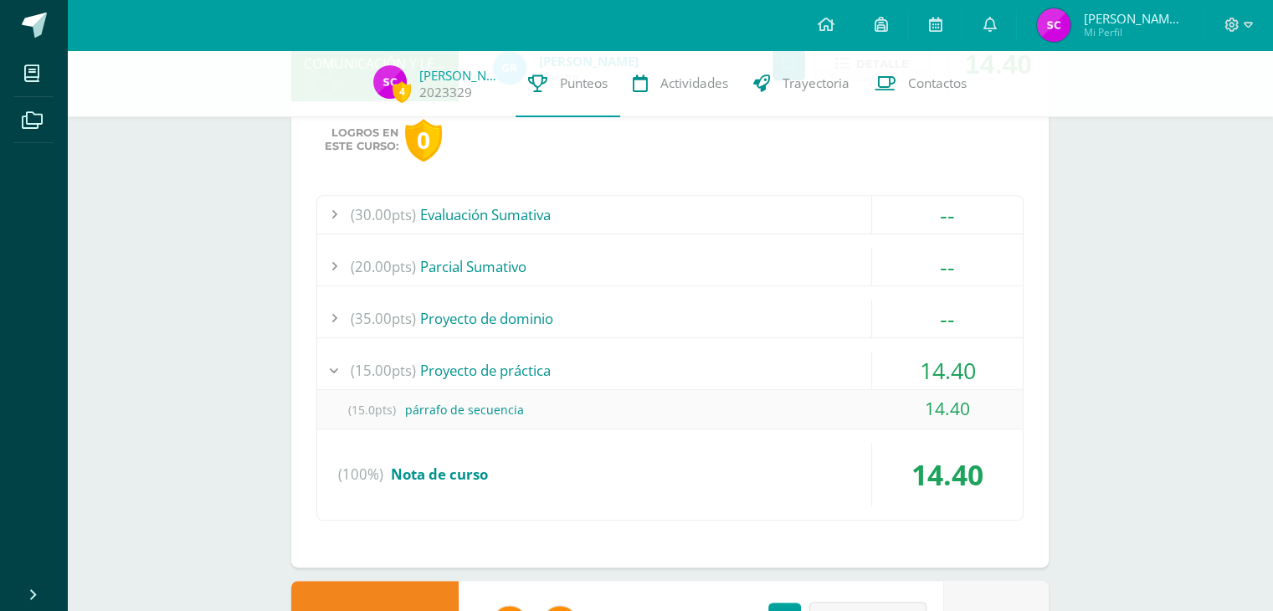
click at [898, 373] on div "14.40" at bounding box center [947, 371] width 151 height 38
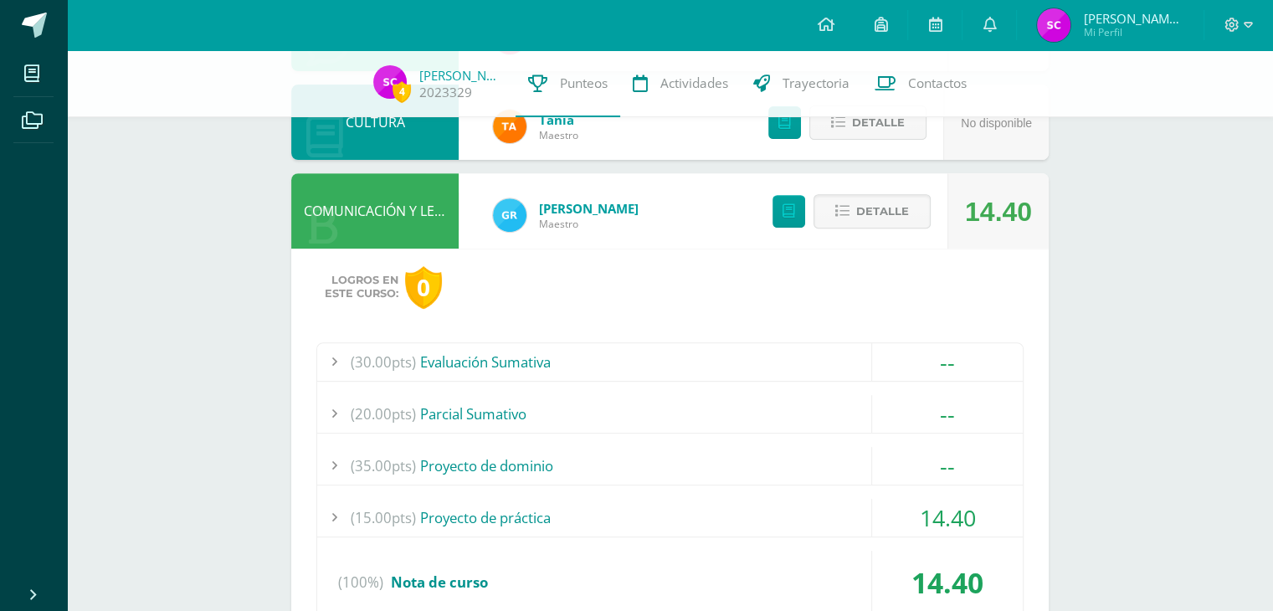
scroll to position [619, 0]
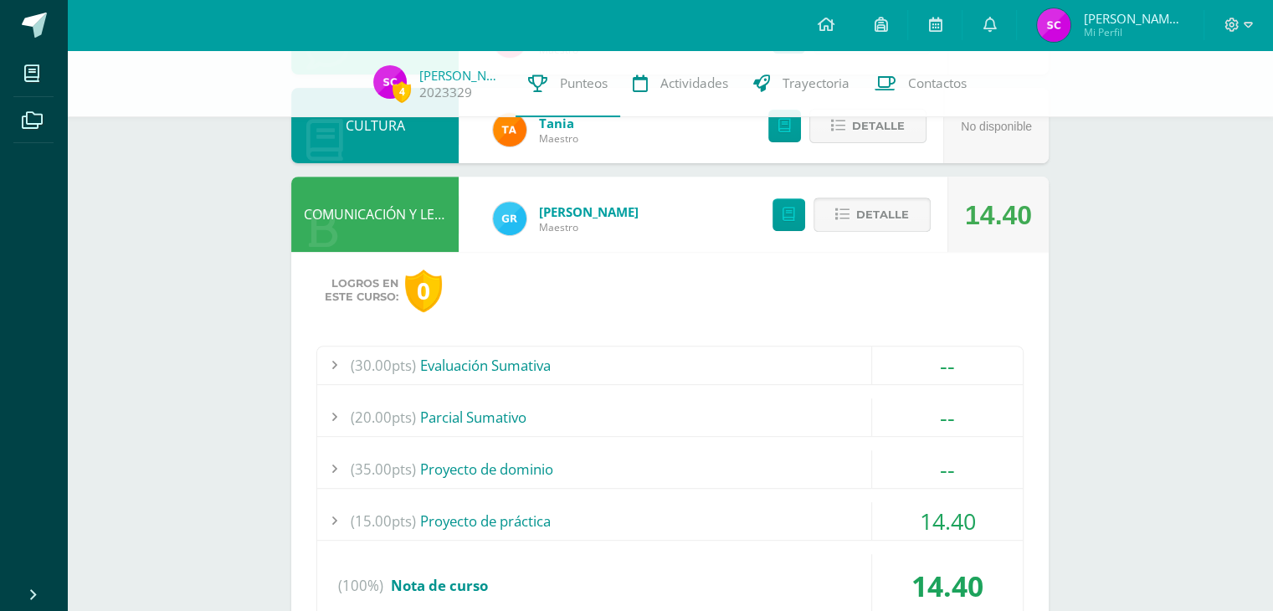
click at [891, 206] on span "Detalle" at bounding box center [882, 214] width 53 height 31
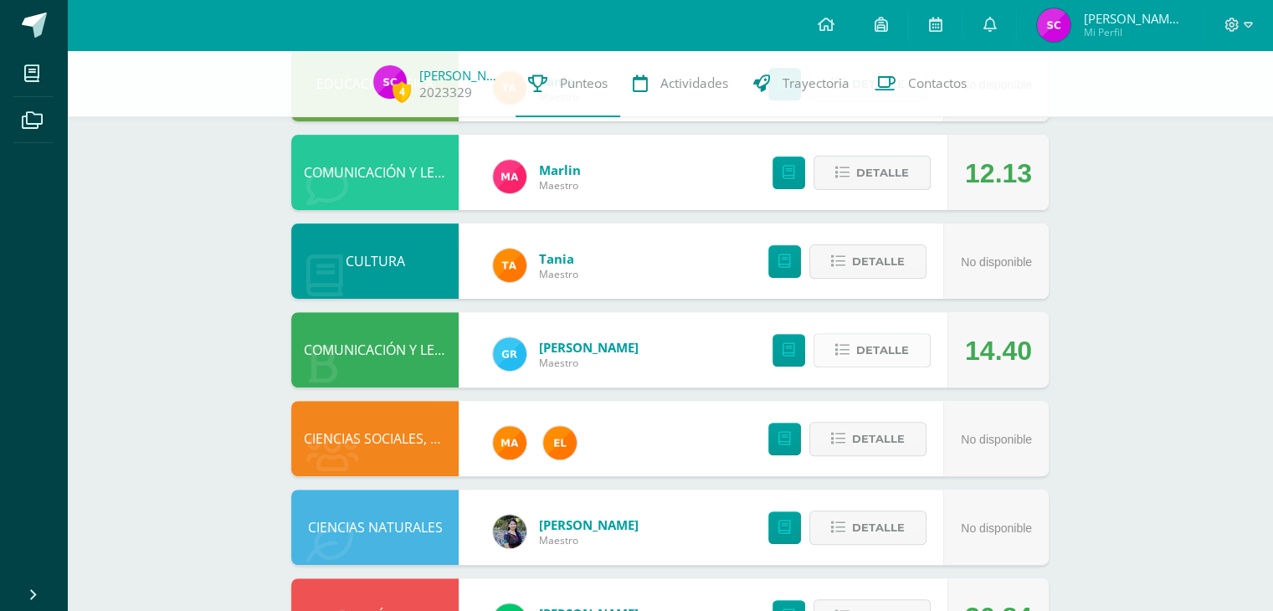
scroll to position [479, 0]
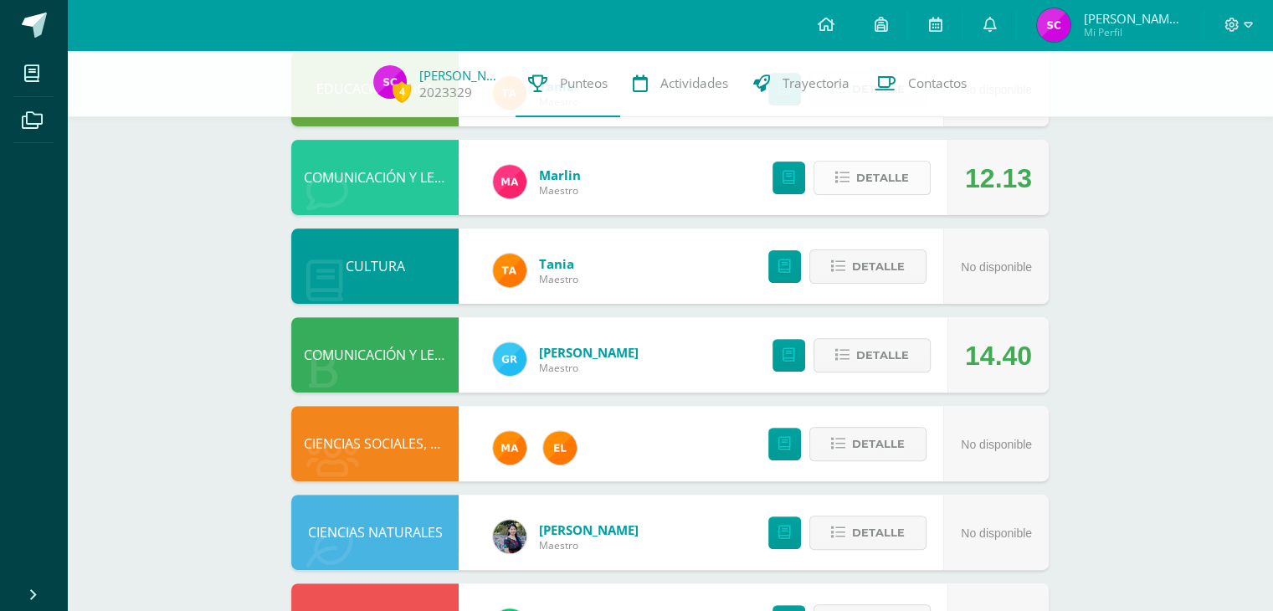
click at [881, 175] on span "Detalle" at bounding box center [882, 177] width 53 height 31
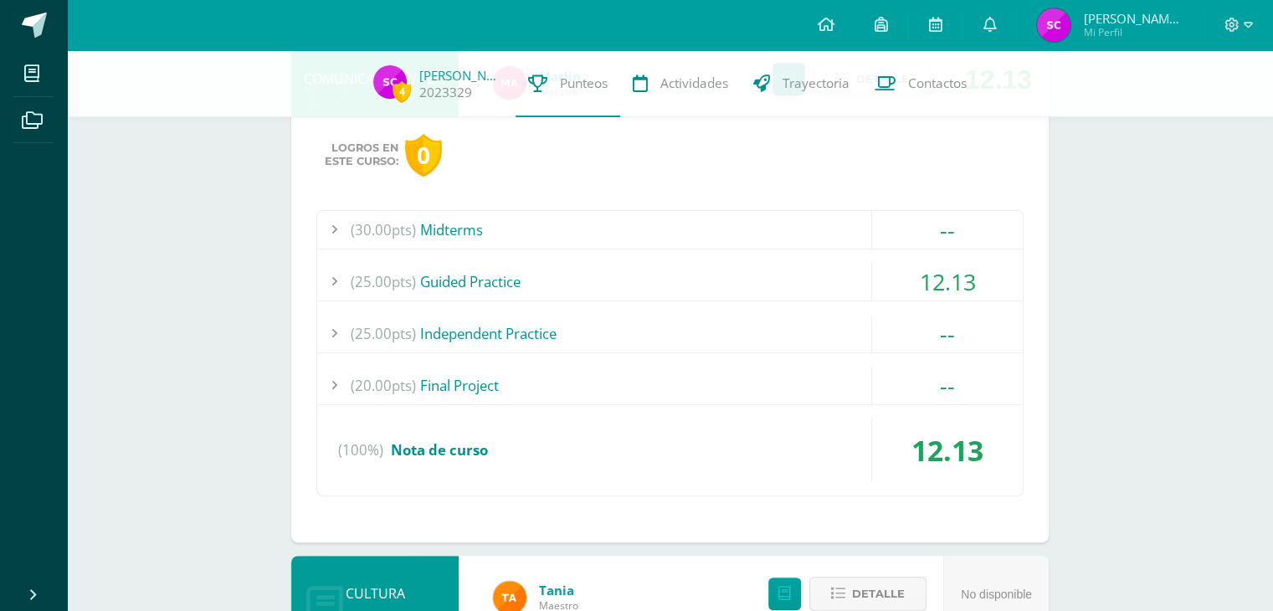
scroll to position [576, 0]
click at [836, 275] on div "(25.00pts) Guided Practice" at bounding box center [670, 284] width 706 height 38
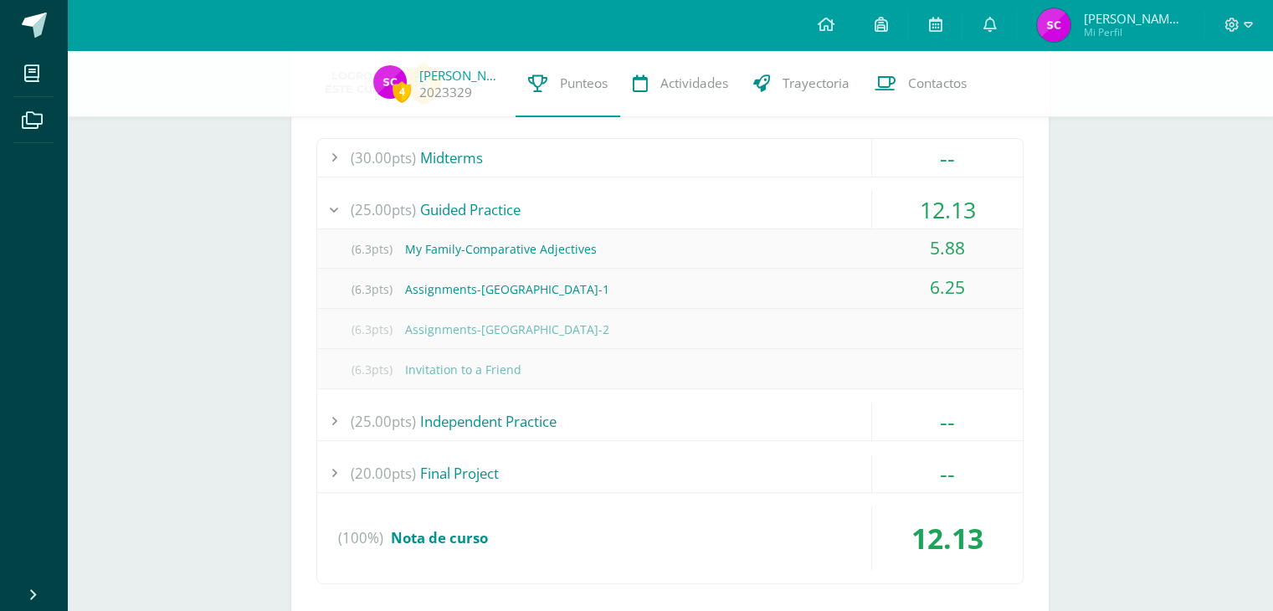
scroll to position [651, 0]
click at [355, 281] on span "(6.3pts)" at bounding box center [371, 288] width 67 height 38
click at [400, 286] on span "(6.3pts)" at bounding box center [371, 288] width 67 height 38
click at [422, 286] on div "(6.3pts) Assignments-[GEOGRAPHIC_DATA]-1" at bounding box center [670, 288] width 706 height 38
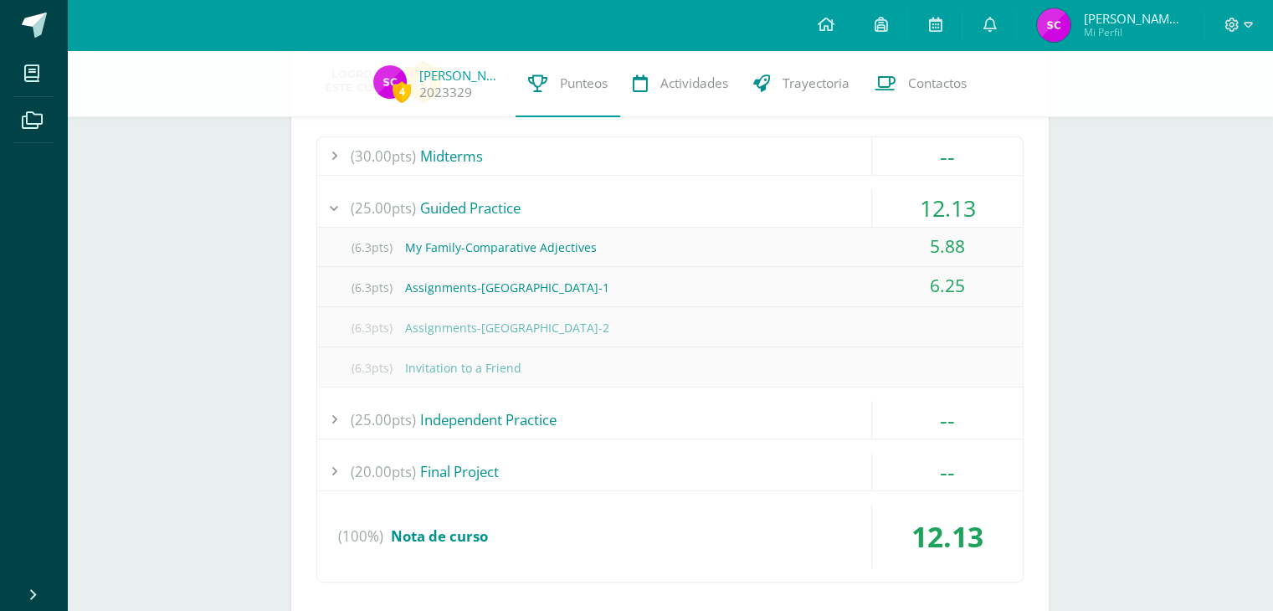
click at [422, 286] on div "(6.3pts) Assignments-[GEOGRAPHIC_DATA]-1" at bounding box center [670, 288] width 706 height 38
click at [353, 283] on span "(6.3pts)" at bounding box center [371, 288] width 67 height 38
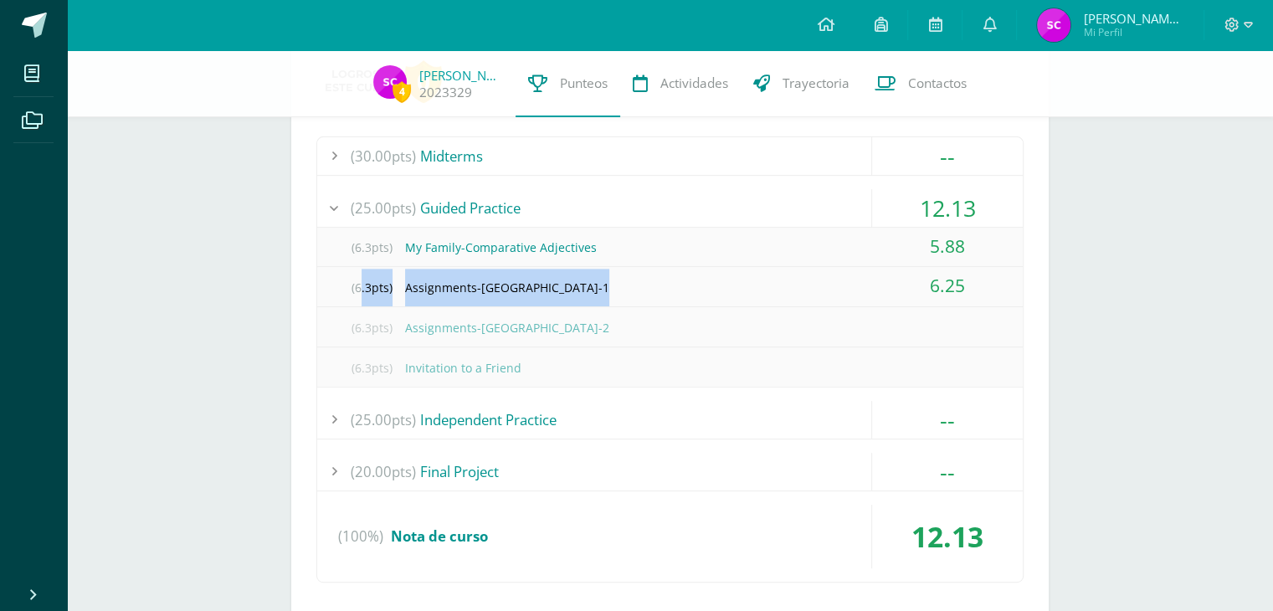
drag, startPoint x: 353, startPoint y: 283, endPoint x: 549, endPoint y: 281, distance: 195.9
click at [549, 281] on div "(6.3pts) Assignments-[GEOGRAPHIC_DATA]-1" at bounding box center [670, 288] width 706 height 38
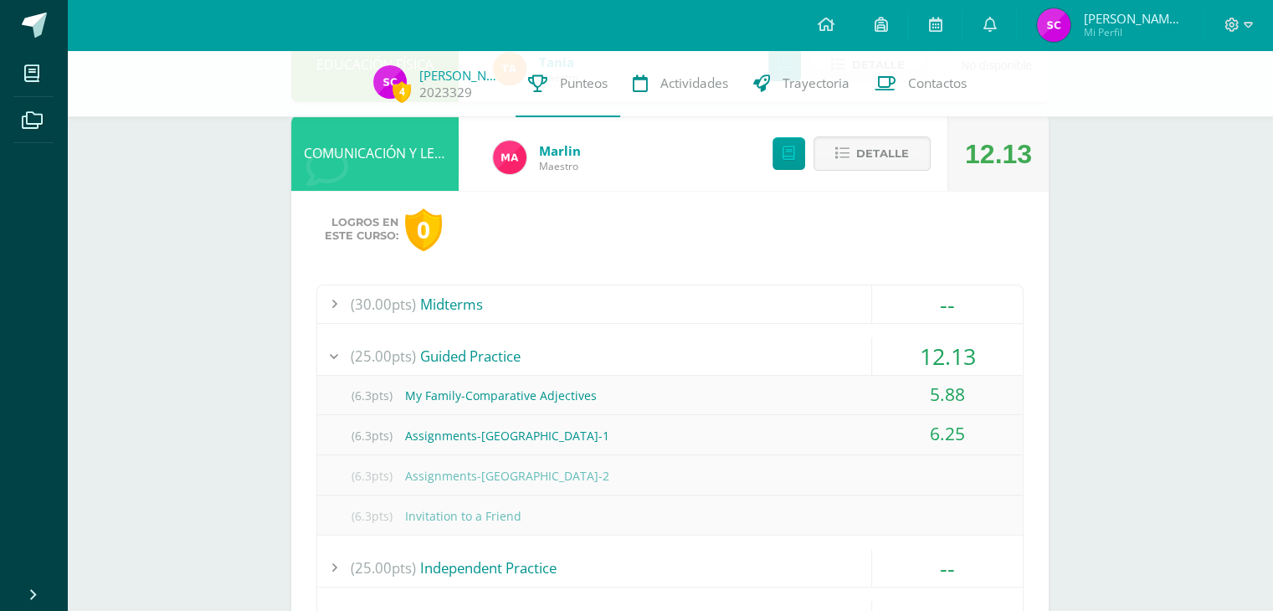
scroll to position [499, 0]
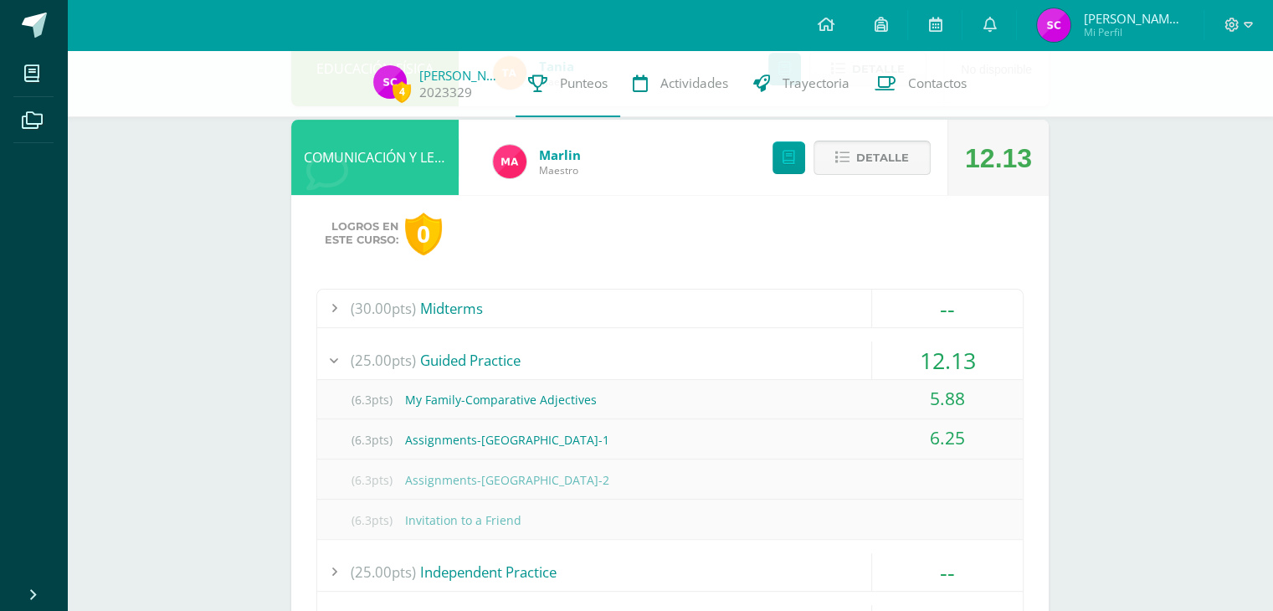
click at [861, 148] on span "Detalle" at bounding box center [882, 157] width 53 height 31
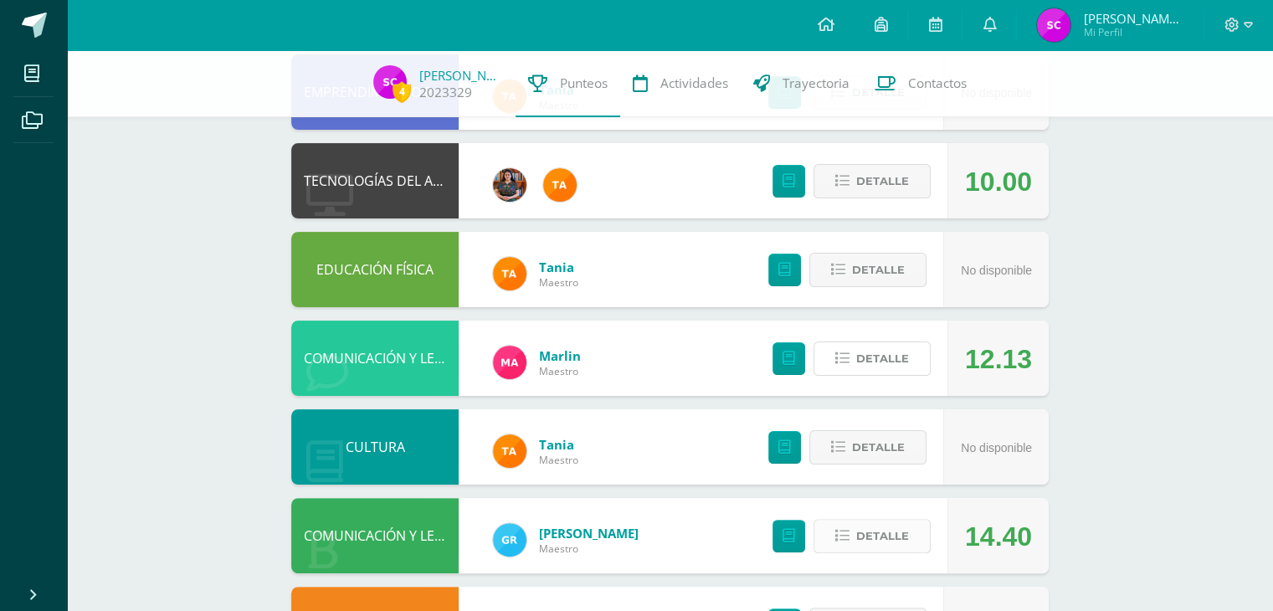
scroll to position [0, 0]
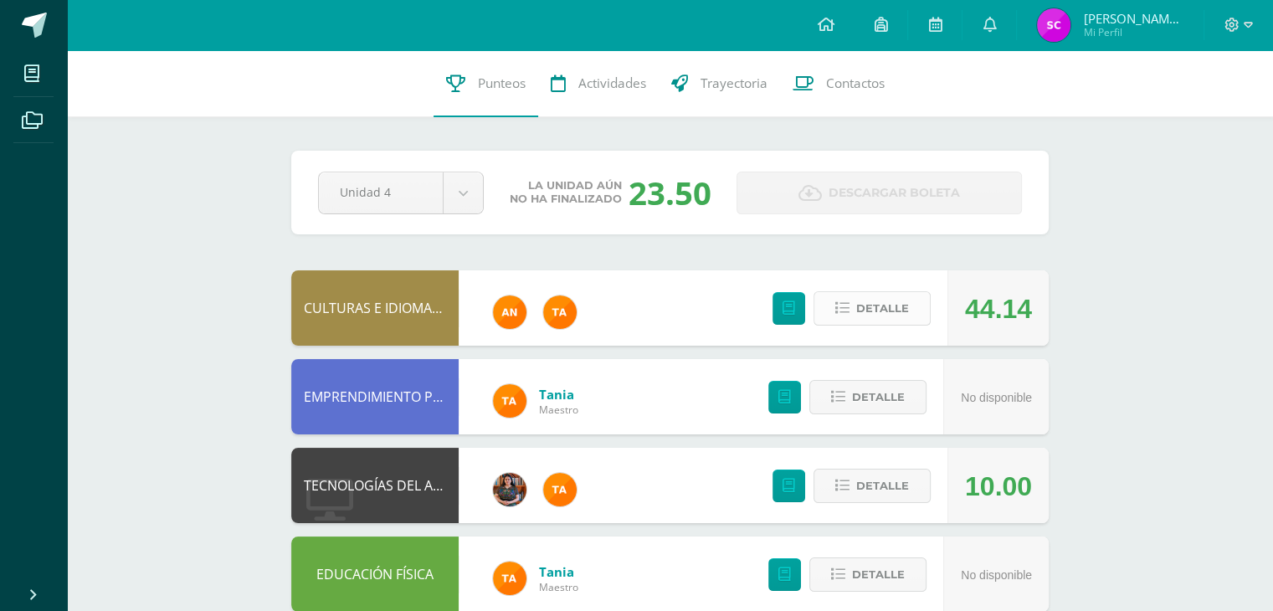
click at [826, 321] on button "Detalle" at bounding box center [872, 308] width 117 height 34
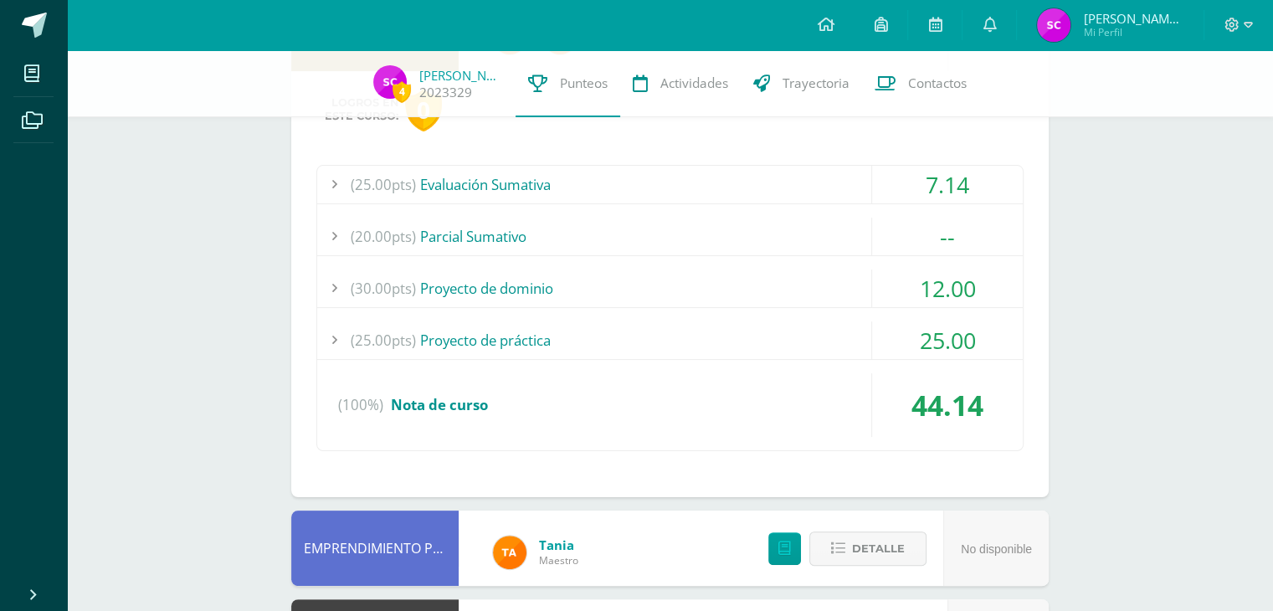
scroll to position [270, 0]
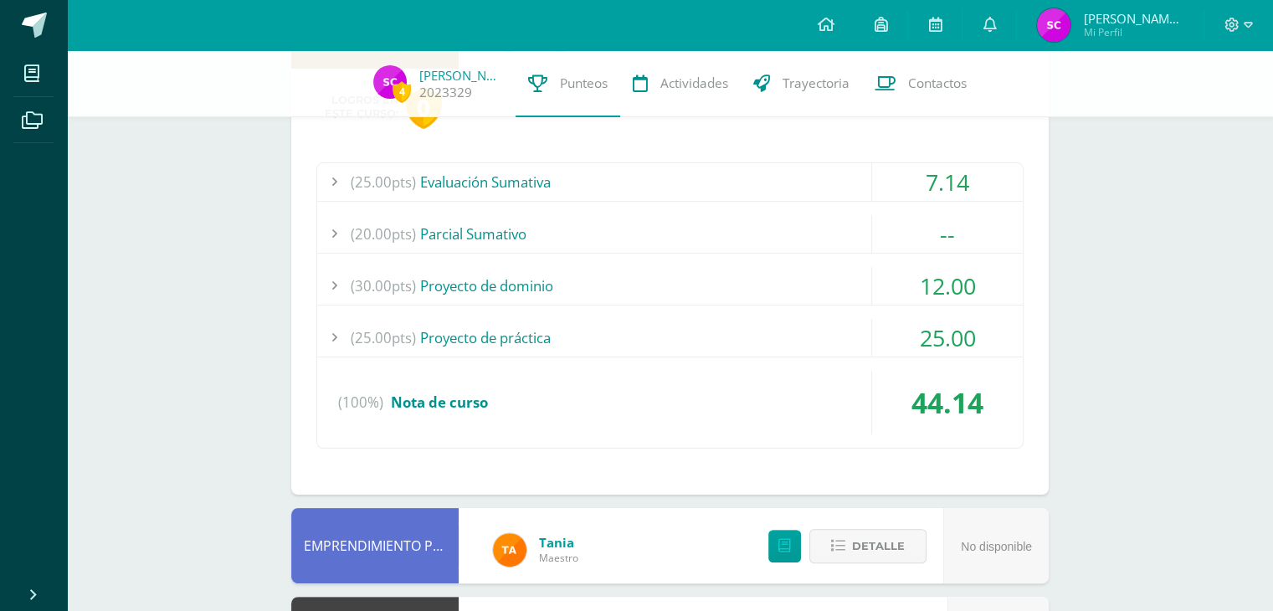
click at [869, 178] on div "(25.00pts) Evaluación Sumativa" at bounding box center [670, 182] width 706 height 38
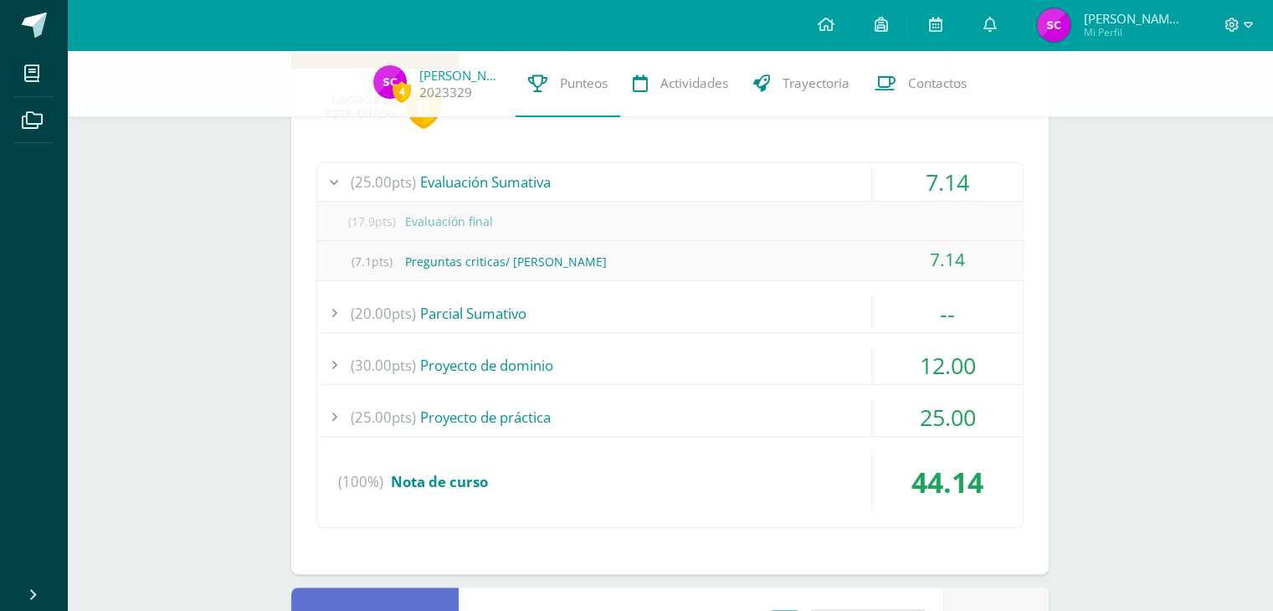
click at [869, 178] on div "(25.00pts) Evaluación Sumativa" at bounding box center [670, 182] width 706 height 38
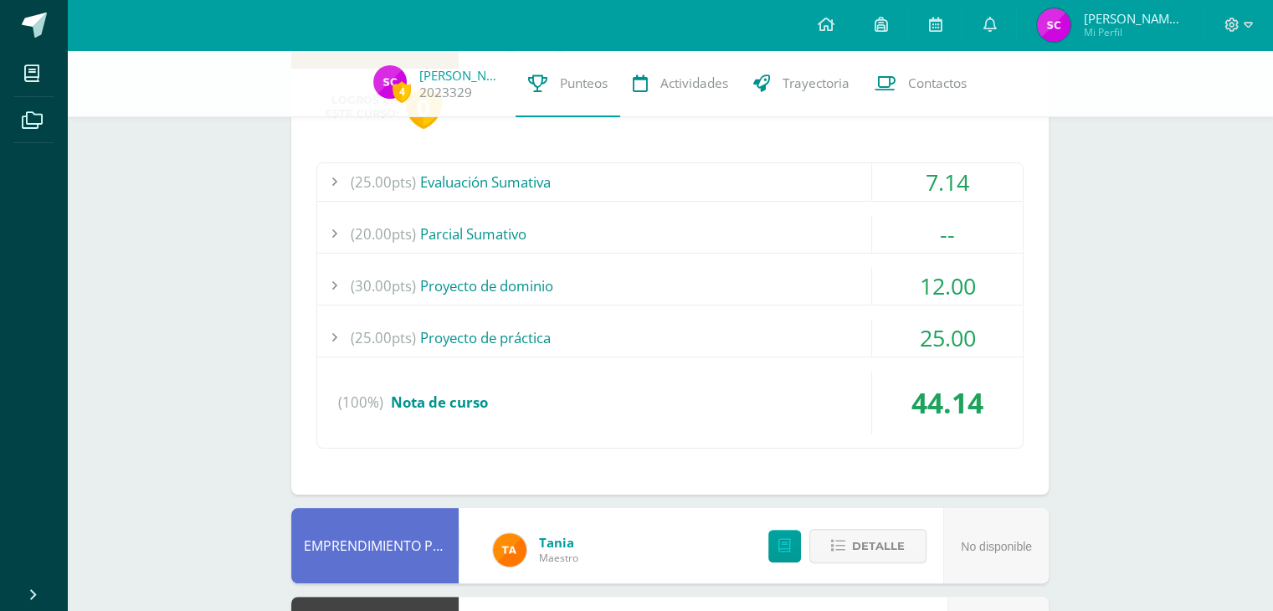
click at [850, 275] on div "(30.00pts) Proyecto de dominio" at bounding box center [670, 286] width 706 height 38
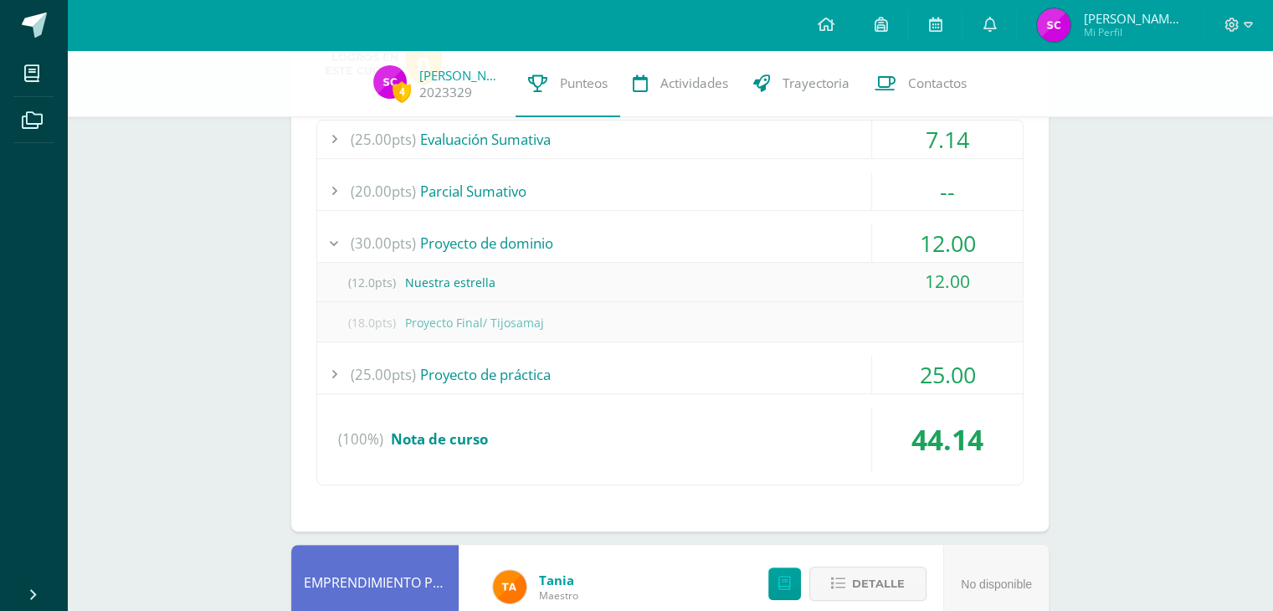
scroll to position [318, 0]
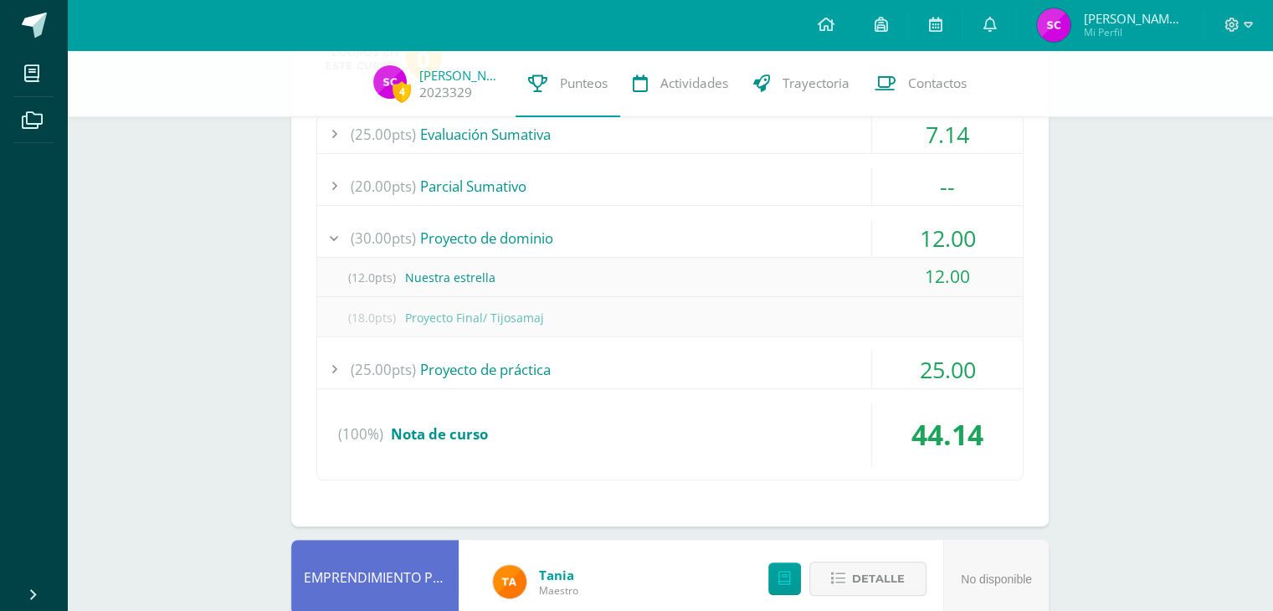
click at [850, 275] on div "(12.0pts) Nuestra [PERSON_NAME]" at bounding box center [670, 278] width 706 height 38
click at [857, 215] on div "(25.00pts) Evaluación Sumativa 7.14 (17.9pts) Evaluación final (7.1pts) Pregunt…" at bounding box center [669, 298] width 707 height 367
click at [839, 237] on div "(30.00pts) Proyecto de dominio" at bounding box center [670, 238] width 706 height 38
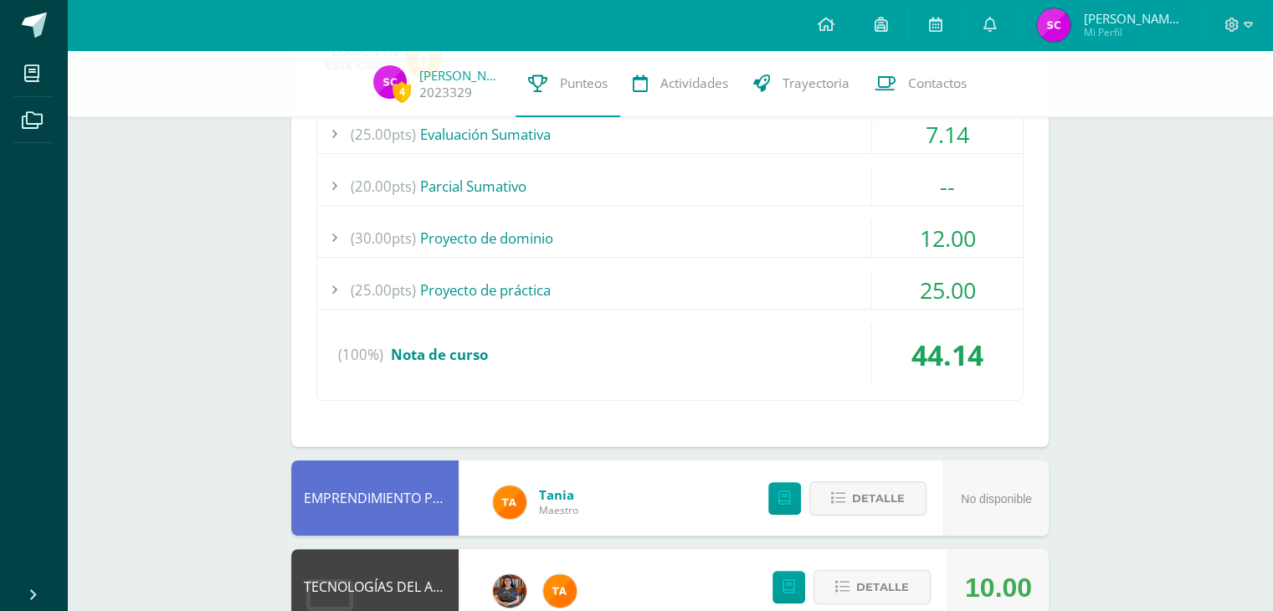
click at [839, 237] on div "(30.00pts) Proyecto de dominio" at bounding box center [670, 238] width 706 height 38
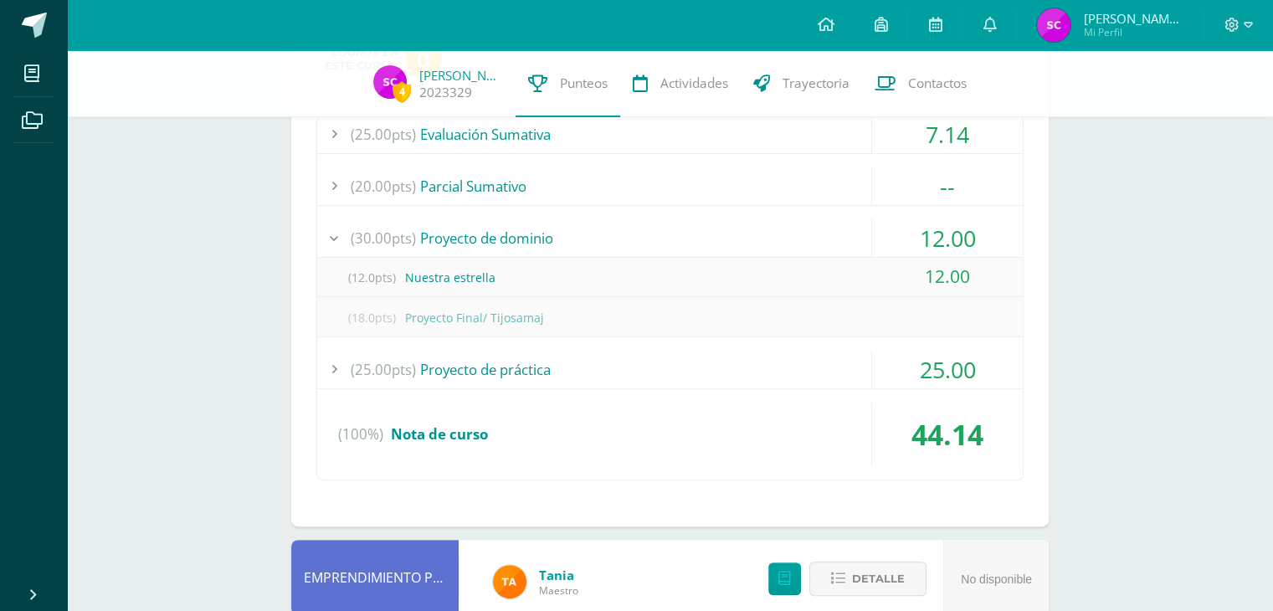
click at [839, 237] on div "(30.00pts) Proyecto de dominio" at bounding box center [670, 238] width 706 height 38
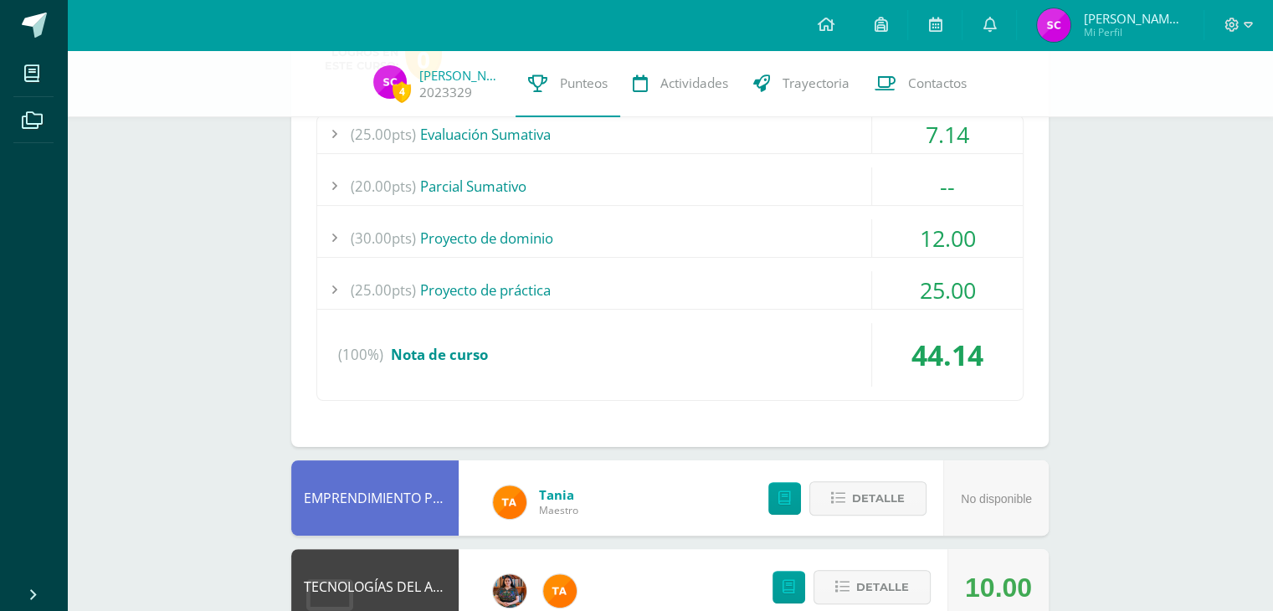
click at [834, 274] on div "(25.00pts) Proyecto de práctica" at bounding box center [670, 290] width 706 height 38
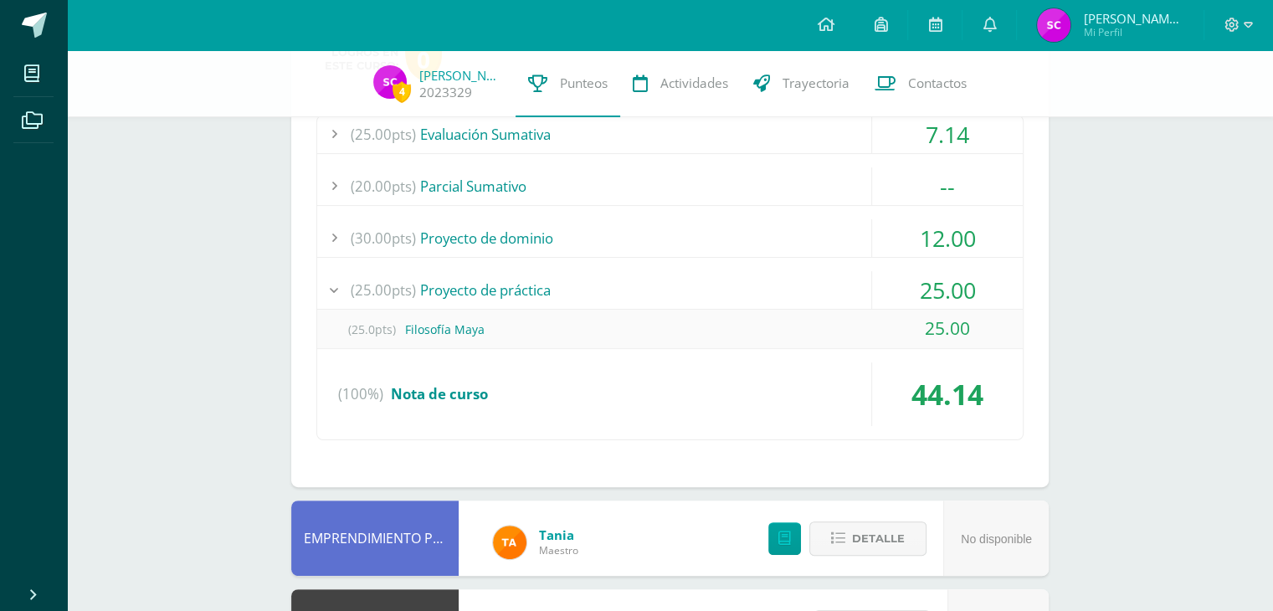
click at [834, 274] on div "(25.00pts) Proyecto de práctica" at bounding box center [670, 290] width 706 height 38
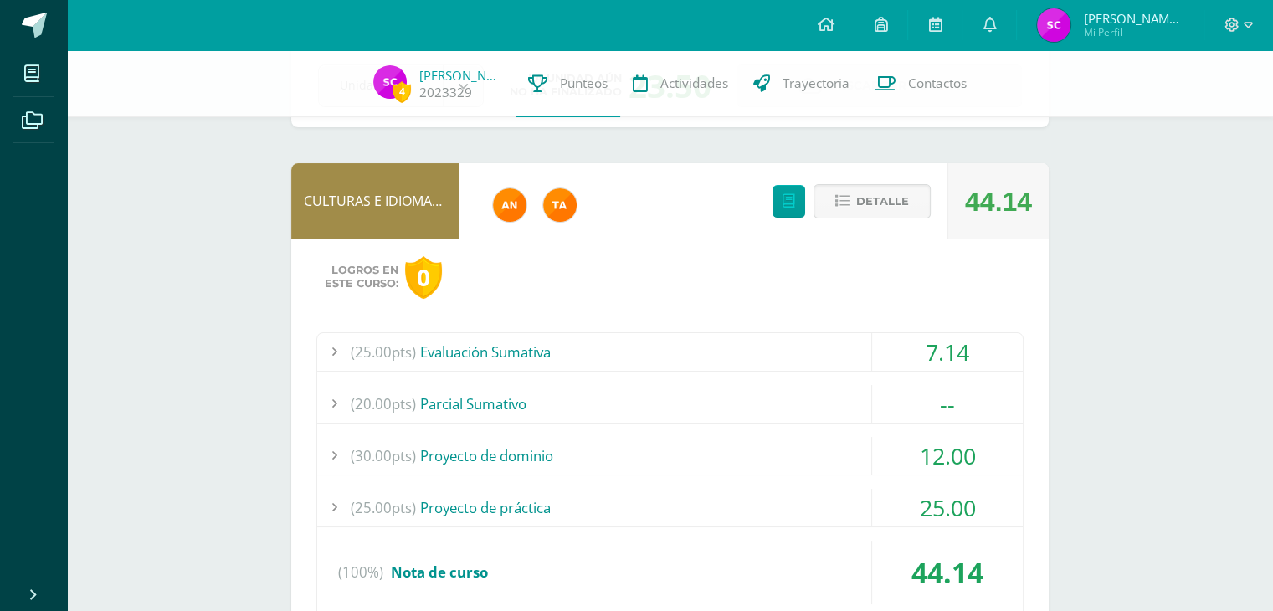
scroll to position [70, 0]
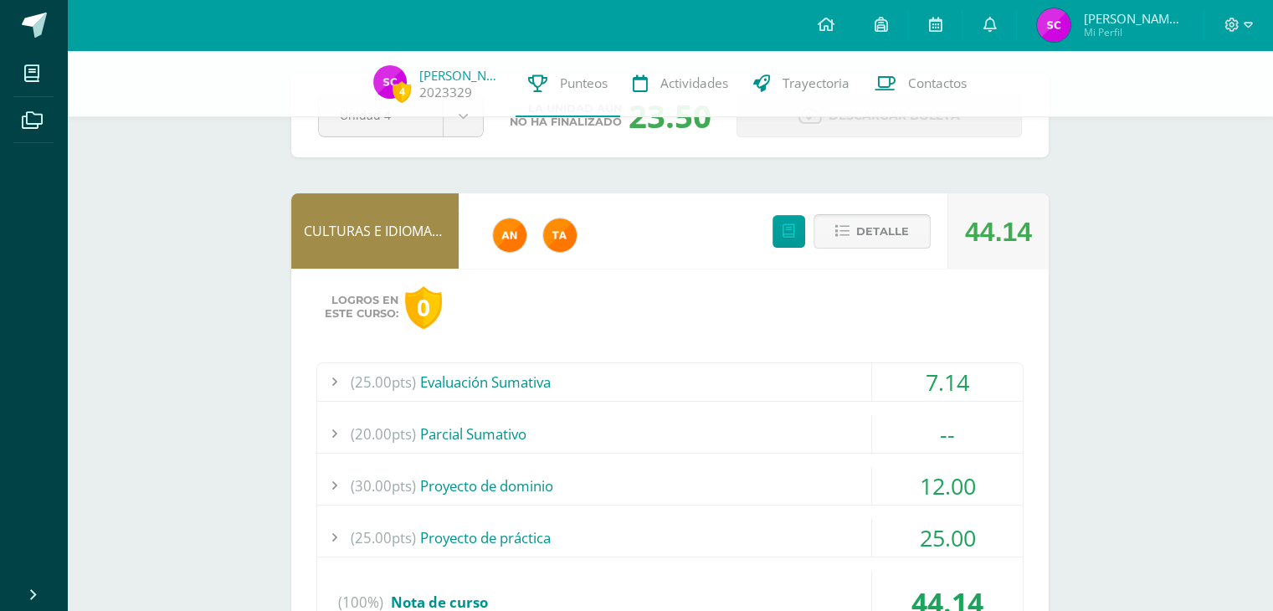
click at [887, 235] on span "Detalle" at bounding box center [882, 231] width 53 height 31
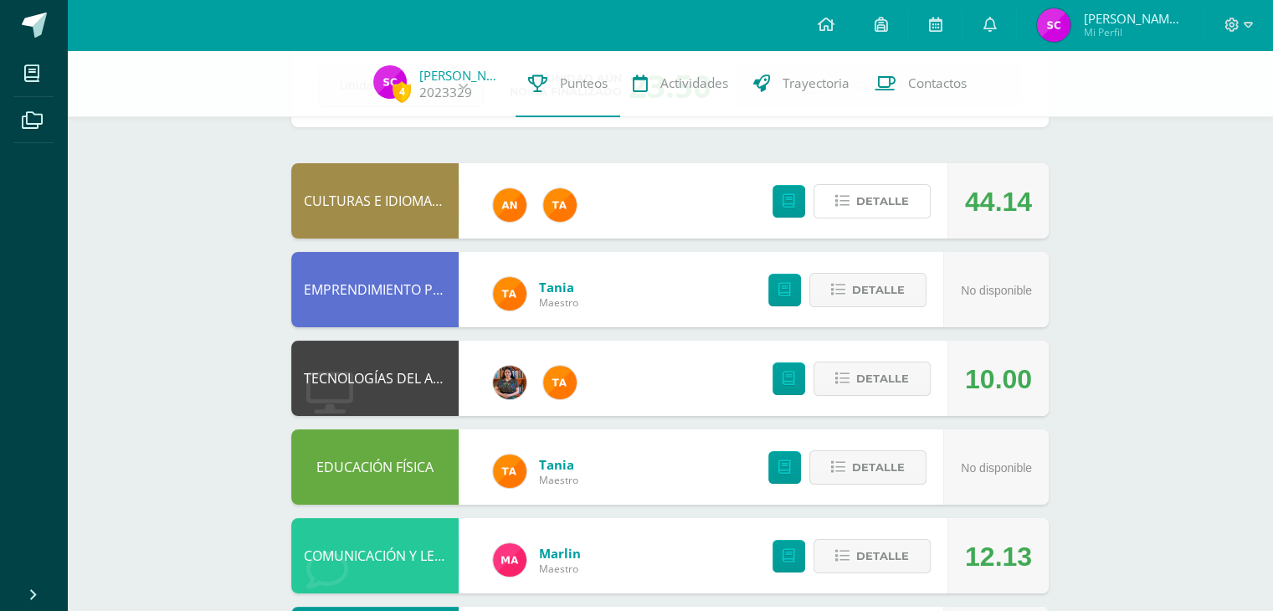
scroll to position [0, 0]
